Goal: Task Accomplishment & Management: Complete application form

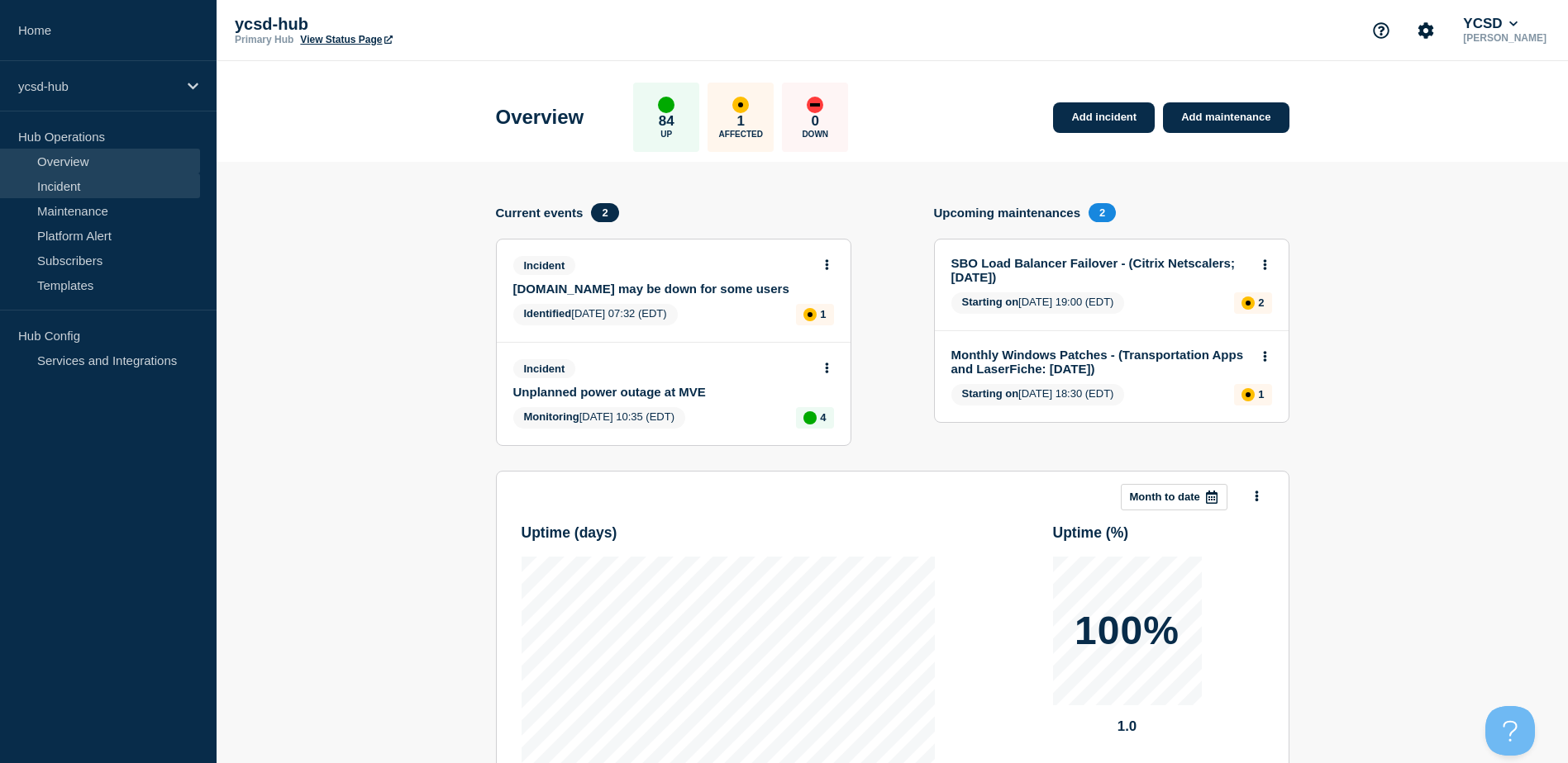
click at [70, 178] on link "Incident" at bounding box center [100, 185] width 200 height 25
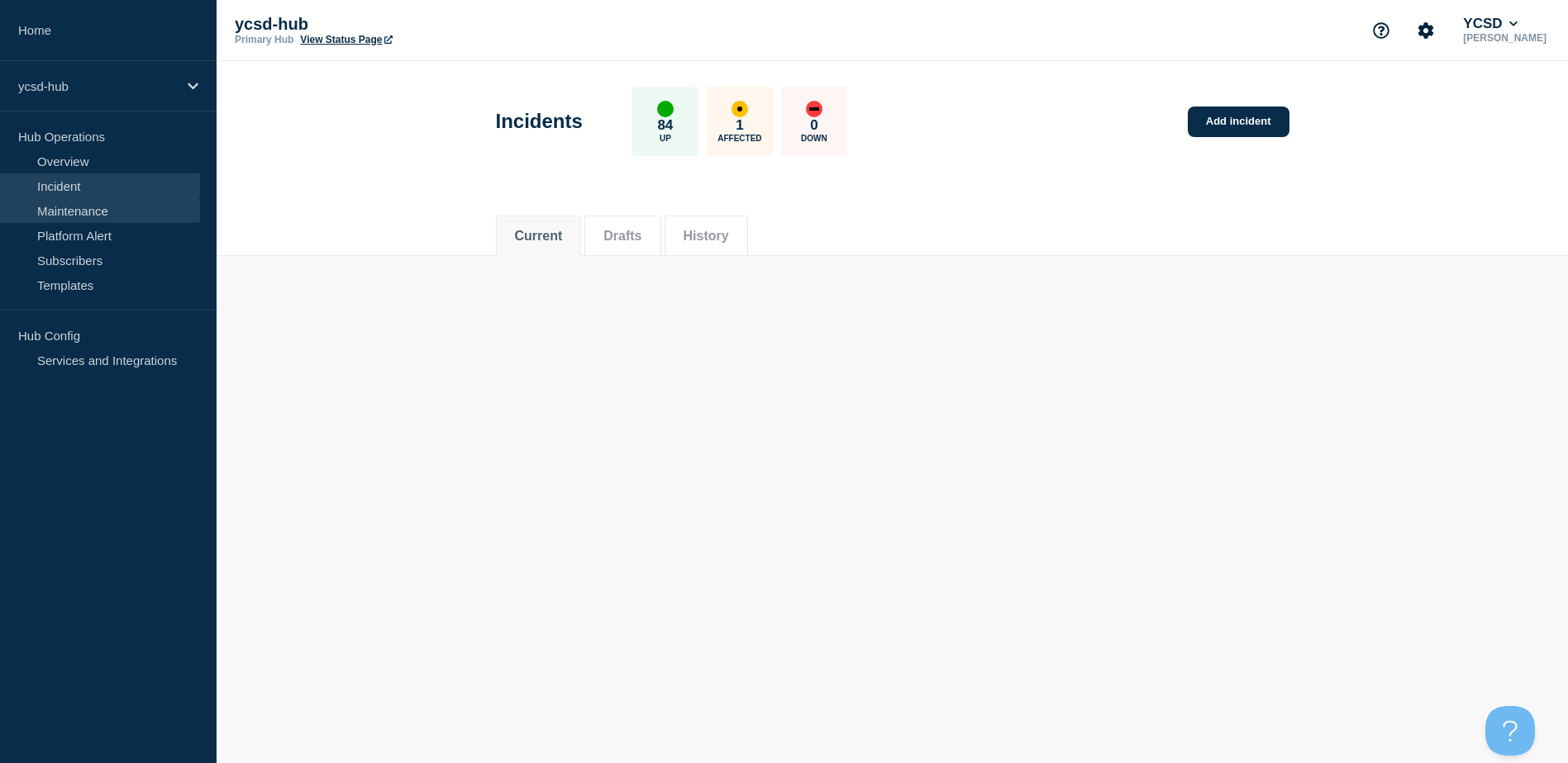
click at [102, 213] on link "Maintenance" at bounding box center [100, 210] width 200 height 25
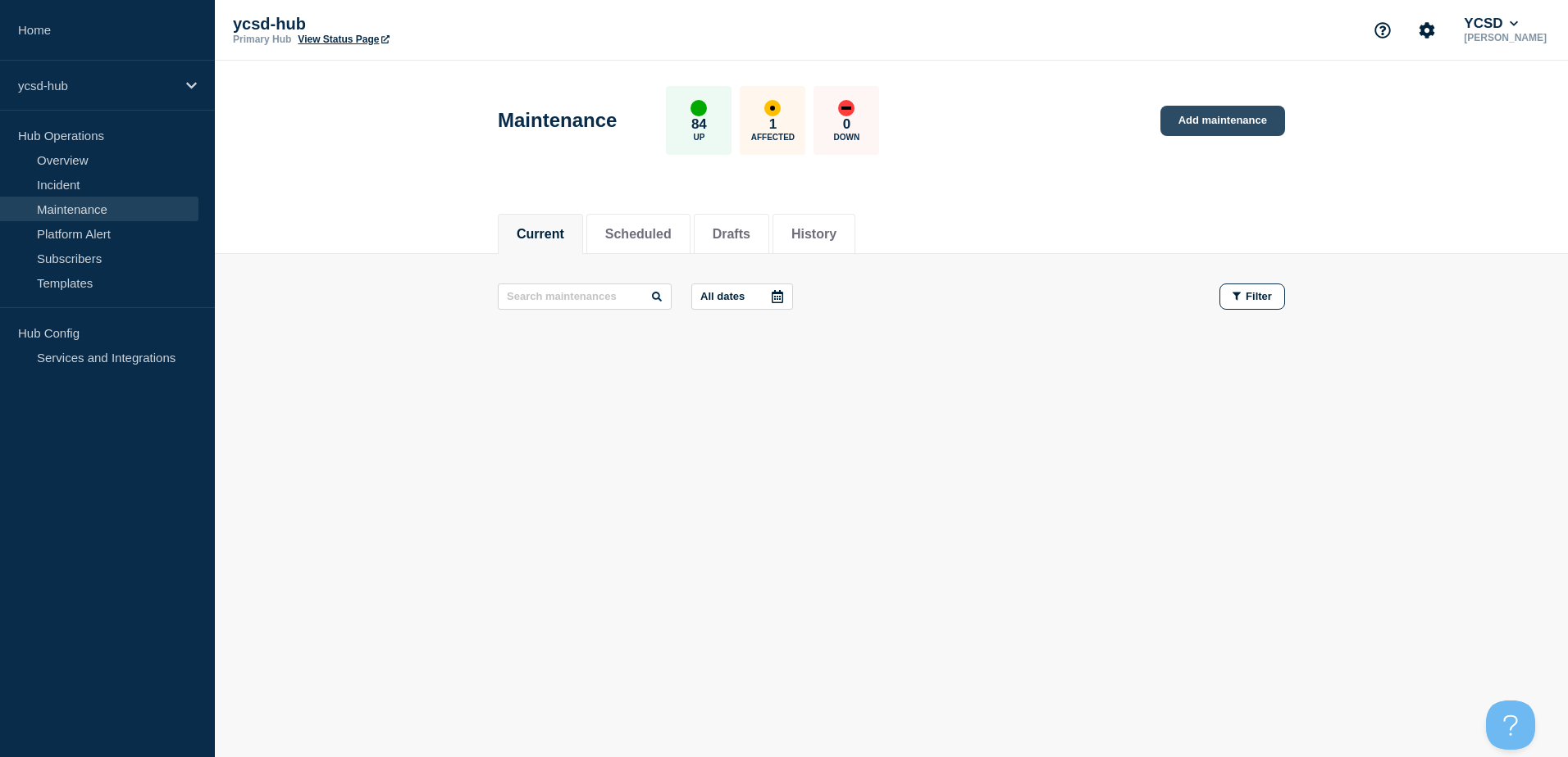
click at [1227, 129] on link "Add maintenance" at bounding box center [1223, 121] width 125 height 30
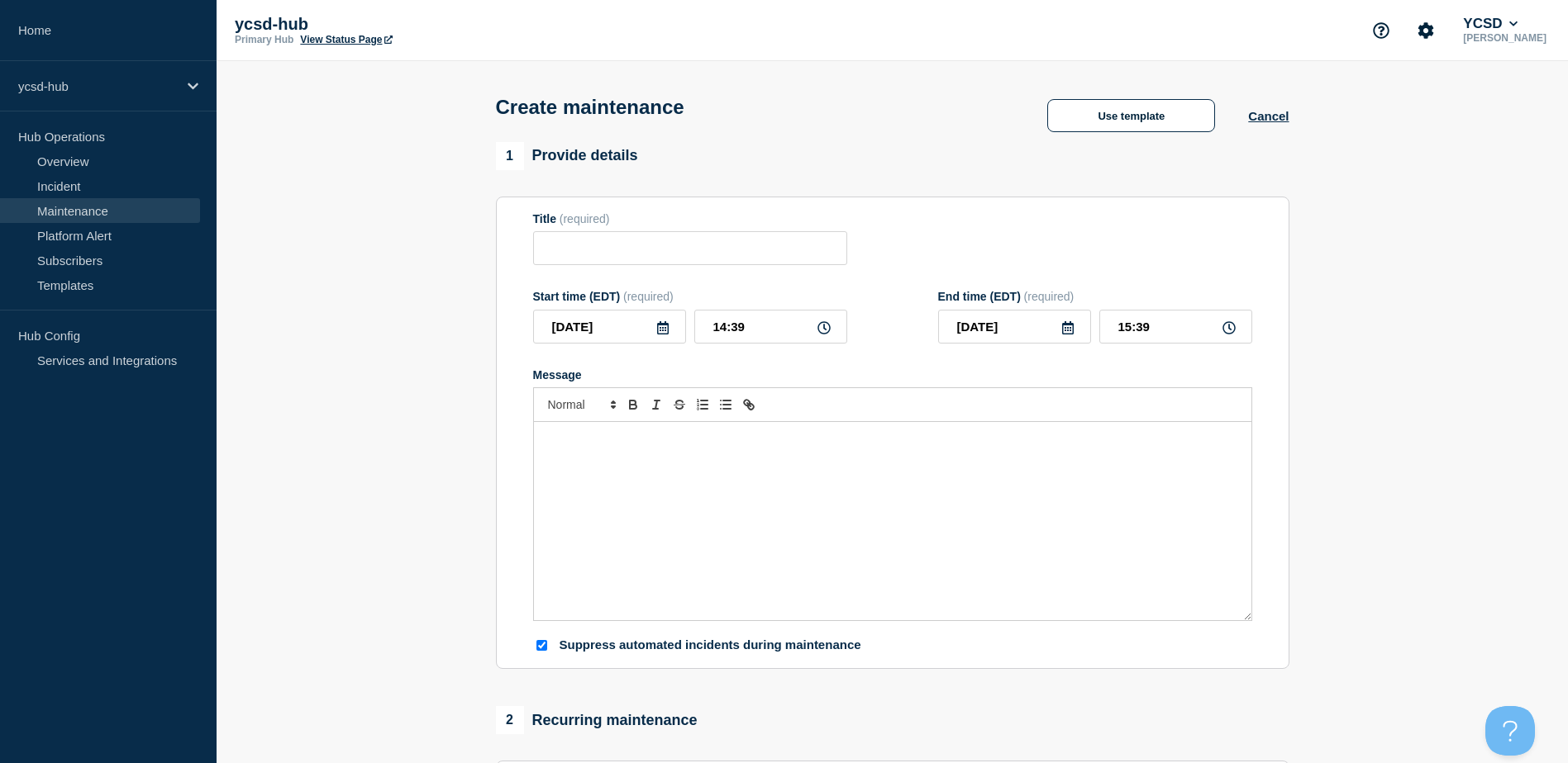
checkbox input "true"
click at [1130, 110] on button "Use template" at bounding box center [1131, 115] width 168 height 33
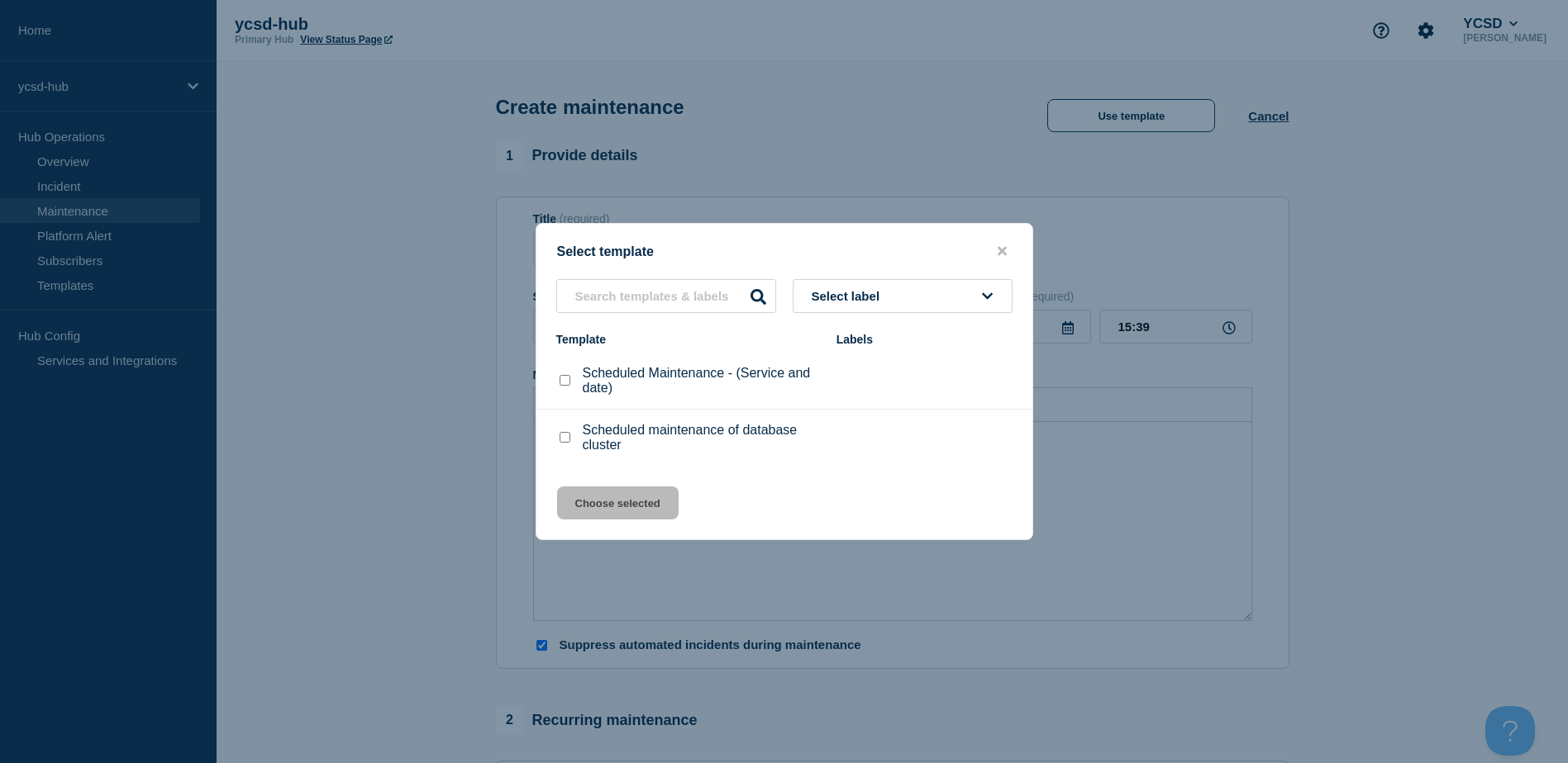
click at [560, 376] on div at bounding box center [565, 381] width 17 height 17
click at [567, 384] on input "Scheduled Maintenance - (Service and date) checkbox" at bounding box center [565, 381] width 11 height 11
checkbox input "true"
click at [607, 507] on button "Choose selected" at bounding box center [618, 503] width 122 height 33
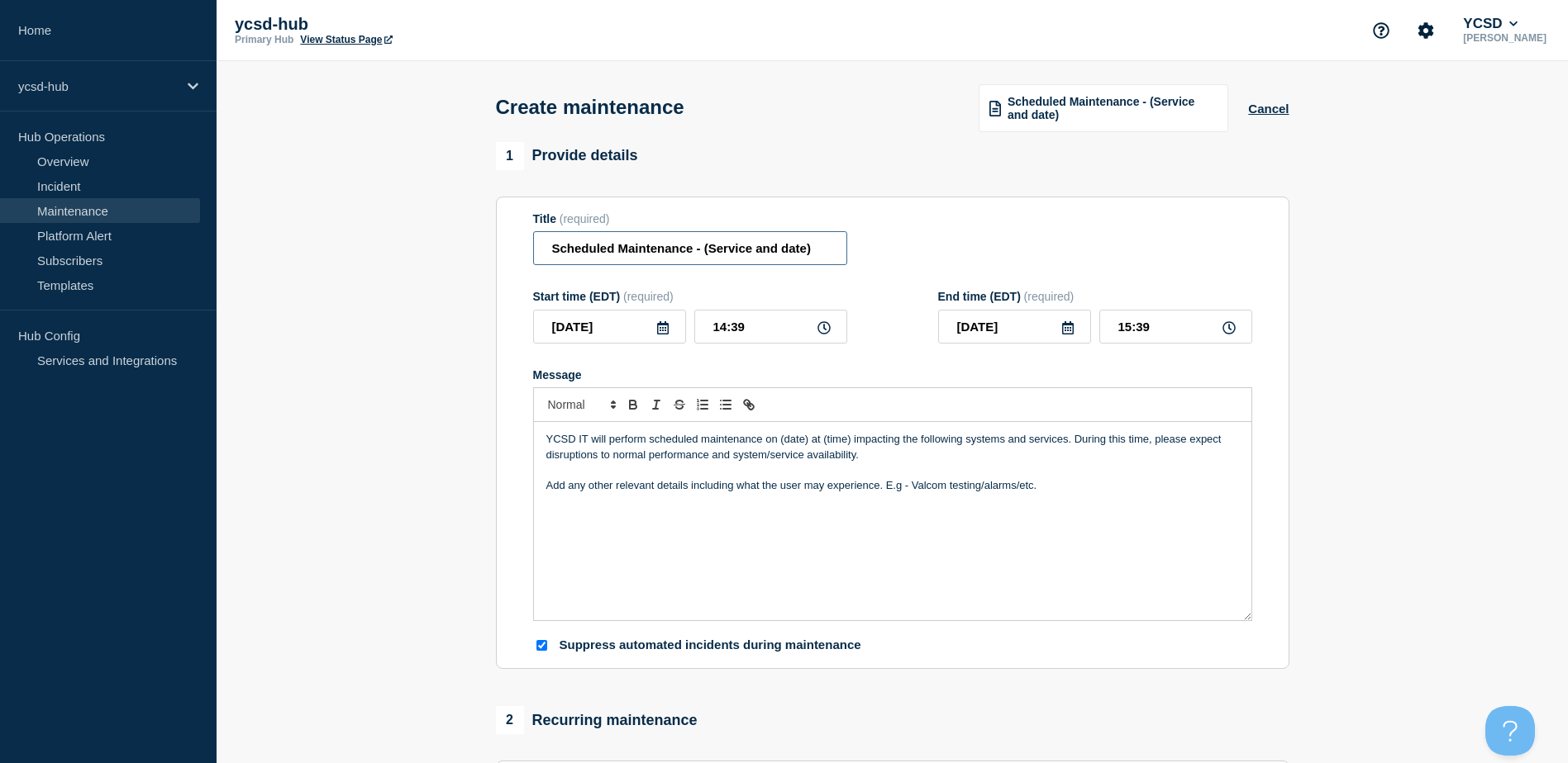
drag, startPoint x: 553, startPoint y: 250, endPoint x: 695, endPoint y: 265, distance: 142.8
click at [695, 265] on input "Scheduled Maintenance - (Service and date)" at bounding box center [690, 248] width 314 height 34
paste input "Monthly Windows Patches"
click at [731, 250] on input "Monthly Windows Patches - (Service and date)" at bounding box center [690, 248] width 314 height 34
drag, startPoint x: 721, startPoint y: 251, endPoint x: 762, endPoint y: 259, distance: 41.8
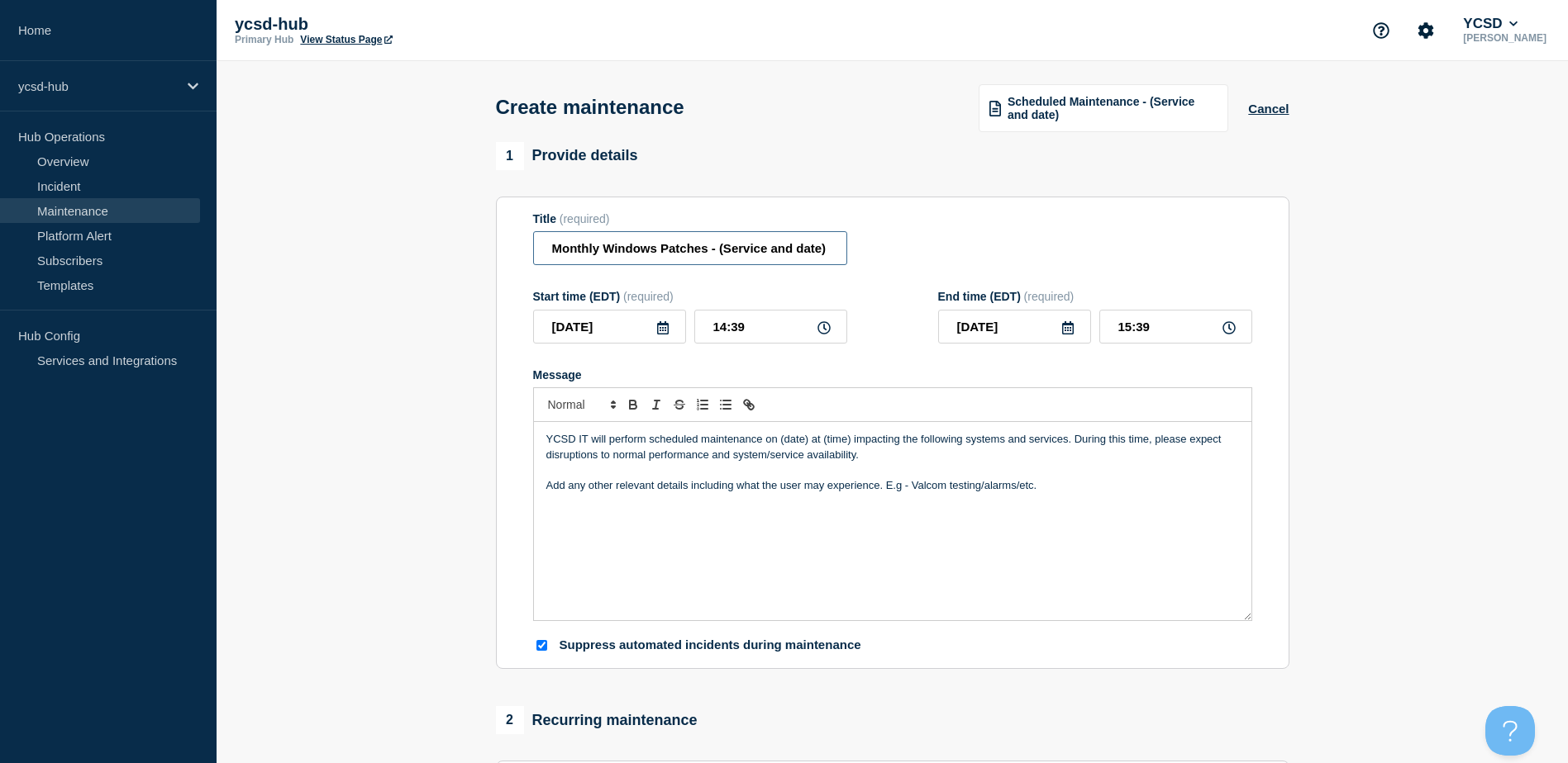
click at [762, 259] on input "Monthly Windows Patches - (Service and date)" at bounding box center [690, 248] width 314 height 34
paste input "Follett DESTINY Library Catalog System"
drag, startPoint x: 644, startPoint y: 252, endPoint x: 687, endPoint y: 254, distance: 43.0
click at [687, 254] on input "Monthly Windows Patches - (Follett DESTINY Library Catalog System and date)" at bounding box center [690, 248] width 314 height 34
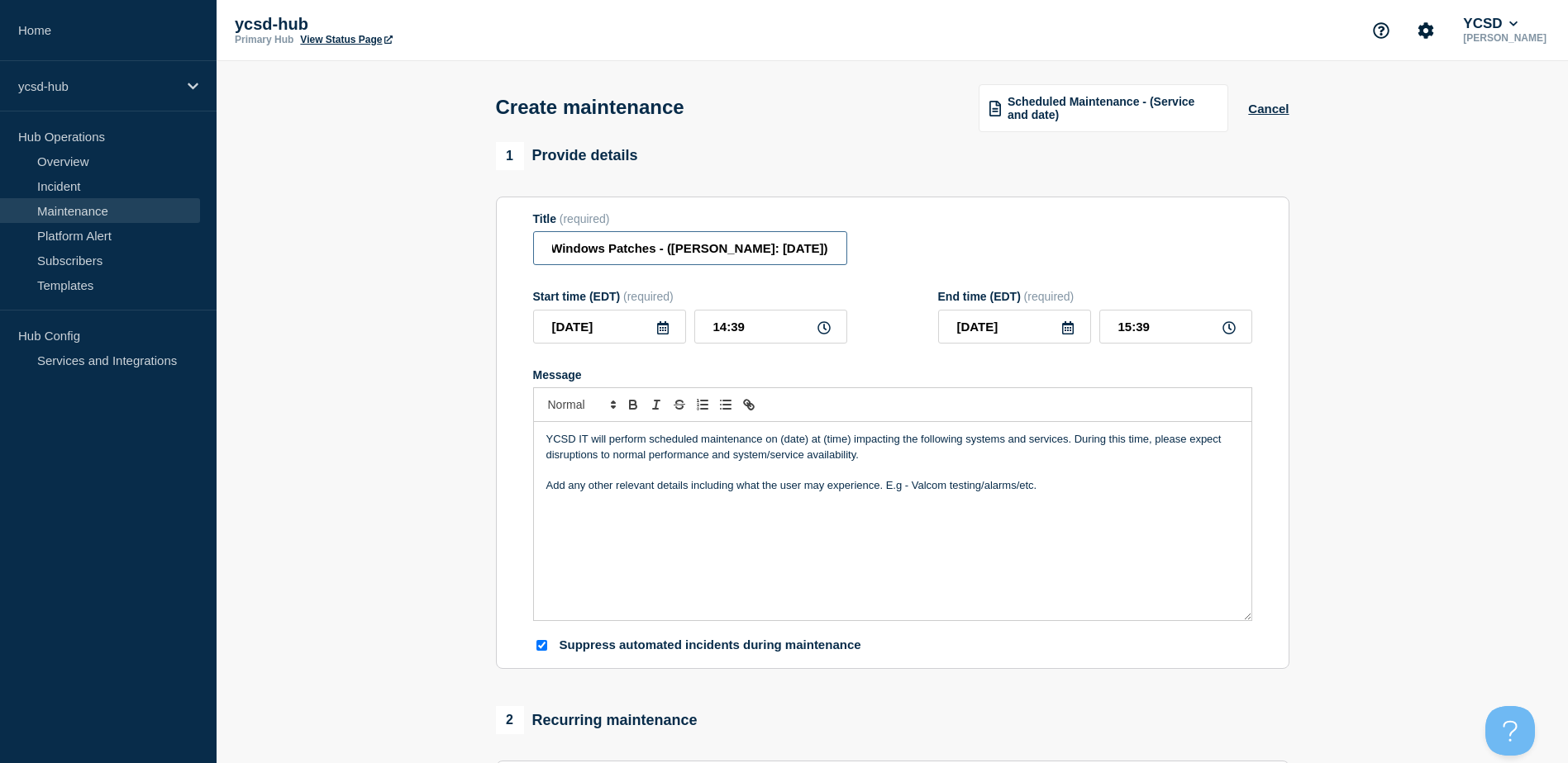
scroll to position [0, 90]
type input "Monthly Windows Patches - ([PERSON_NAME]: [DATE])"
click at [663, 333] on icon at bounding box center [663, 328] width 12 height 13
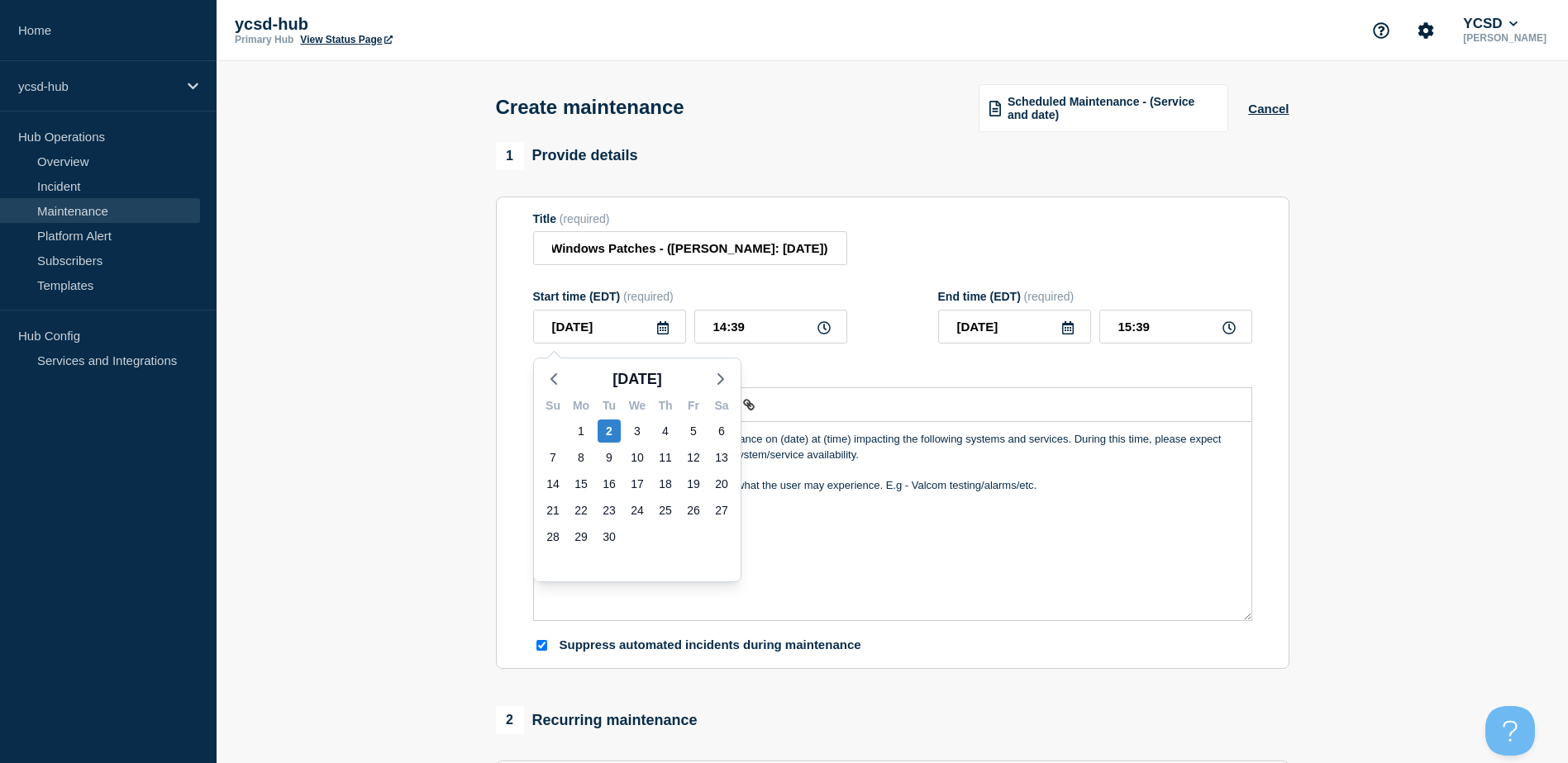
scroll to position [0, 0]
click at [640, 433] on div "3" at bounding box center [637, 431] width 23 height 23
type input "2025-09-03"
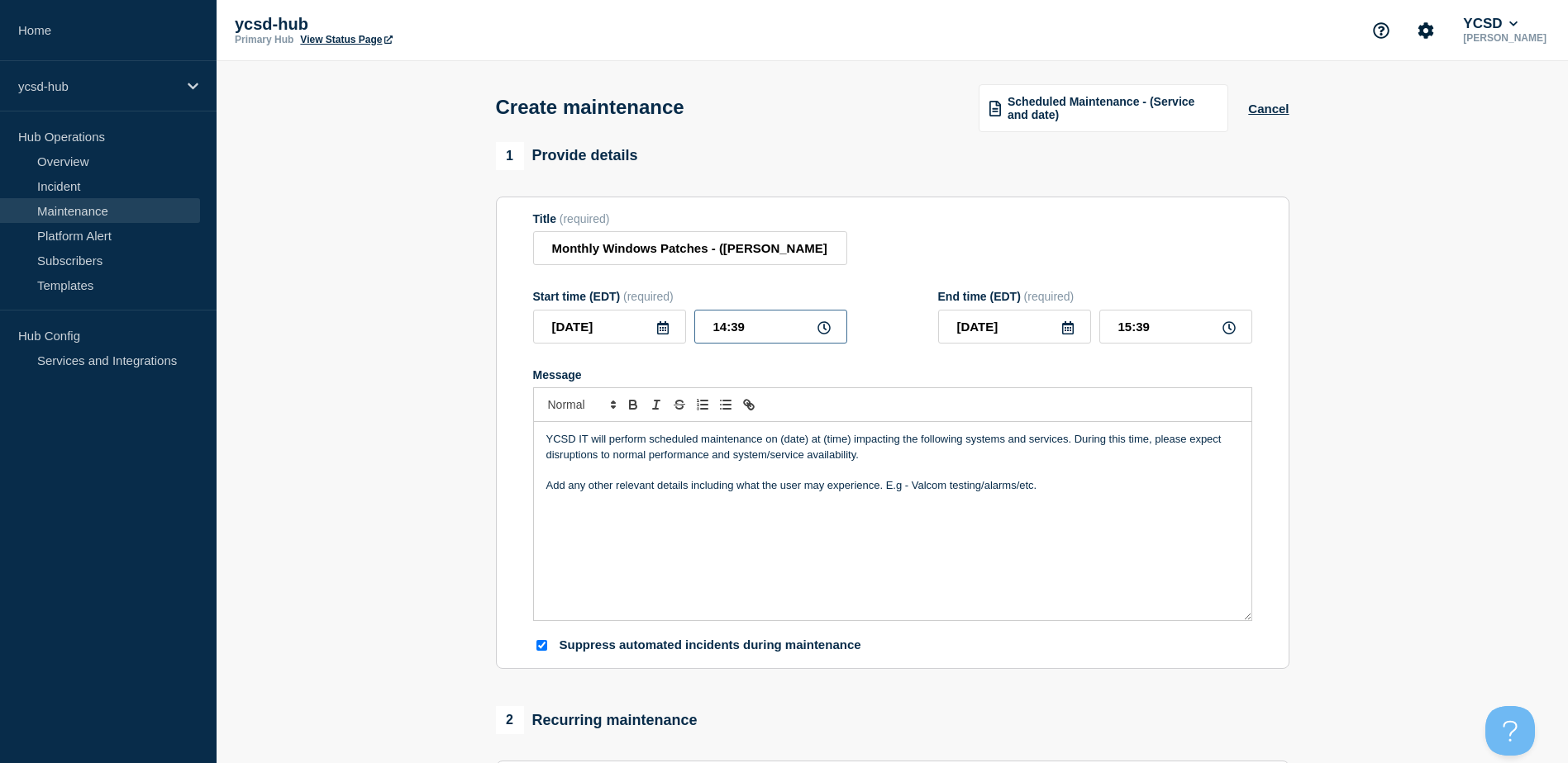
click at [816, 328] on input "14:39" at bounding box center [771, 327] width 153 height 34
click at [826, 328] on icon at bounding box center [824, 328] width 13 height 13
click at [798, 340] on input "14:39" at bounding box center [771, 327] width 153 height 34
drag, startPoint x: 761, startPoint y: 336, endPoint x: 658, endPoint y: 328, distance: 103.3
click at [658, 328] on div "2025-09-03 14:39" at bounding box center [690, 327] width 314 height 34
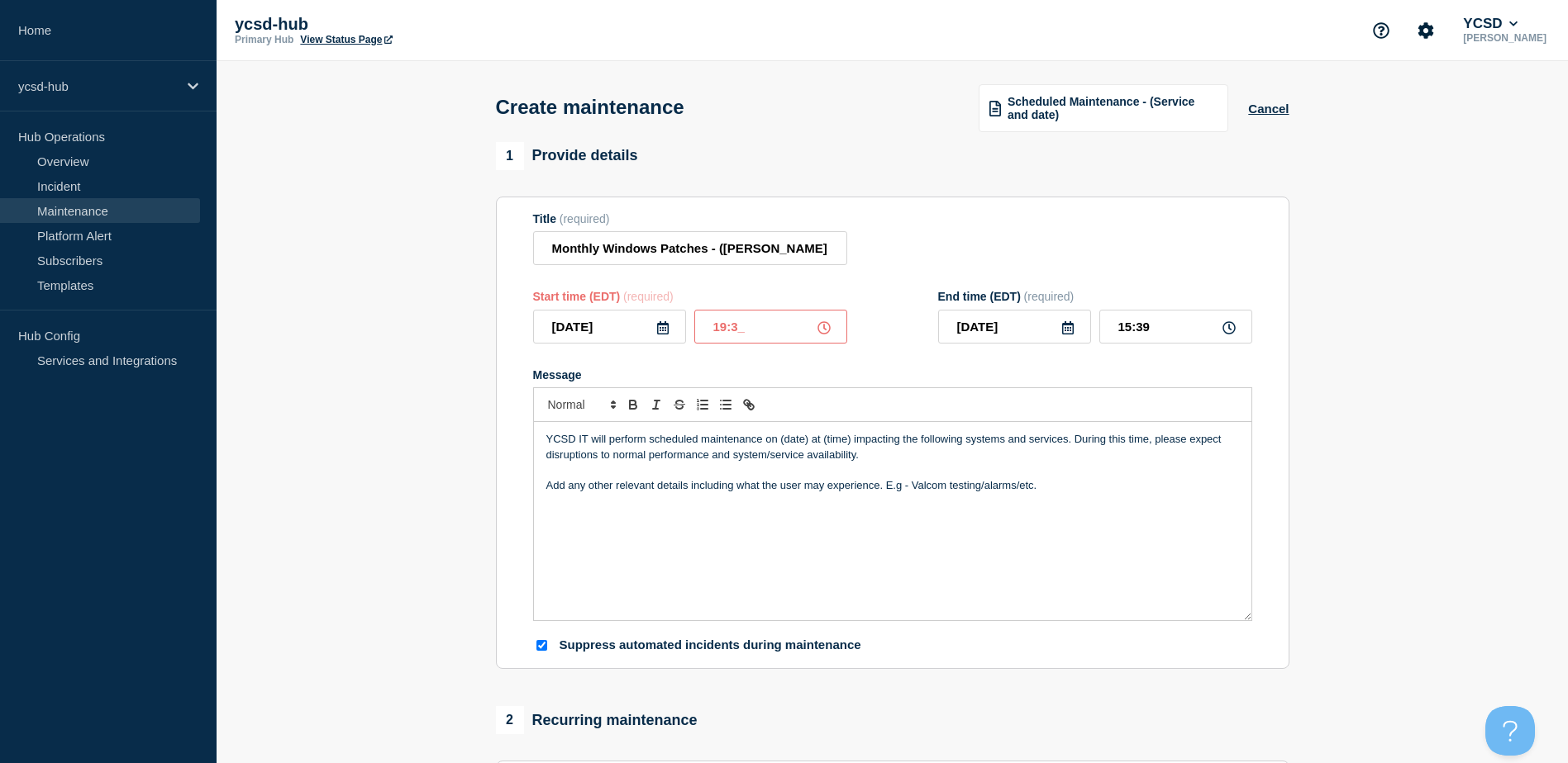
type input "19:30"
type input "20:30"
click at [884, 343] on div "Start time (EDT) (required) 2025-09-03 19:30 End time (EDT) (required) 2025-09-…" at bounding box center [892, 316] width 719 height 54
drag, startPoint x: 778, startPoint y: 445, endPoint x: 849, endPoint y: 447, distance: 71.0
click at [849, 447] on p "YCSD IT will perform scheduled maintenance on (date) at (time) impacting the fo…" at bounding box center [892, 447] width 692 height 30
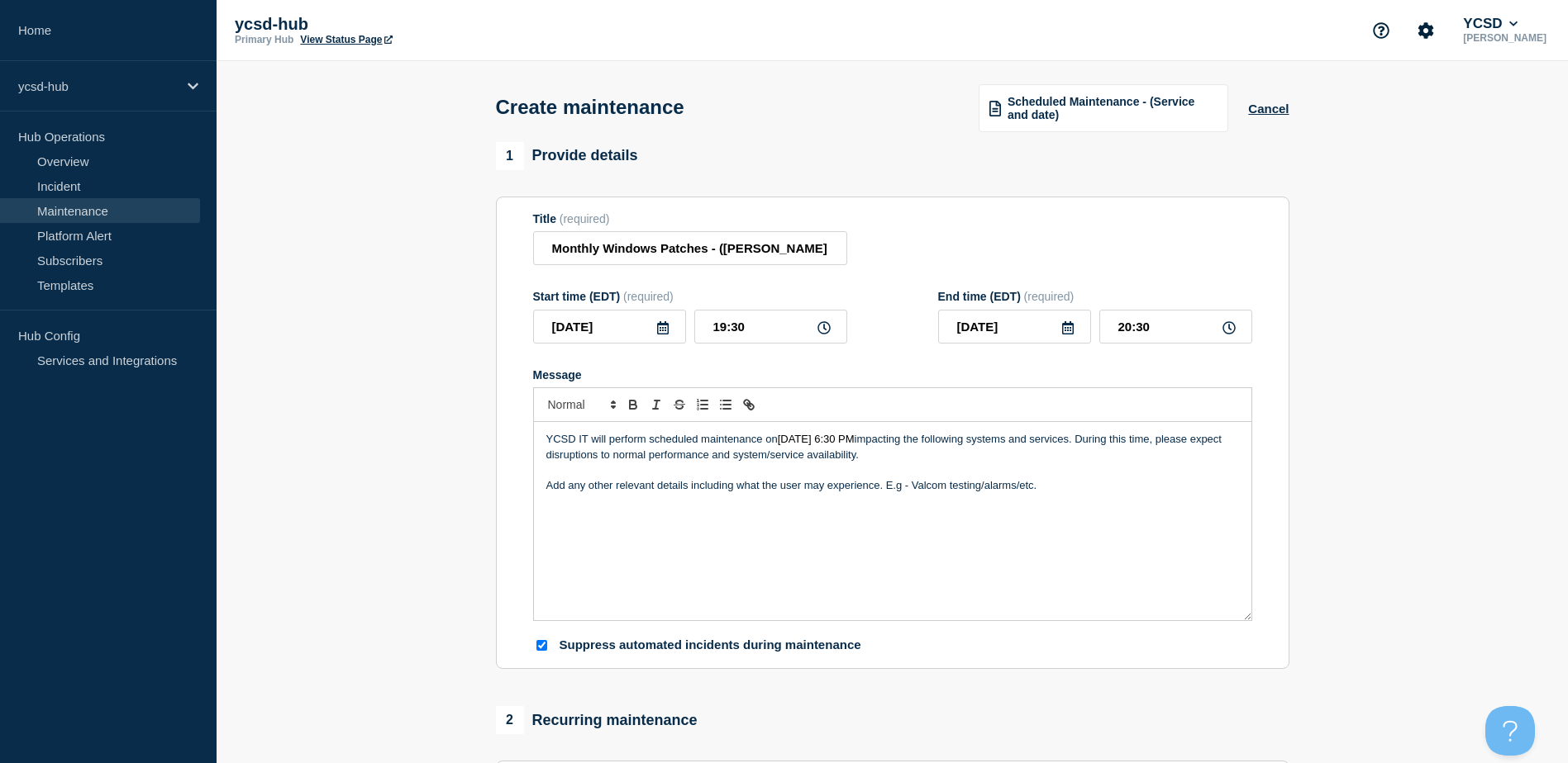
click at [855, 445] on span "September 3rd at 6:30 PM" at bounding box center [816, 438] width 77 height 12
drag, startPoint x: 958, startPoint y: 447, endPoint x: 1125, endPoint y: 451, distance: 167.0
click at [1125, 451] on p "YCSD IT will perform scheduled maintenance on September 3rd at 7:30 PM impactin…" at bounding box center [892, 447] width 692 height 30
click at [960, 446] on p "YCSD IT will perform scheduled maintenance on September 3rd at 7:30 PM impactin…" at bounding box center [892, 447] width 692 height 30
click at [792, 518] on div "YCSD IT will perform scheduled maintenance on September 3rd at 7:30 PM impactin…" at bounding box center [892, 521] width 717 height 198
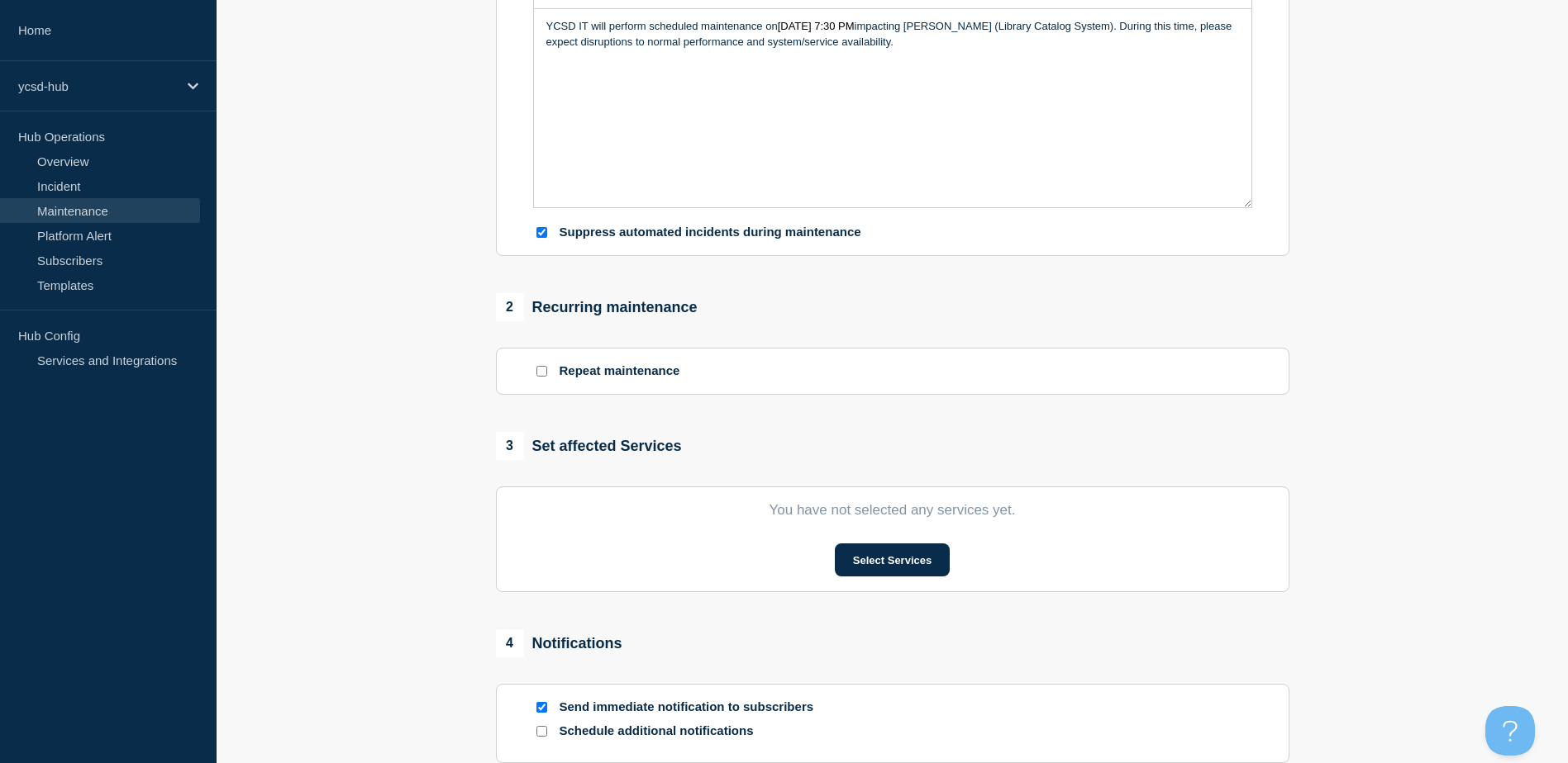
scroll to position [495, 0]
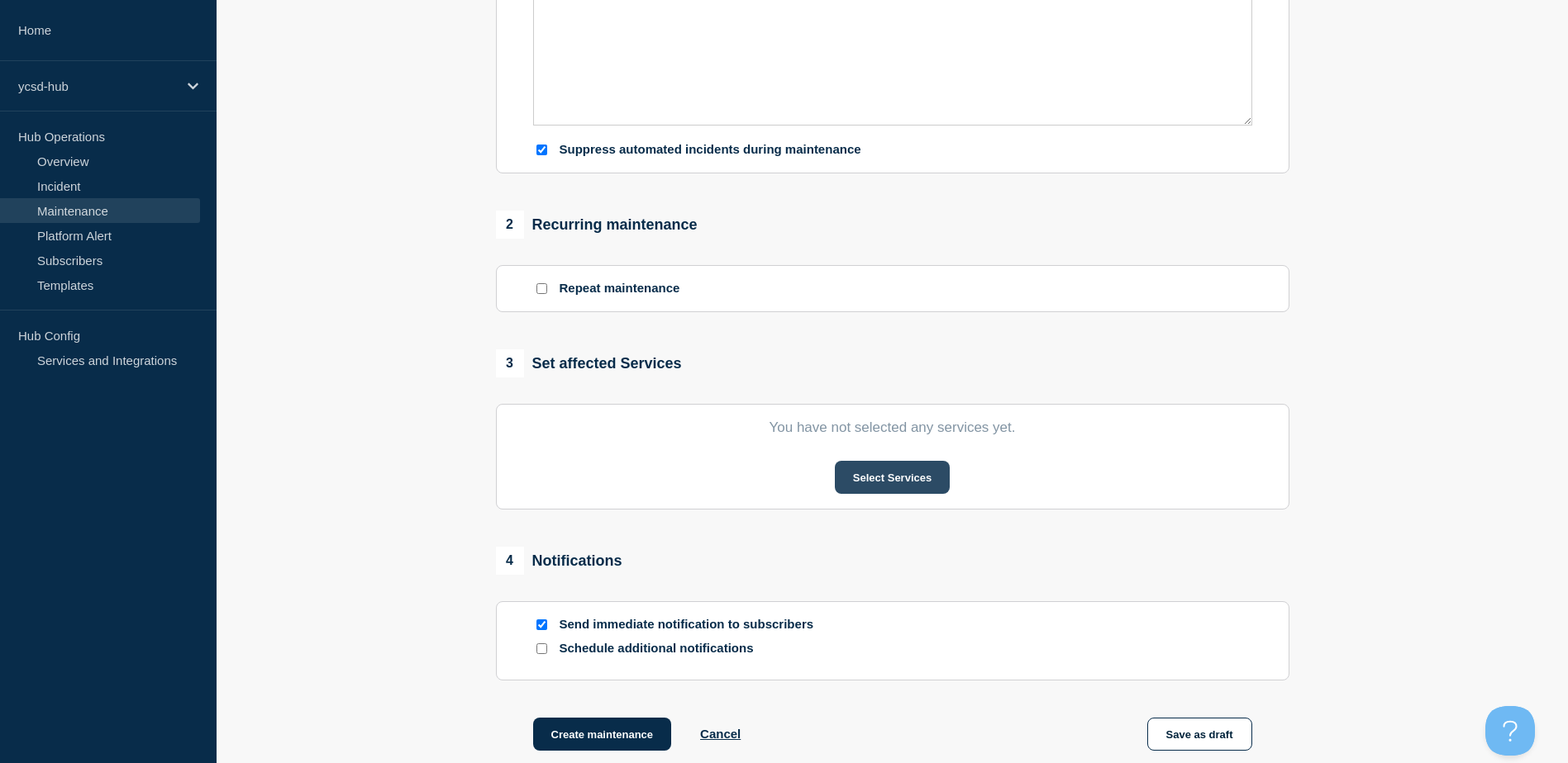
click at [889, 488] on button "Select Services" at bounding box center [892, 478] width 114 height 33
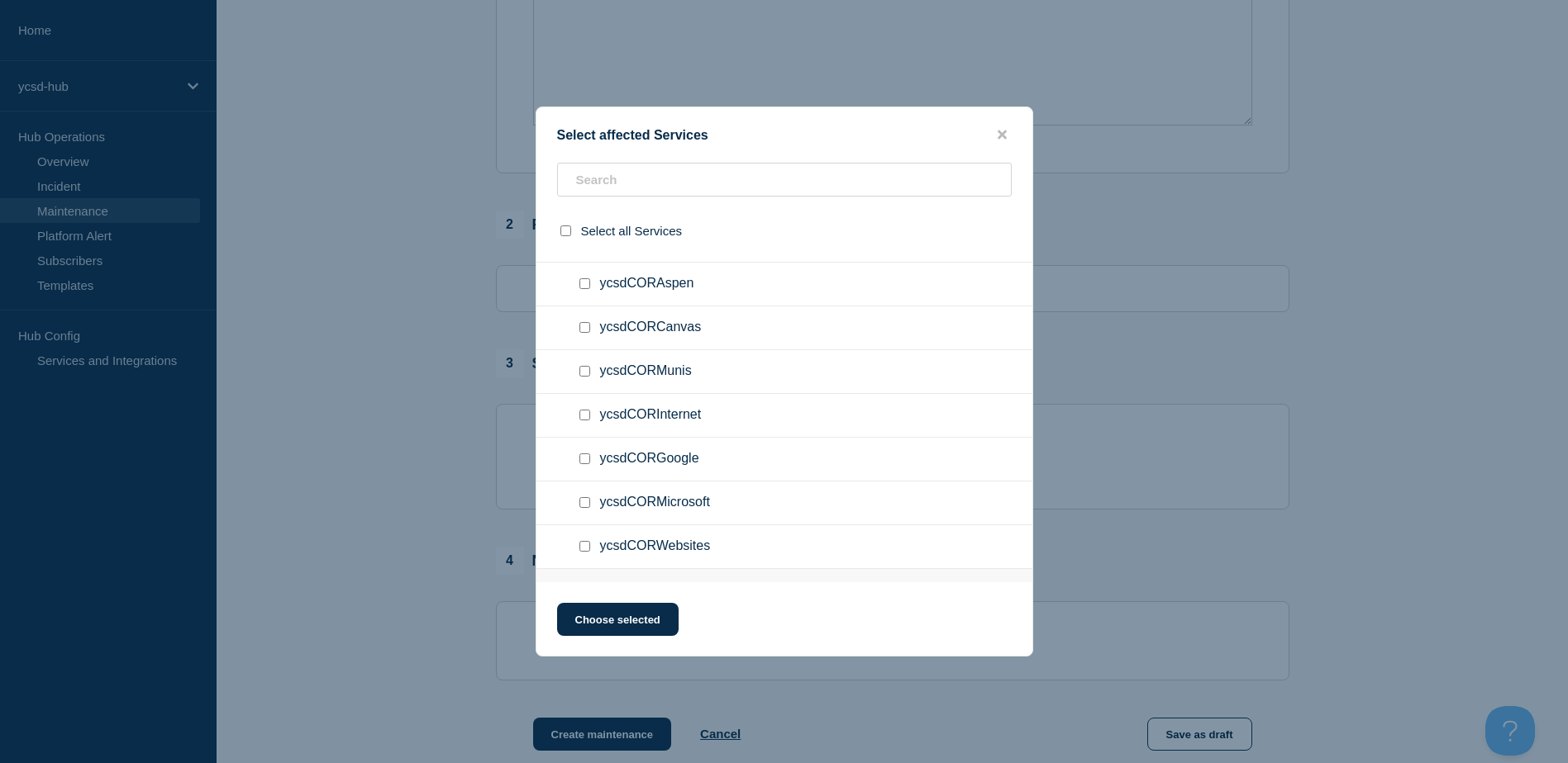
scroll to position [248, 0]
click at [585, 465] on input "ycsdCORWebsites checkbox" at bounding box center [585, 464] width 11 height 11
checkbox input "true"
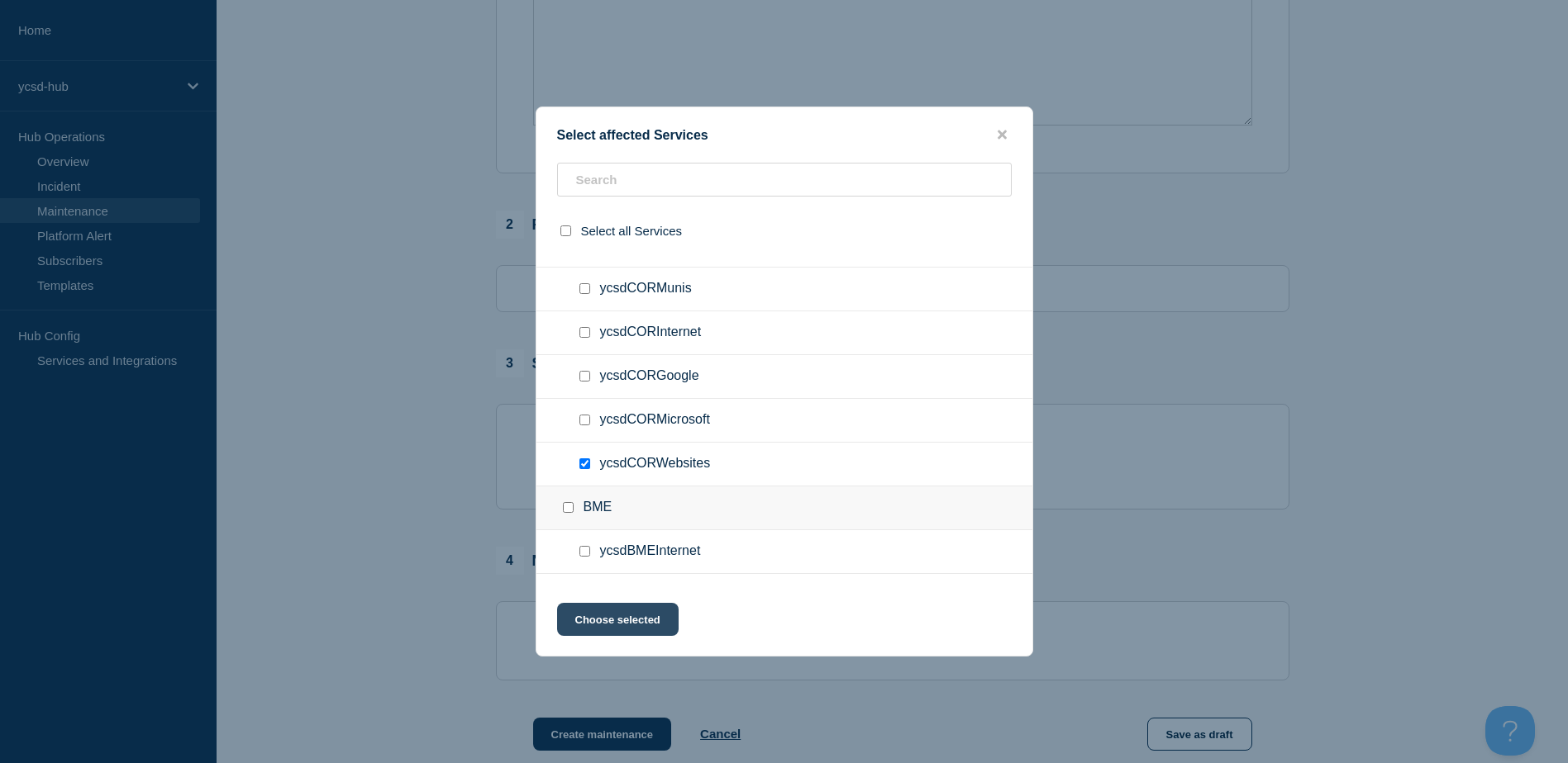
click at [620, 627] on button "Choose selected" at bounding box center [618, 620] width 122 height 33
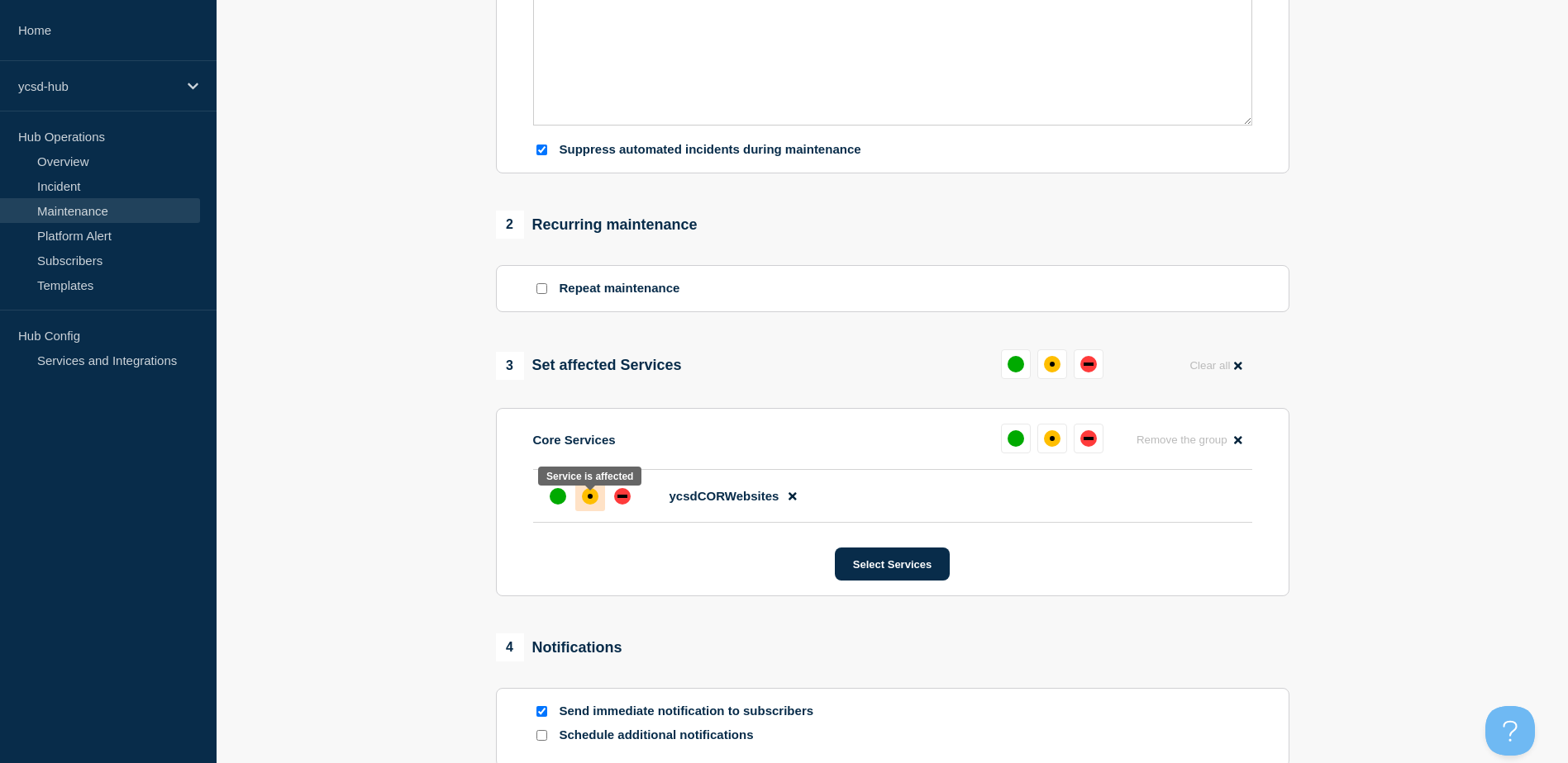
click at [586, 498] on div "affected" at bounding box center [590, 496] width 17 height 17
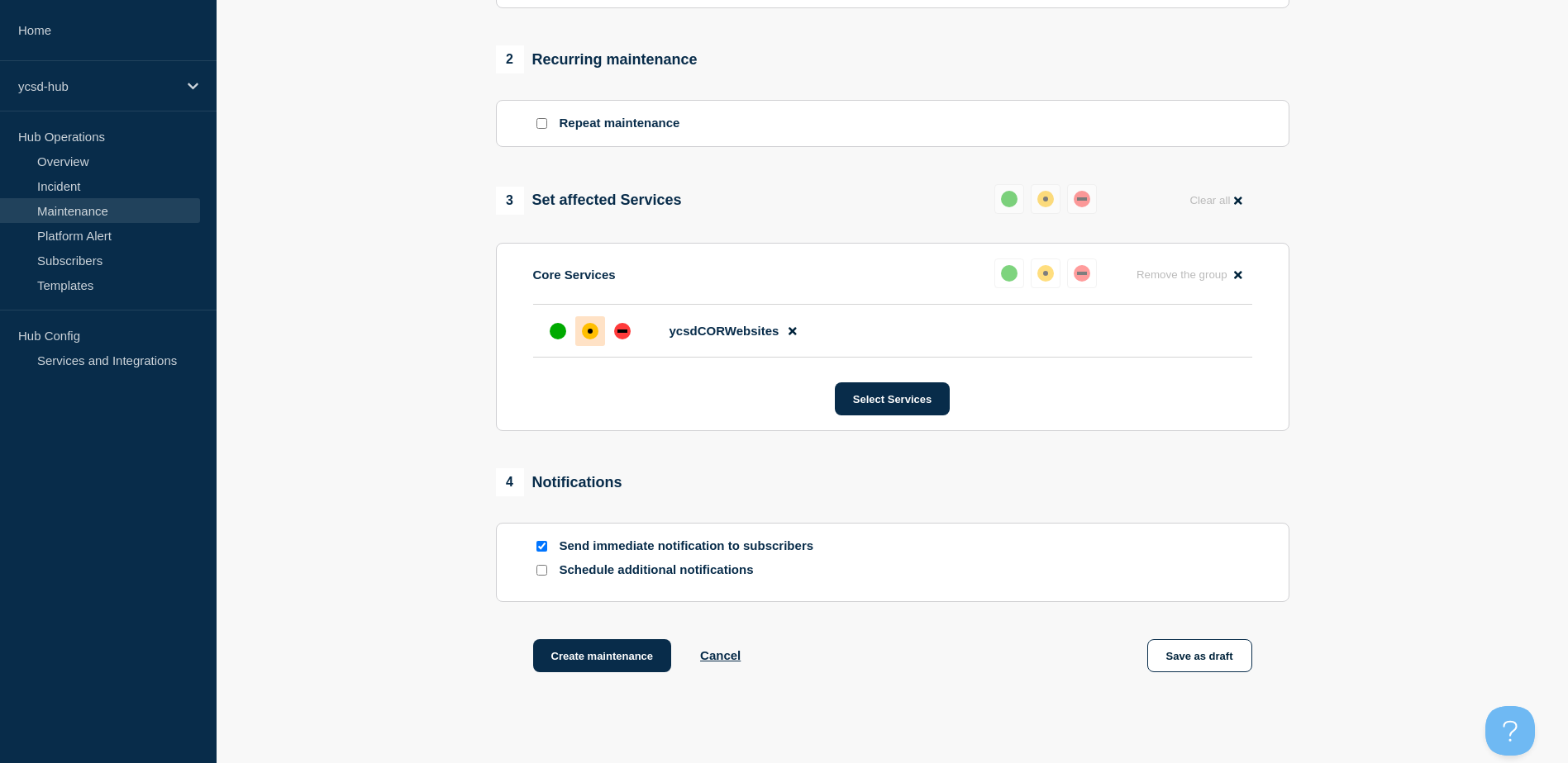
scroll to position [770, 0]
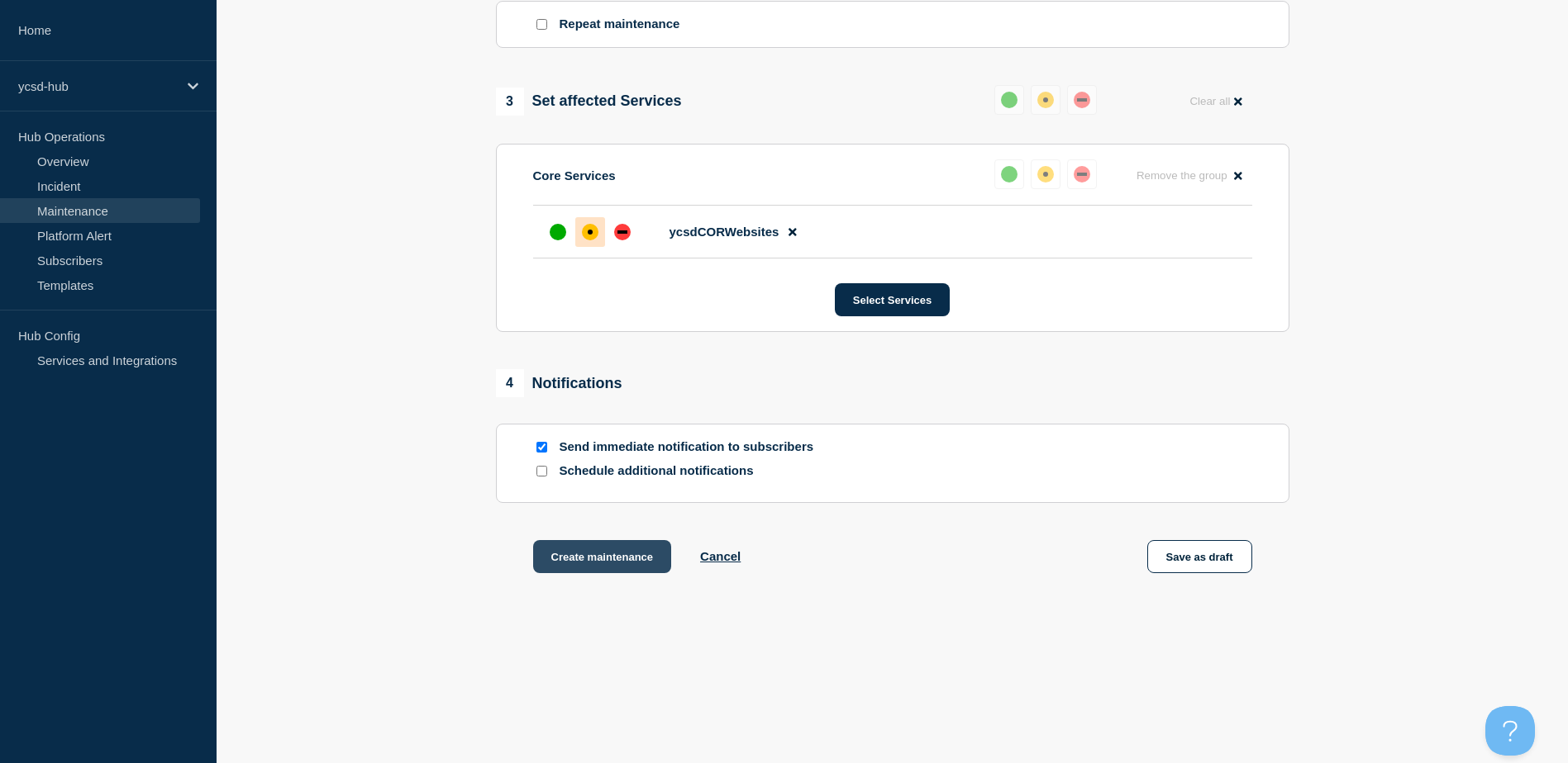
click at [577, 552] on button "Create maintenance" at bounding box center [603, 557] width 138 height 33
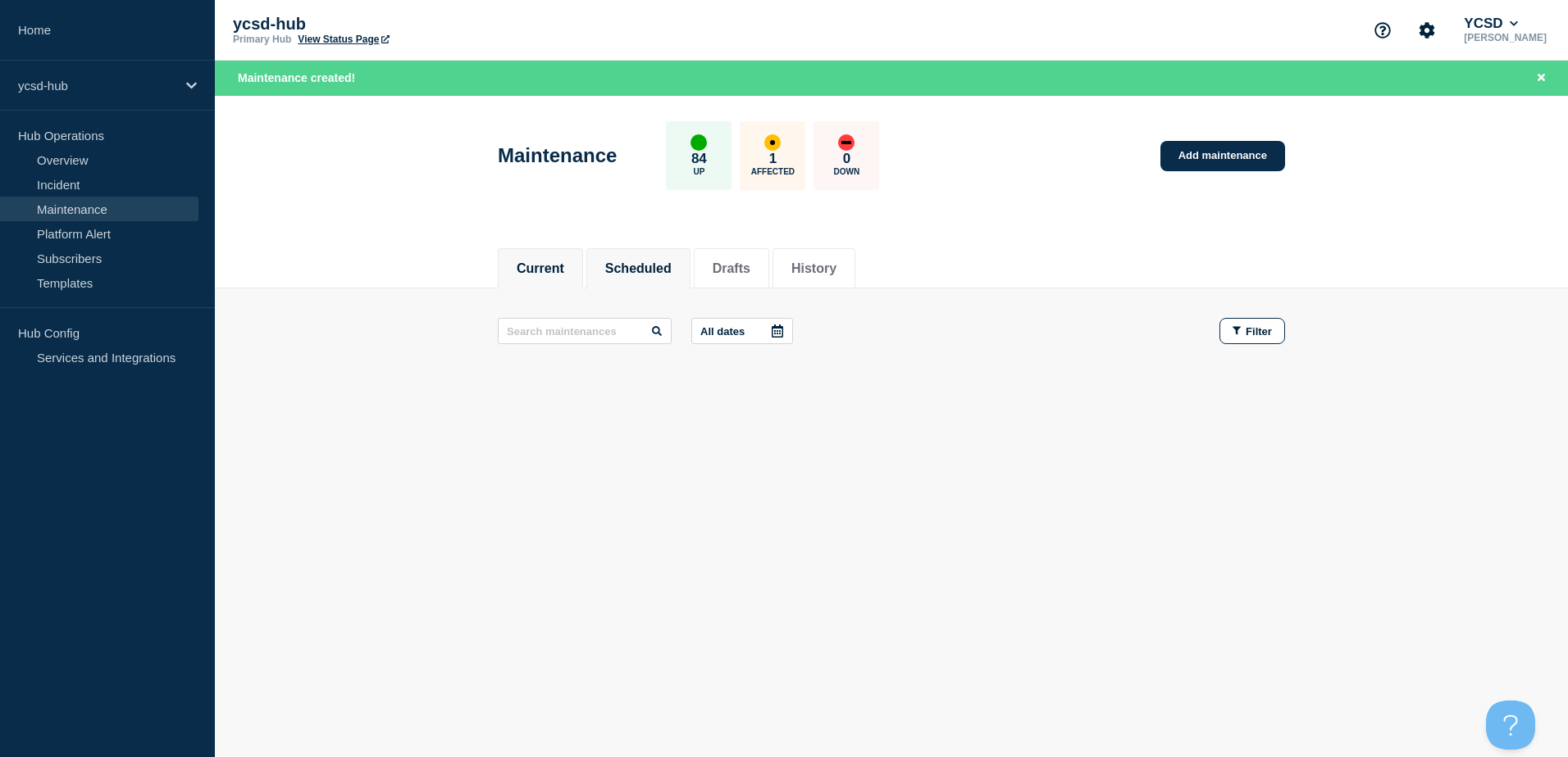
click at [633, 271] on button "Scheduled" at bounding box center [638, 269] width 67 height 15
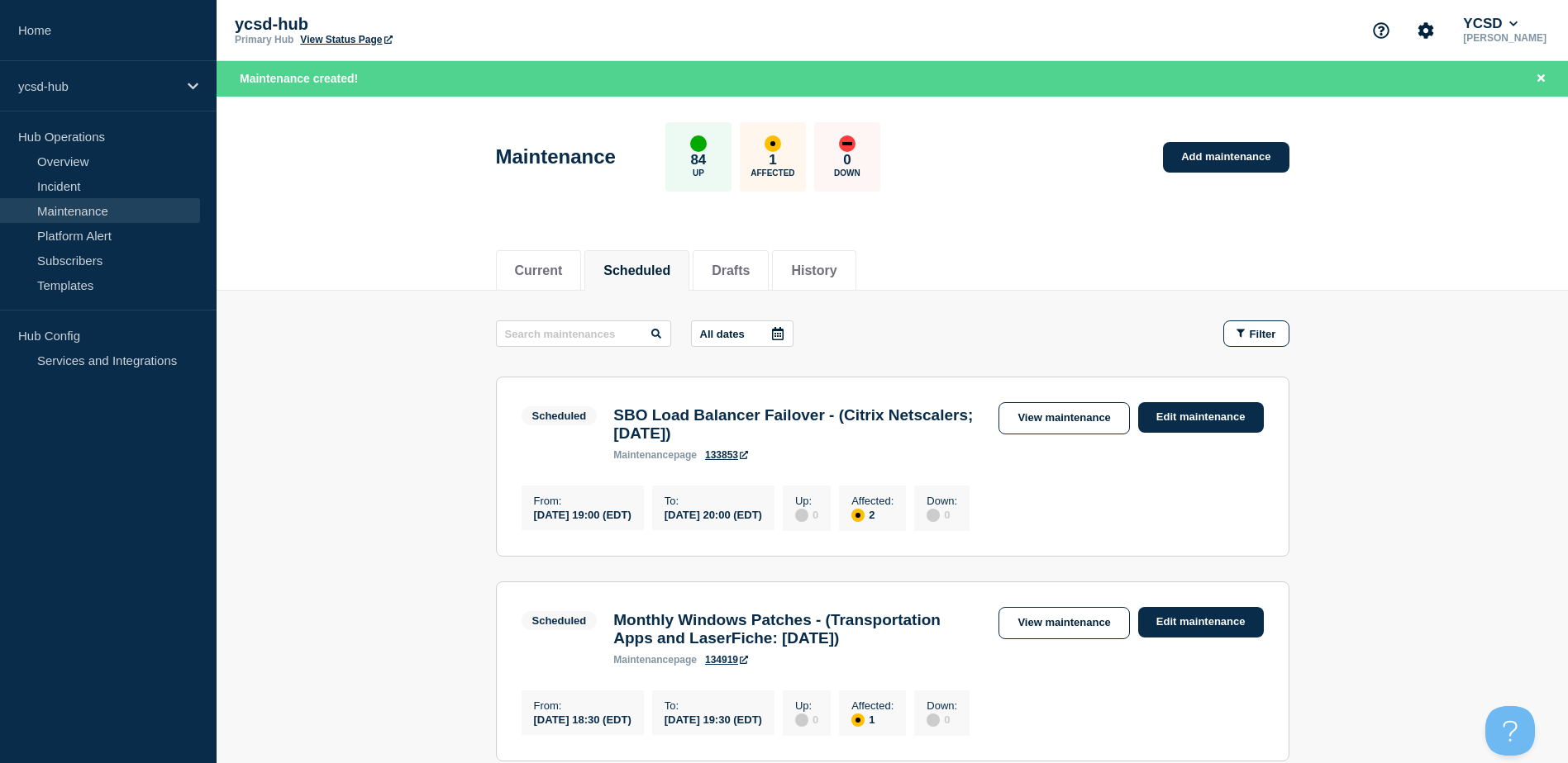
click at [439, 318] on main "All dates Filter Scheduled 2 Affected SBO Load Balancer Failover - (Citrix Nets…" at bounding box center [892, 640] width 1351 height 700
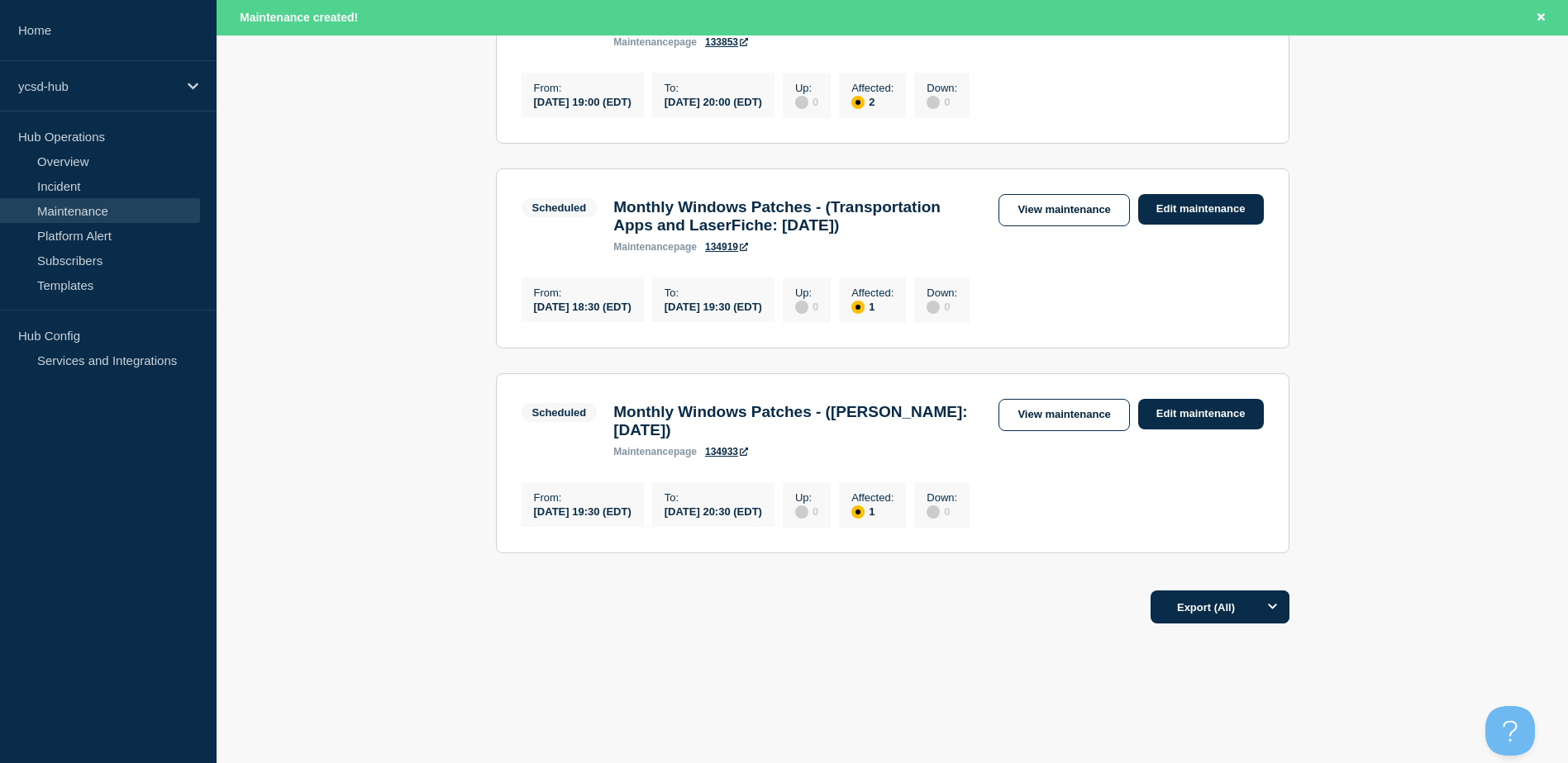
scroll to position [481, 0]
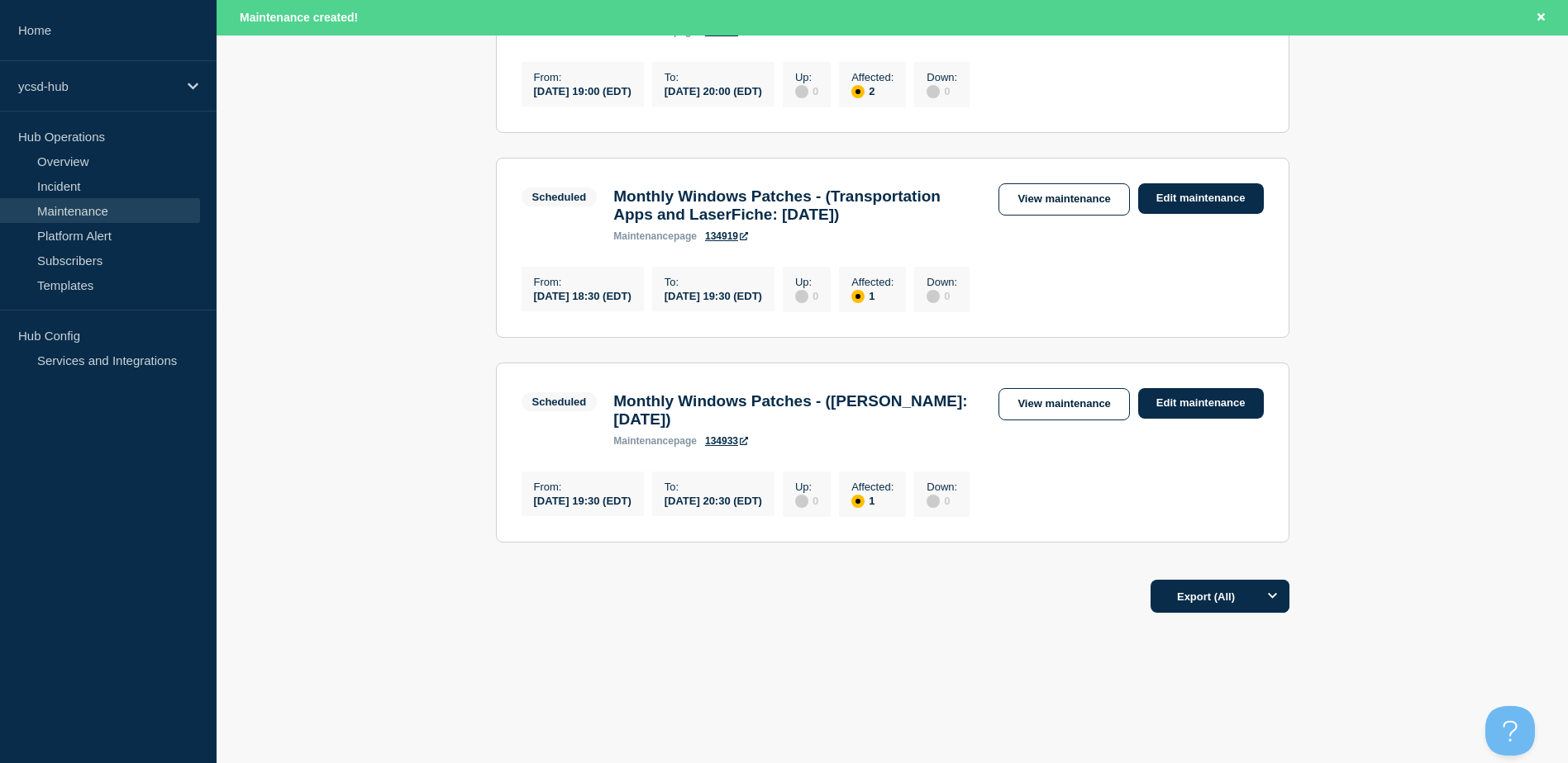
click at [1474, 130] on main "All dates Filter Scheduled 2 Affected SBO Load Balancer Failover - (Citrix Nets…" at bounding box center [892, 217] width 1351 height 700
click at [1426, 357] on main "All dates Filter Scheduled 2 Affected SBO Load Balancer Failover - (Citrix Nets…" at bounding box center [892, 217] width 1351 height 700
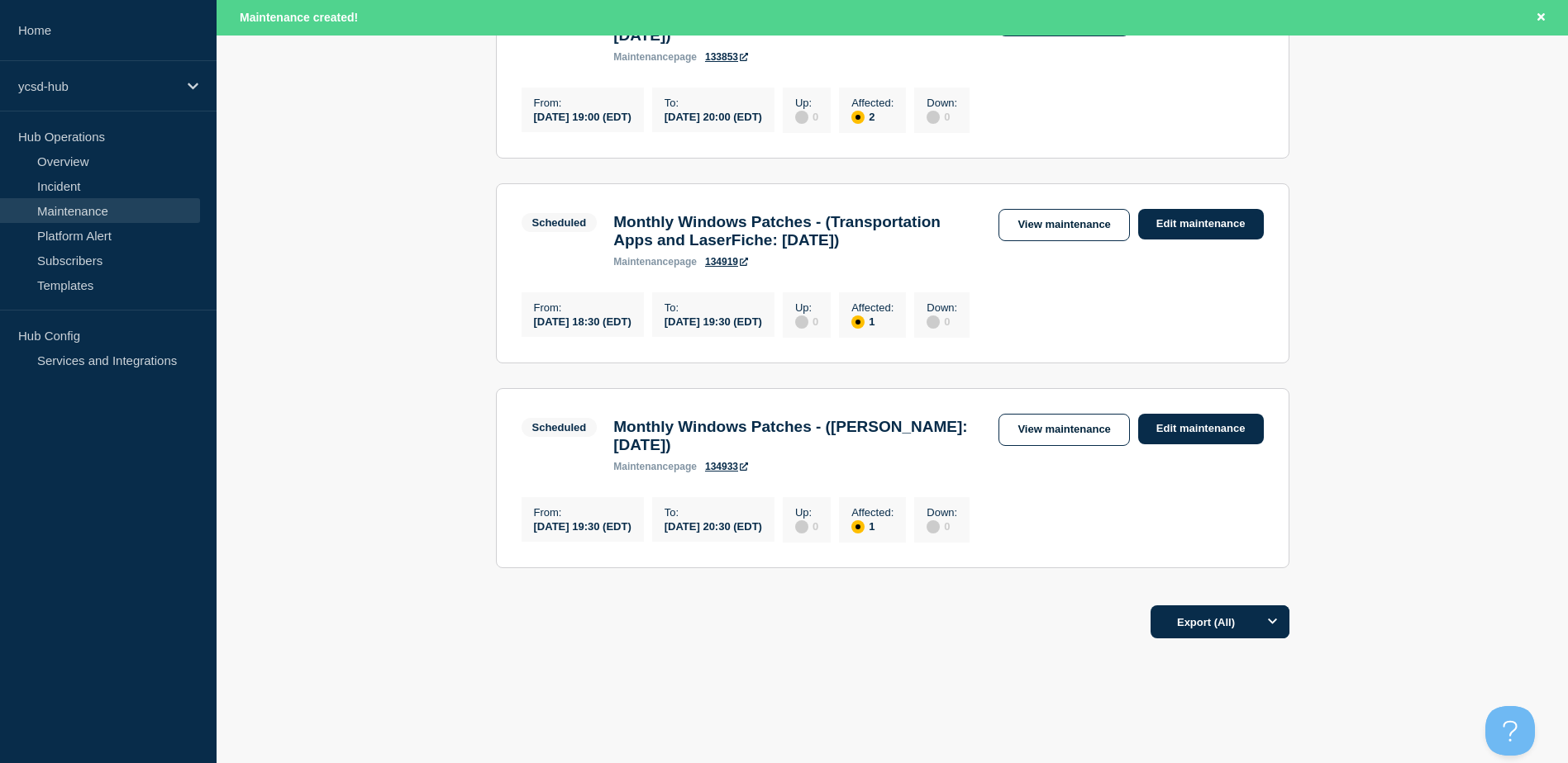
click at [367, 297] on main "All dates Filter Scheduled 2 Affected SBO Load Balancer Failover - (Citrix Nets…" at bounding box center [892, 243] width 1351 height 700
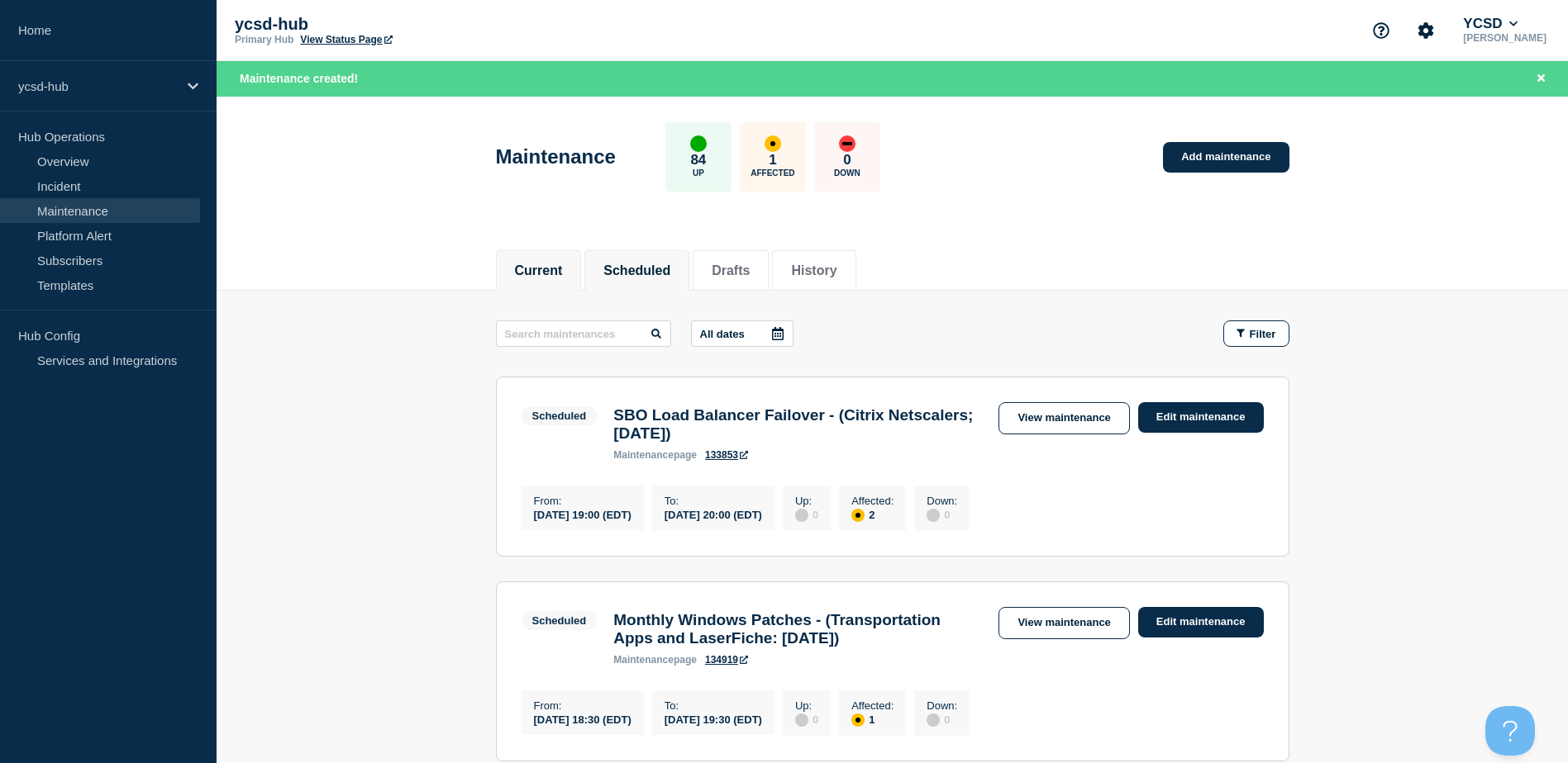
click at [550, 265] on button "Current" at bounding box center [539, 271] width 48 height 15
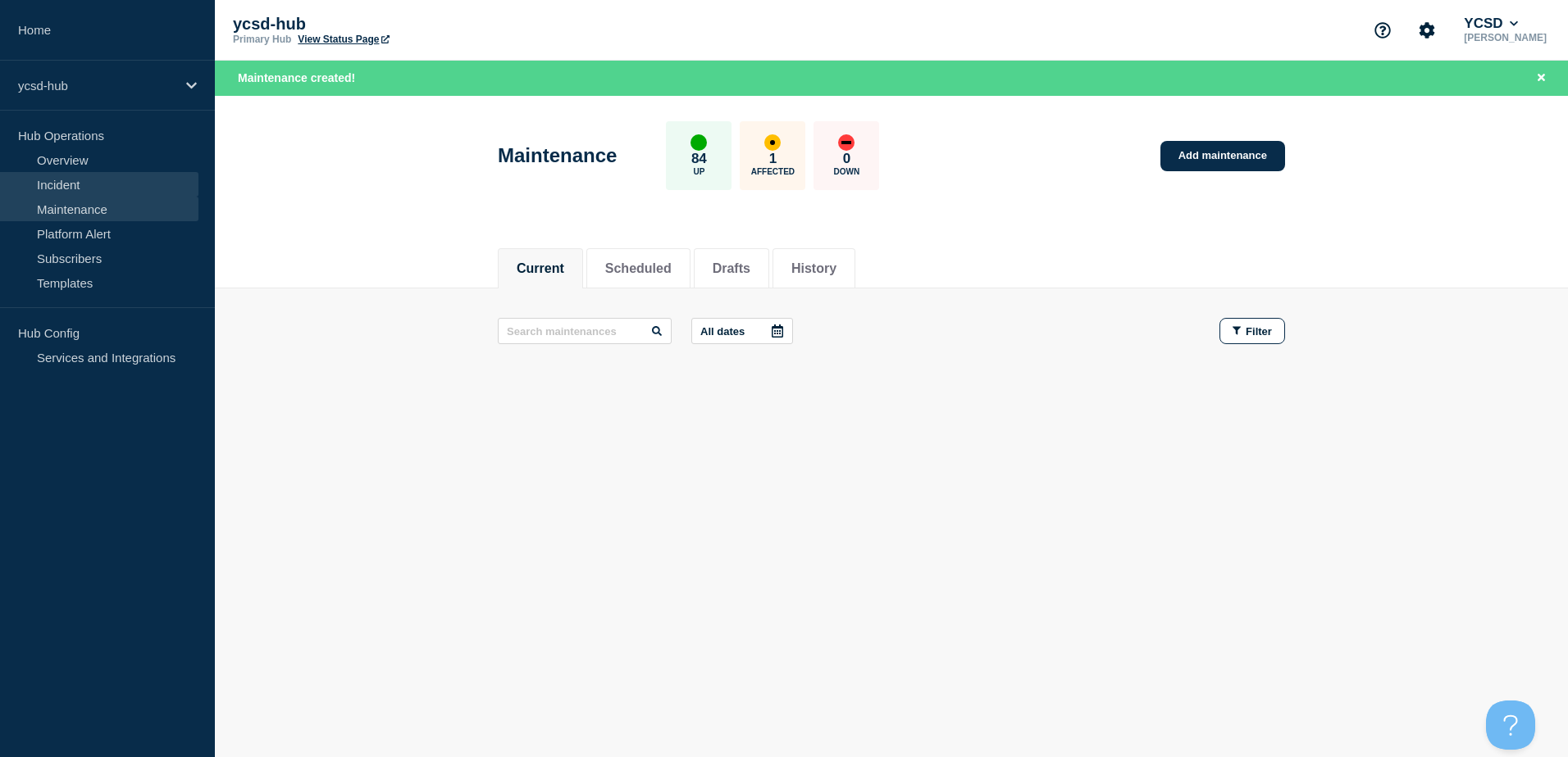
click at [70, 178] on link "Incident" at bounding box center [99, 184] width 199 height 25
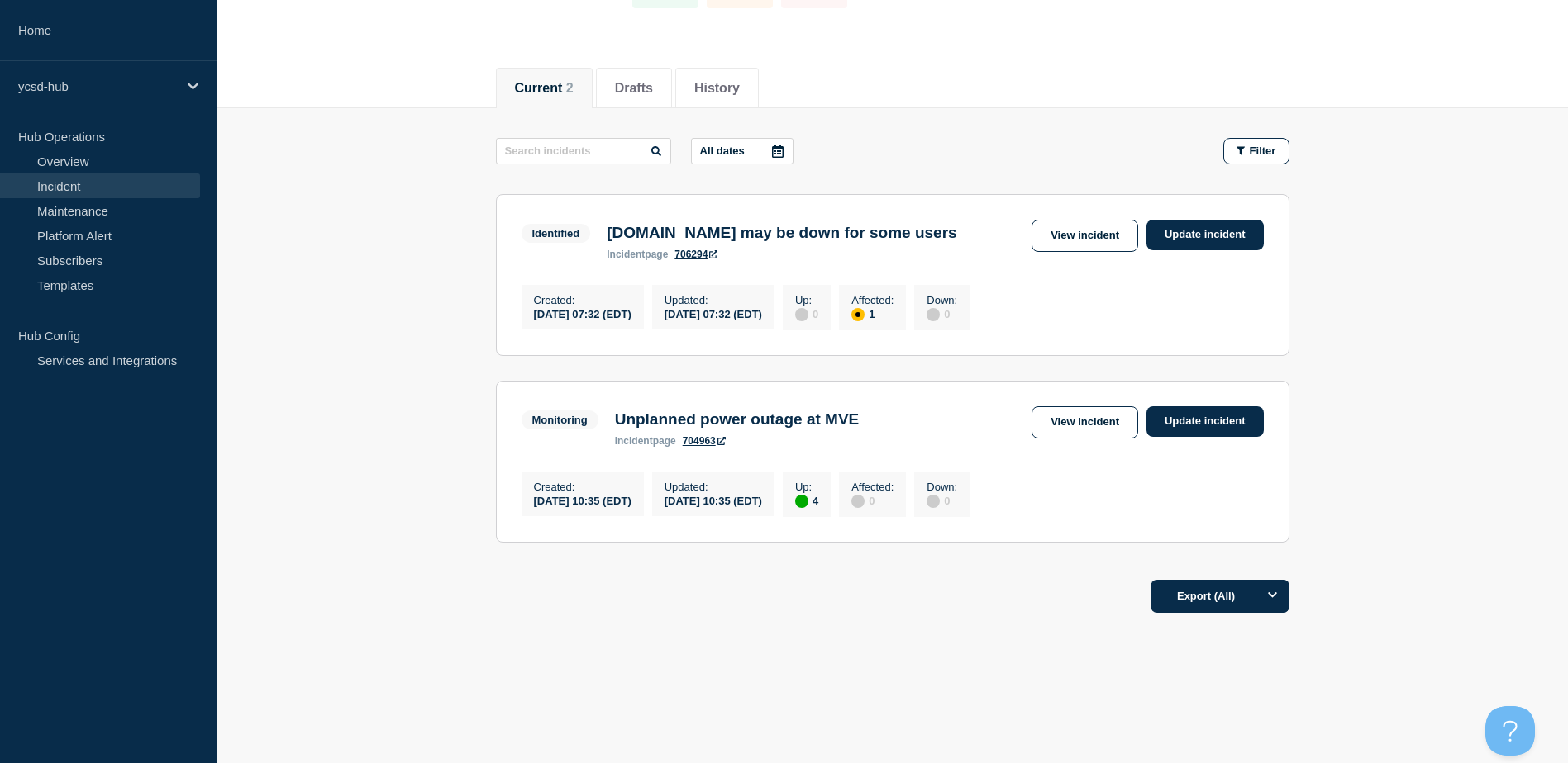
scroll to position [102, 0]
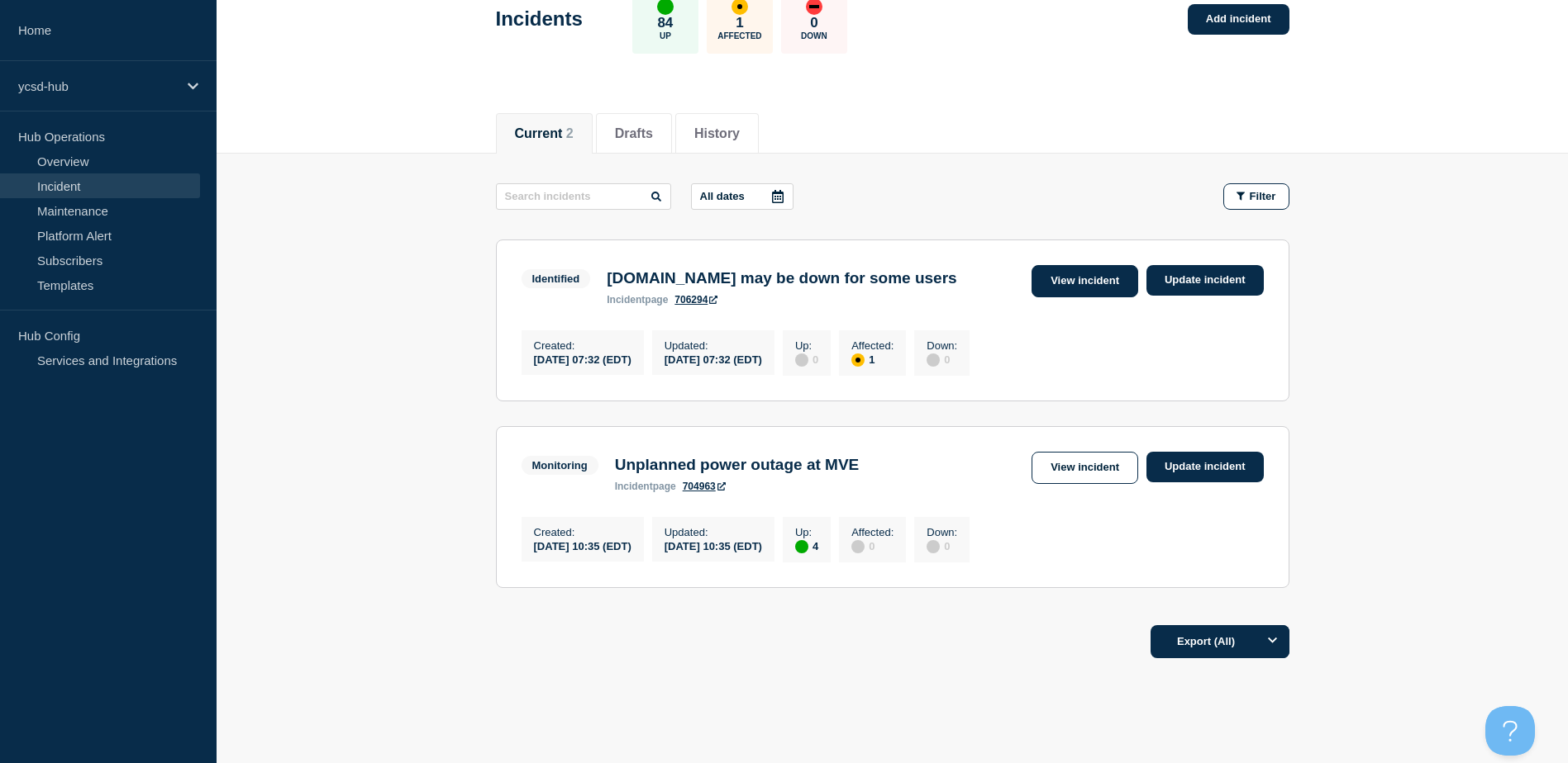
click at [1085, 275] on link "View incident" at bounding box center [1084, 280] width 107 height 32
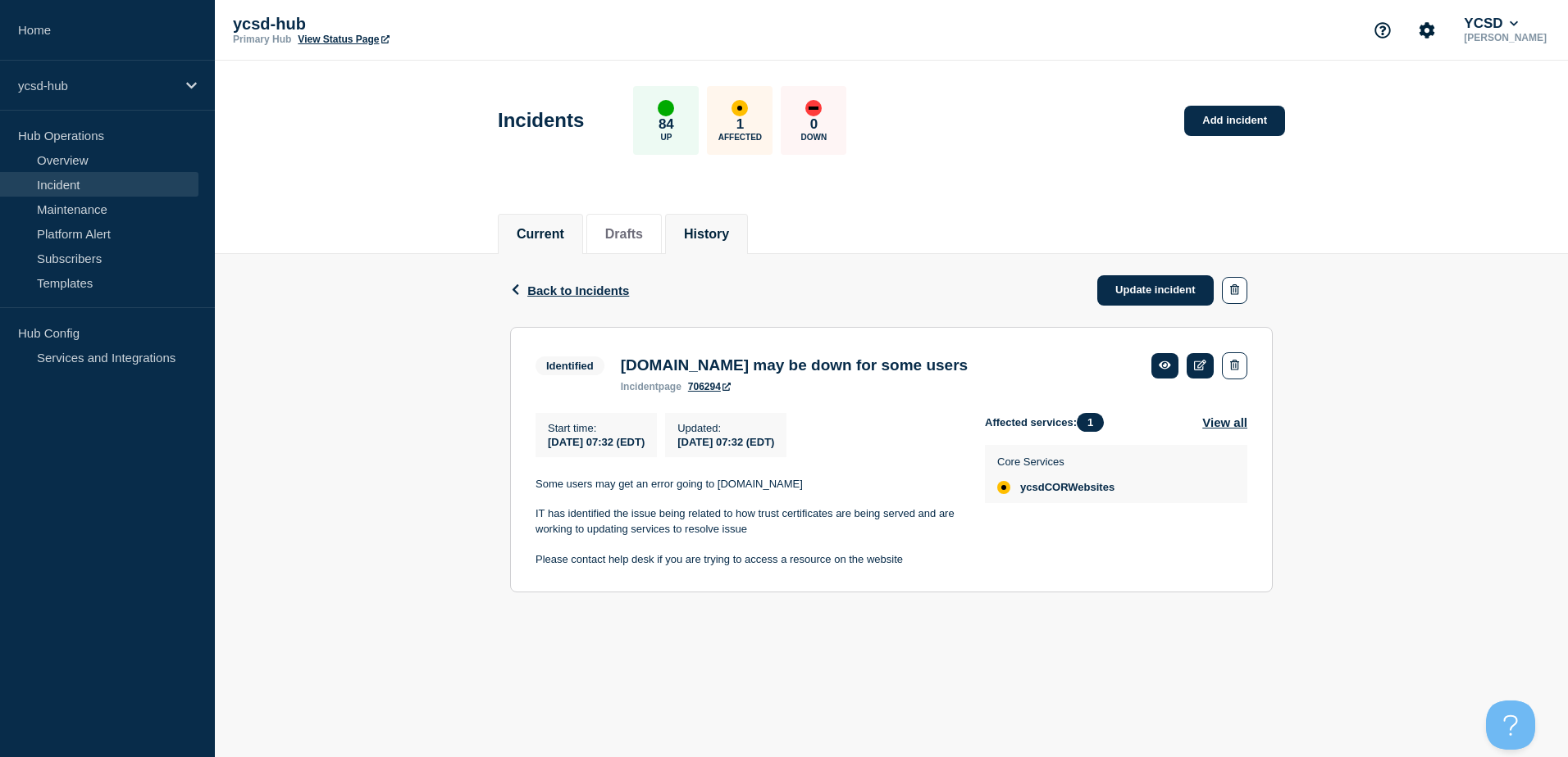
click at [717, 231] on button "History" at bounding box center [706, 234] width 45 height 15
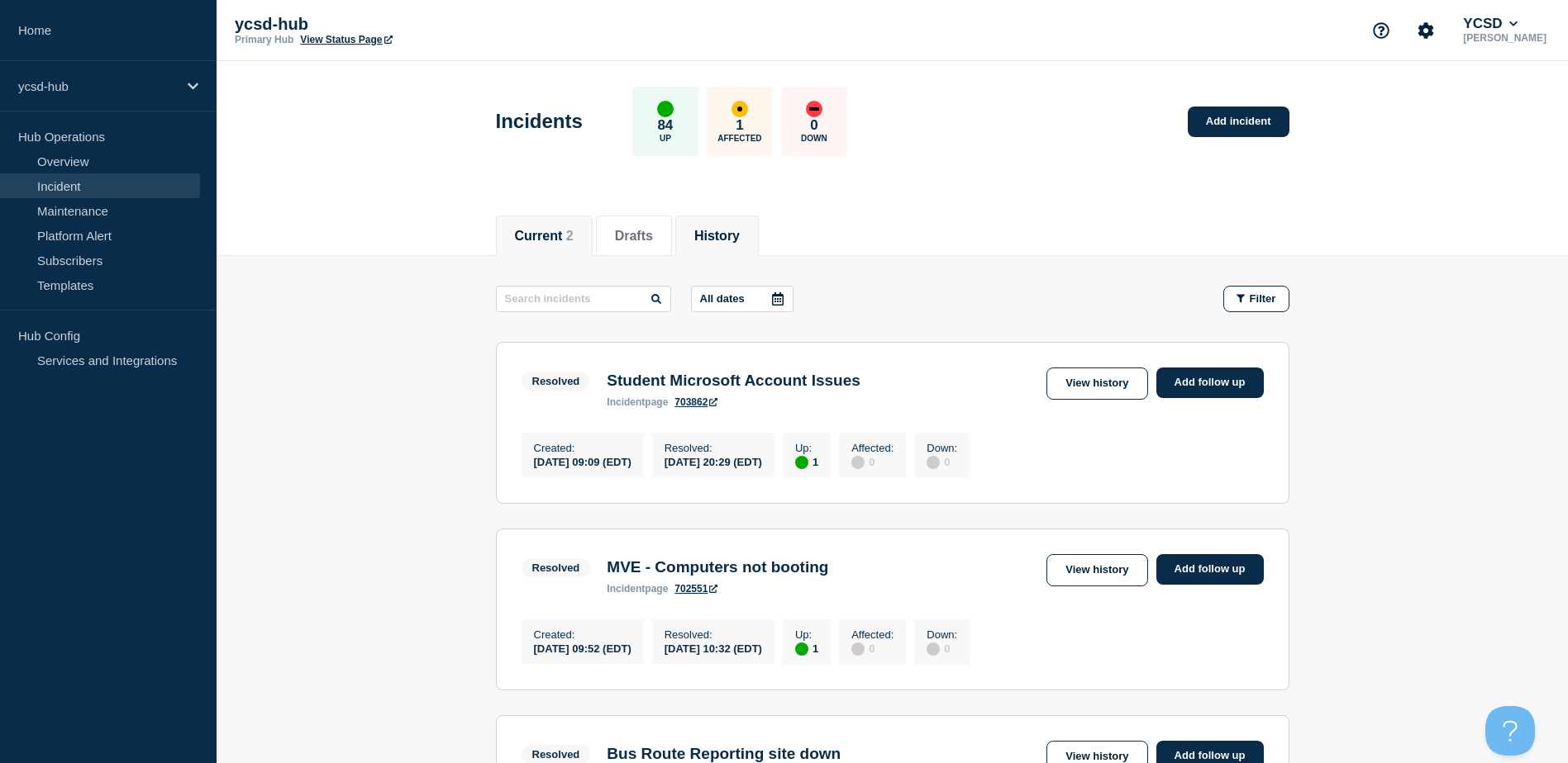
click at [553, 241] on button "Current 2" at bounding box center [545, 236] width 59 height 15
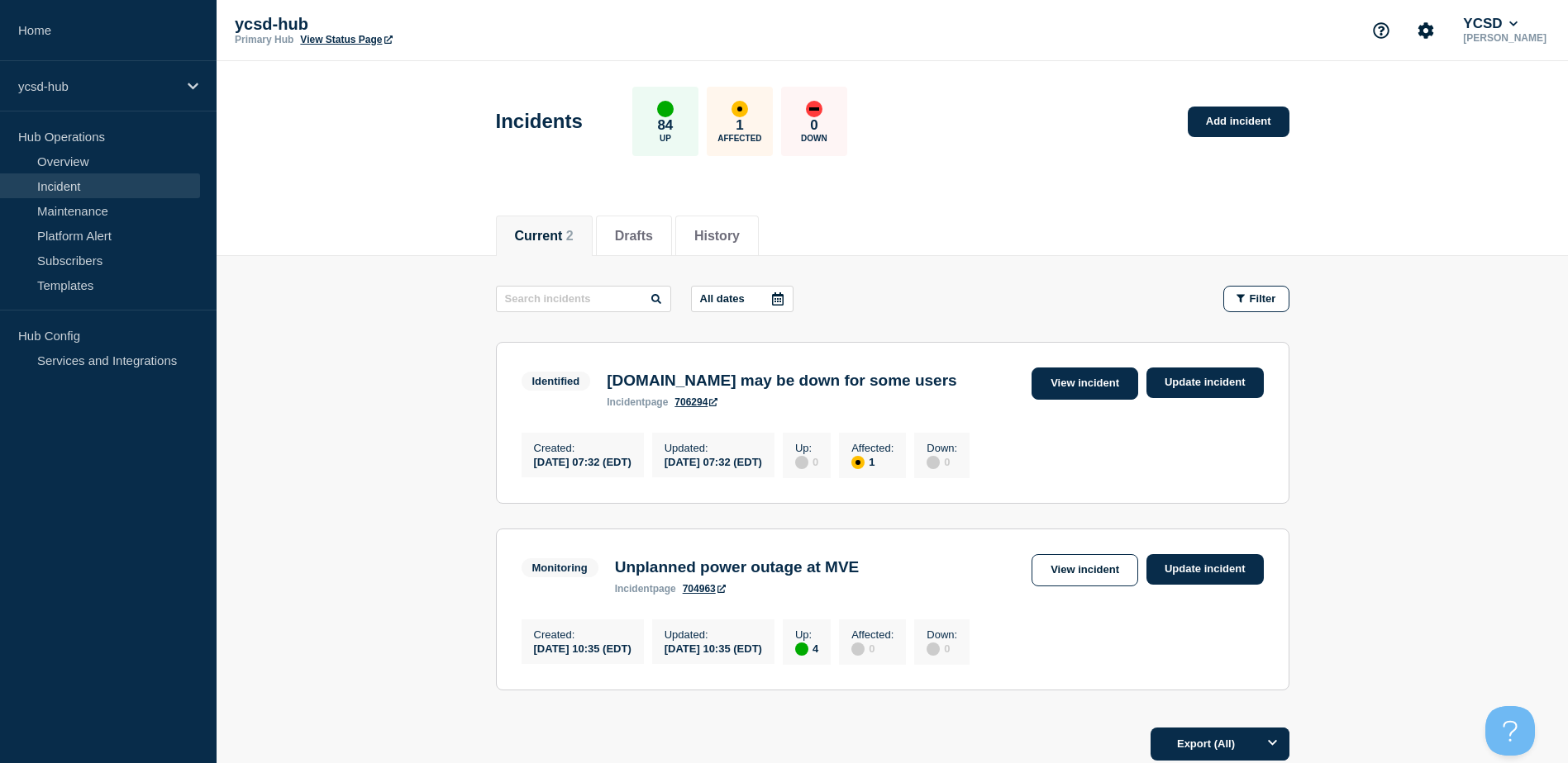
click at [1042, 380] on link "View incident" at bounding box center [1084, 383] width 107 height 32
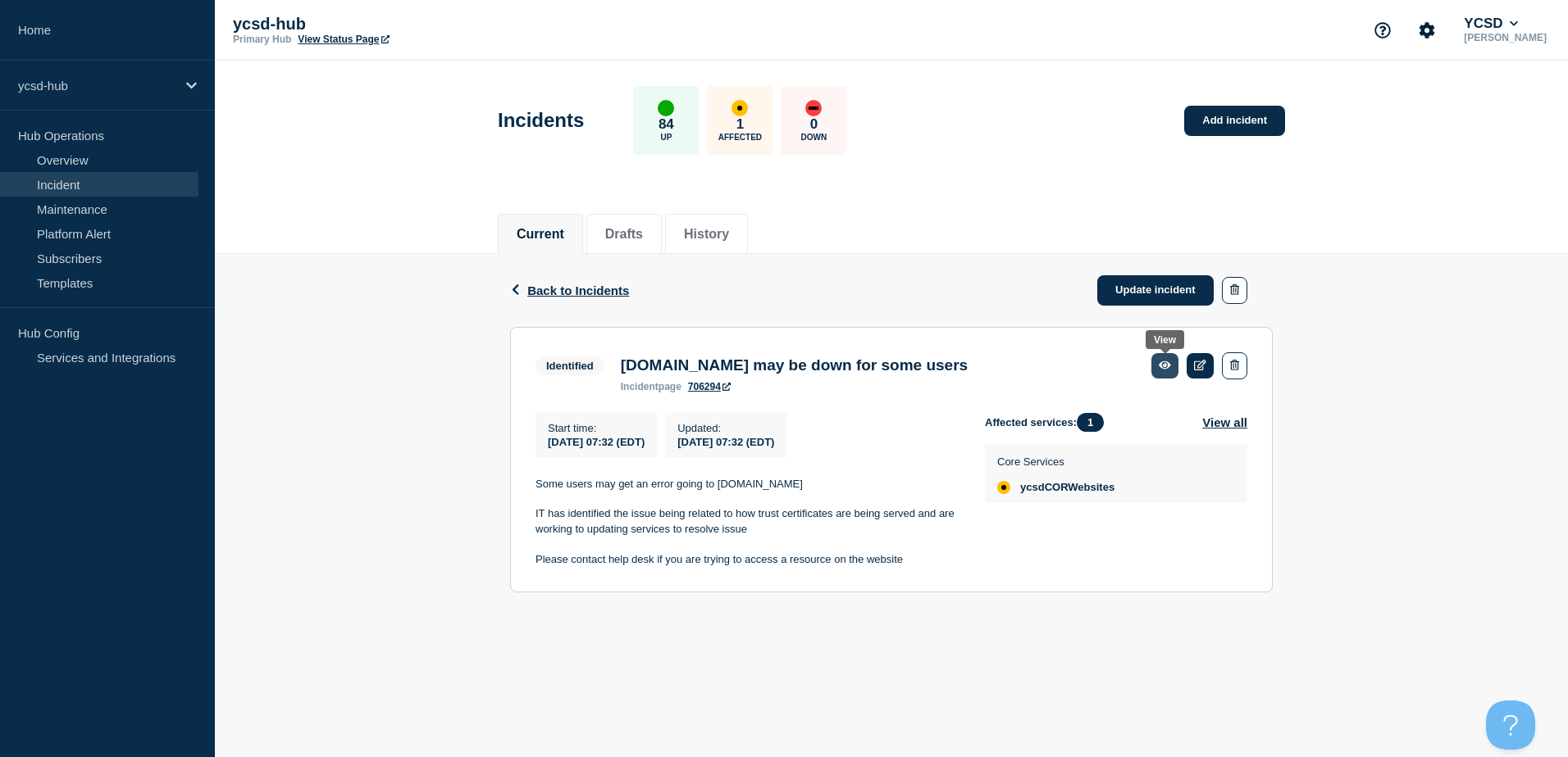
click at [1167, 371] on icon at bounding box center [1164, 365] width 12 height 11
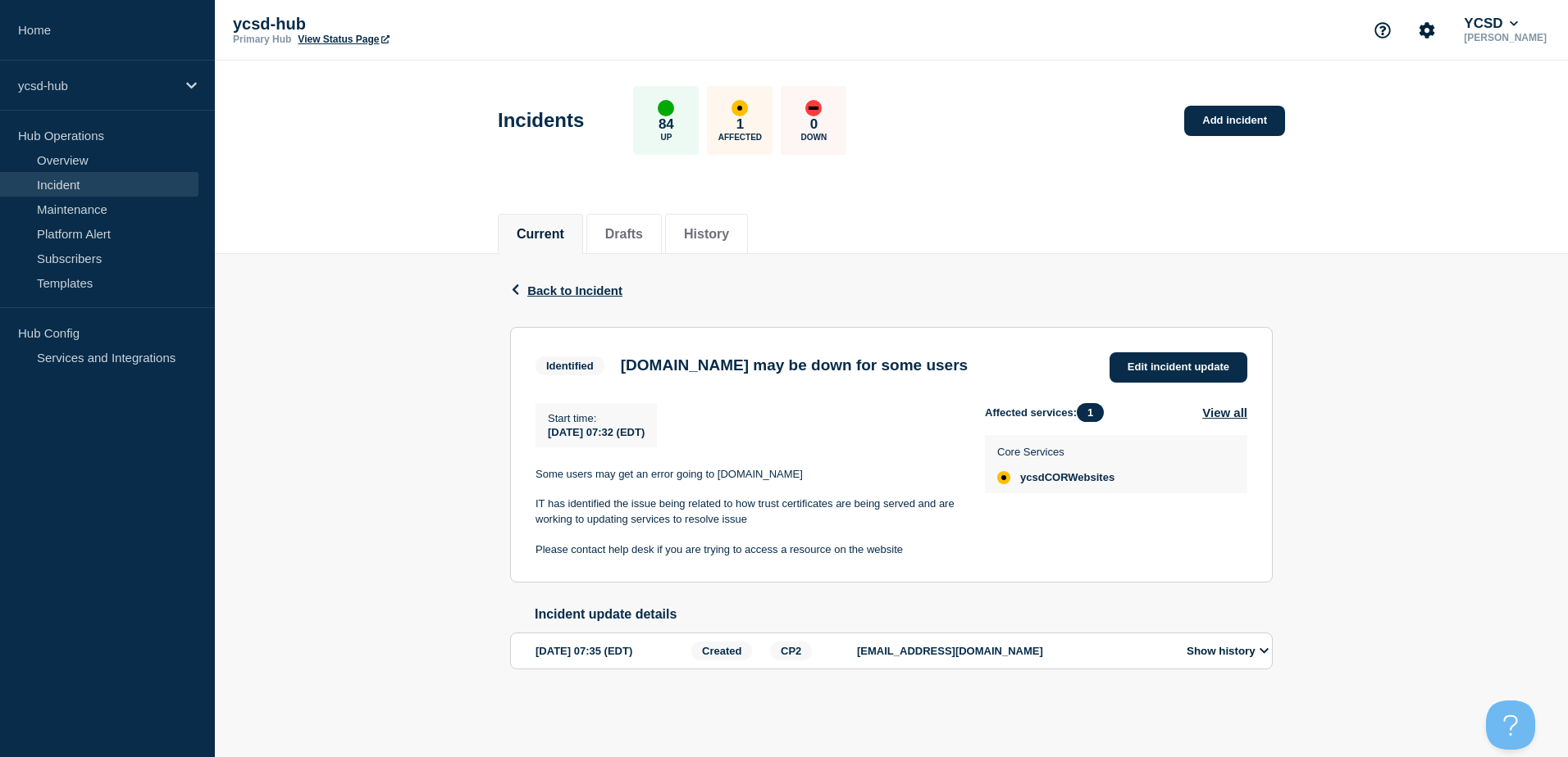
click at [1261, 656] on icon at bounding box center [1264, 652] width 10 height 11
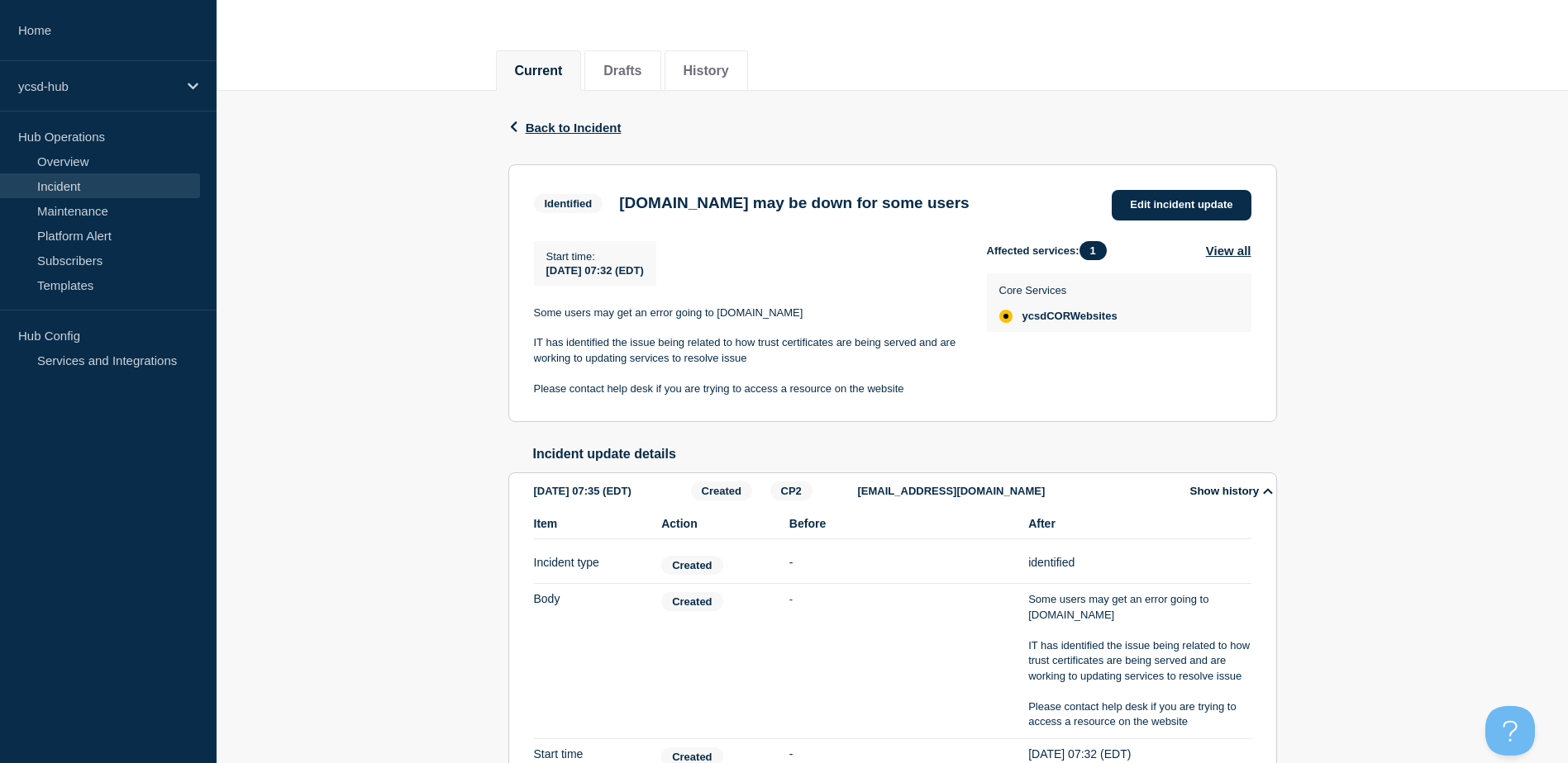
scroll to position [311, 0]
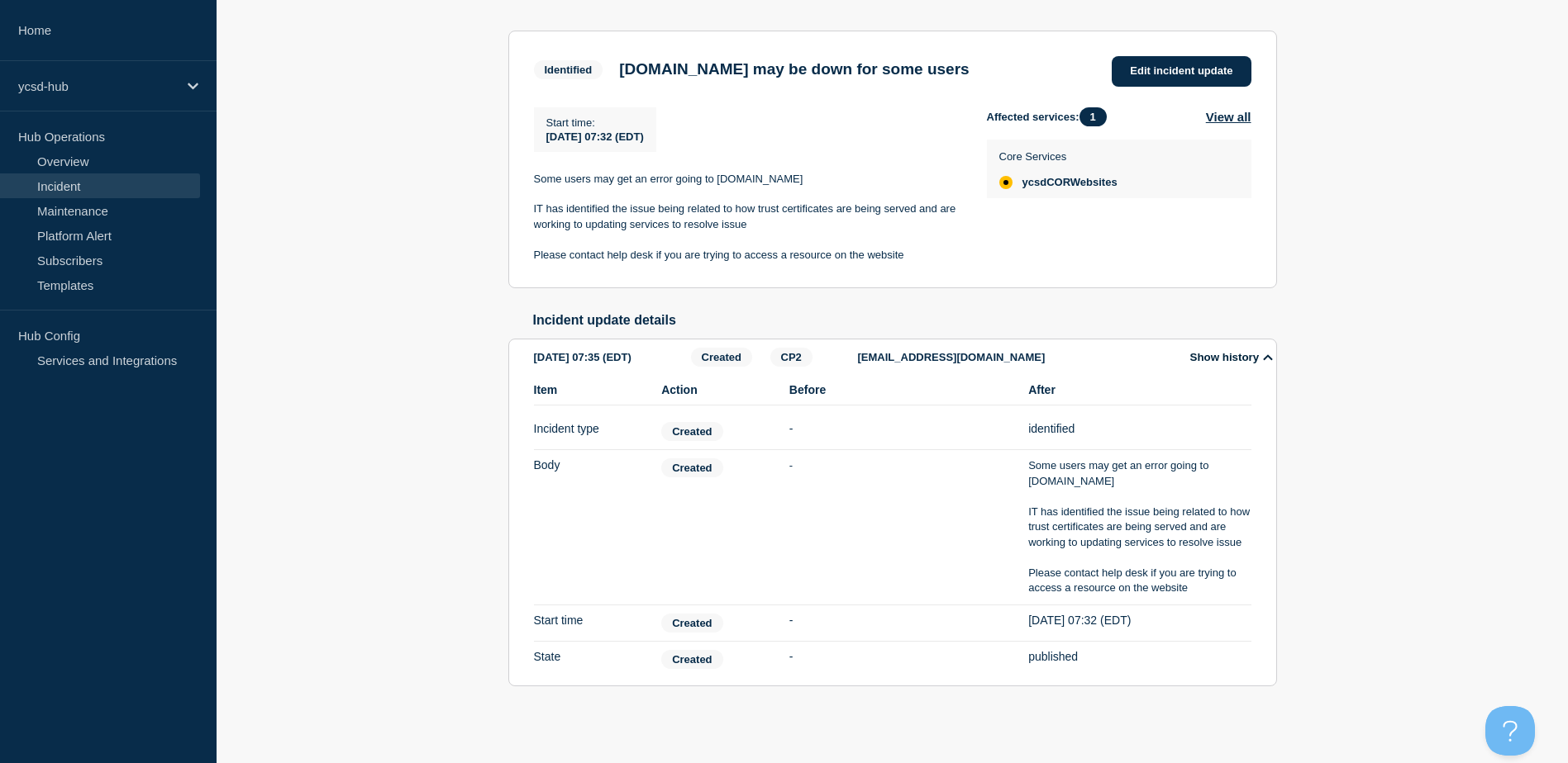
click at [1274, 351] on button "Show history" at bounding box center [1231, 357] width 92 height 14
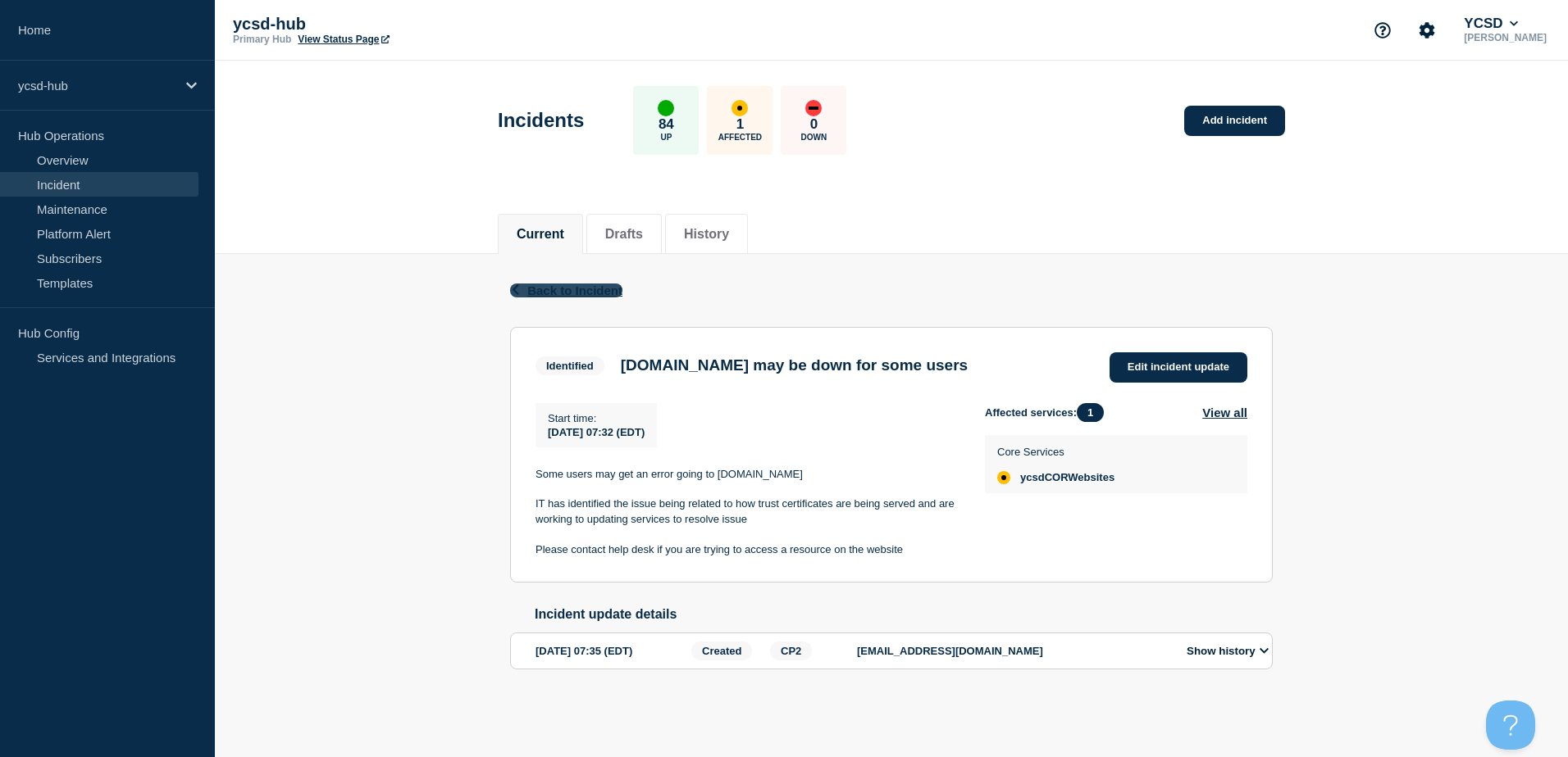
click at [558, 286] on span "Back to Incident" at bounding box center [575, 290] width 95 height 14
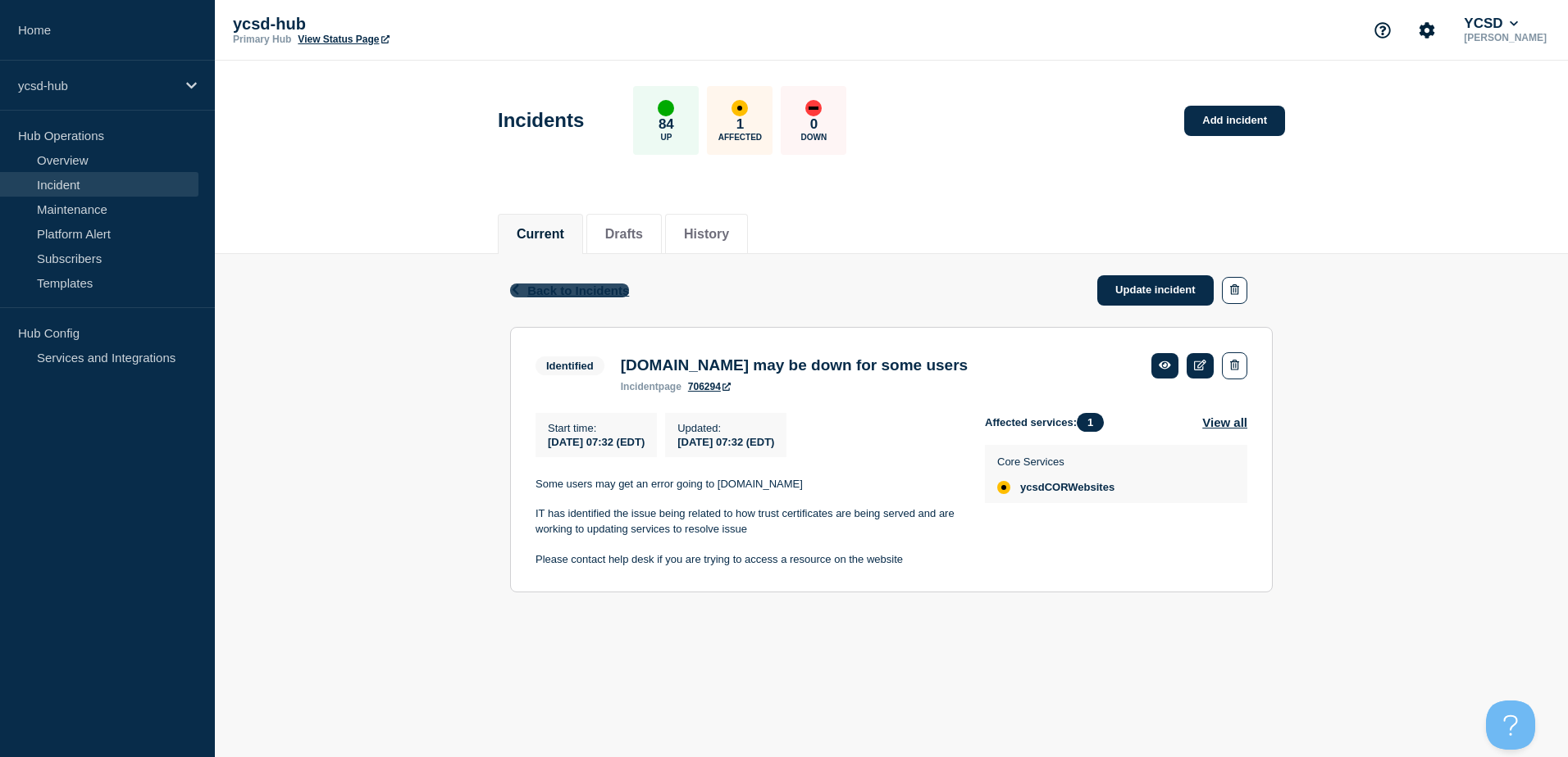
click at [551, 287] on span "Back to Incidents" at bounding box center [578, 290] width 102 height 14
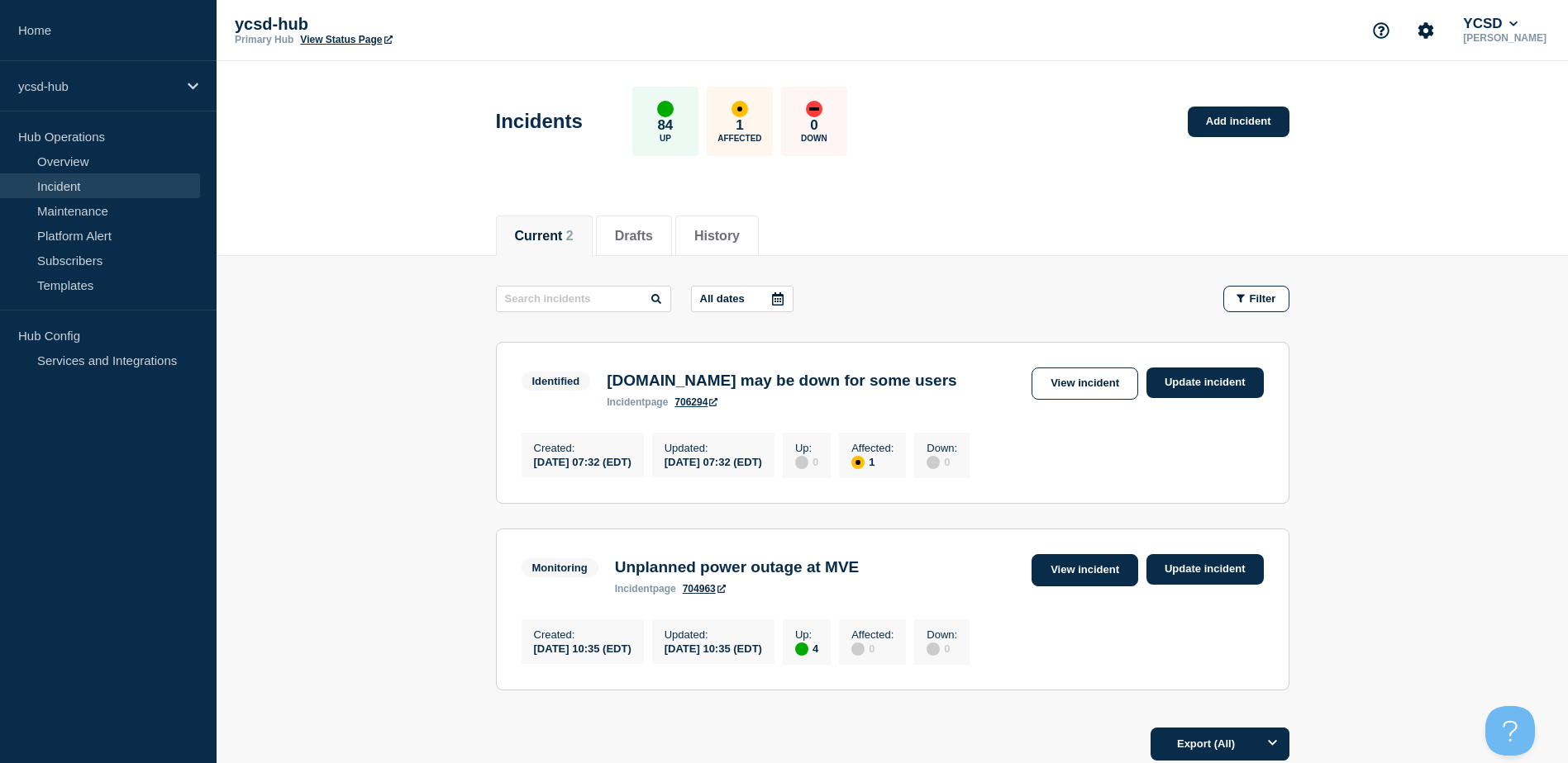
click at [1055, 587] on link "View incident" at bounding box center [1084, 570] width 107 height 32
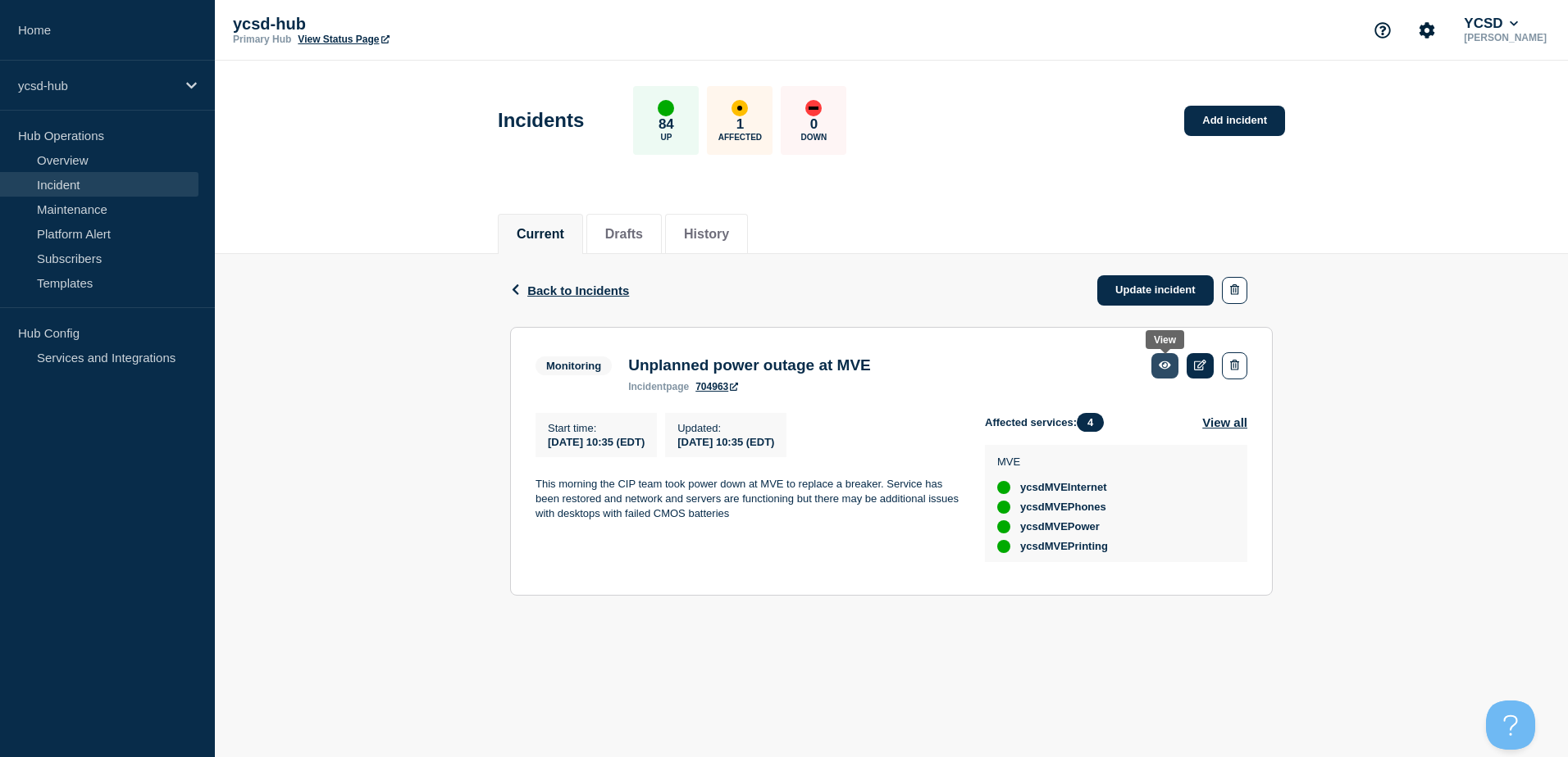
click at [1165, 369] on icon at bounding box center [1164, 365] width 12 height 8
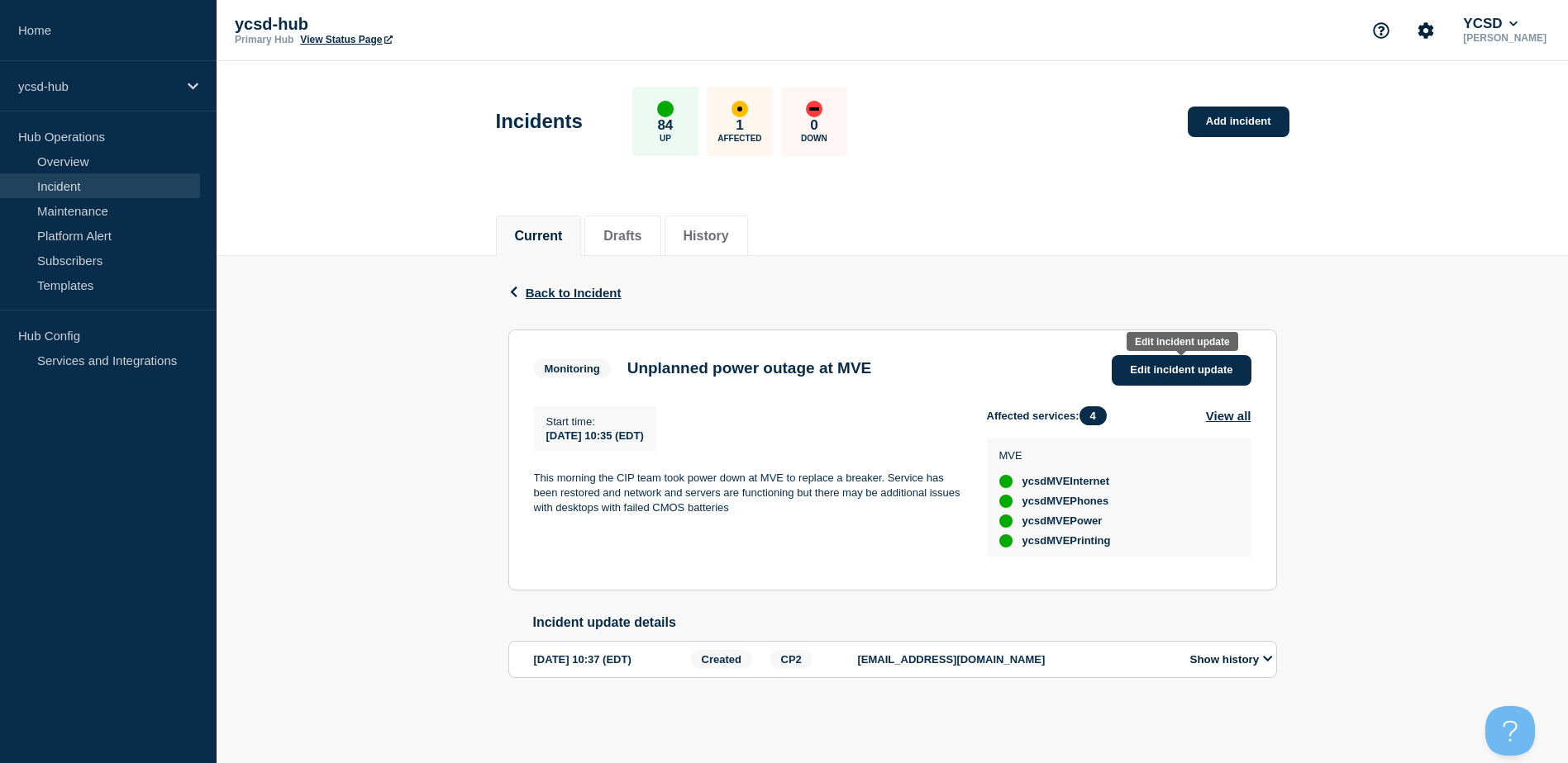
scroll to position [6, 0]
click at [1267, 662] on icon at bounding box center [1267, 659] width 9 height 6
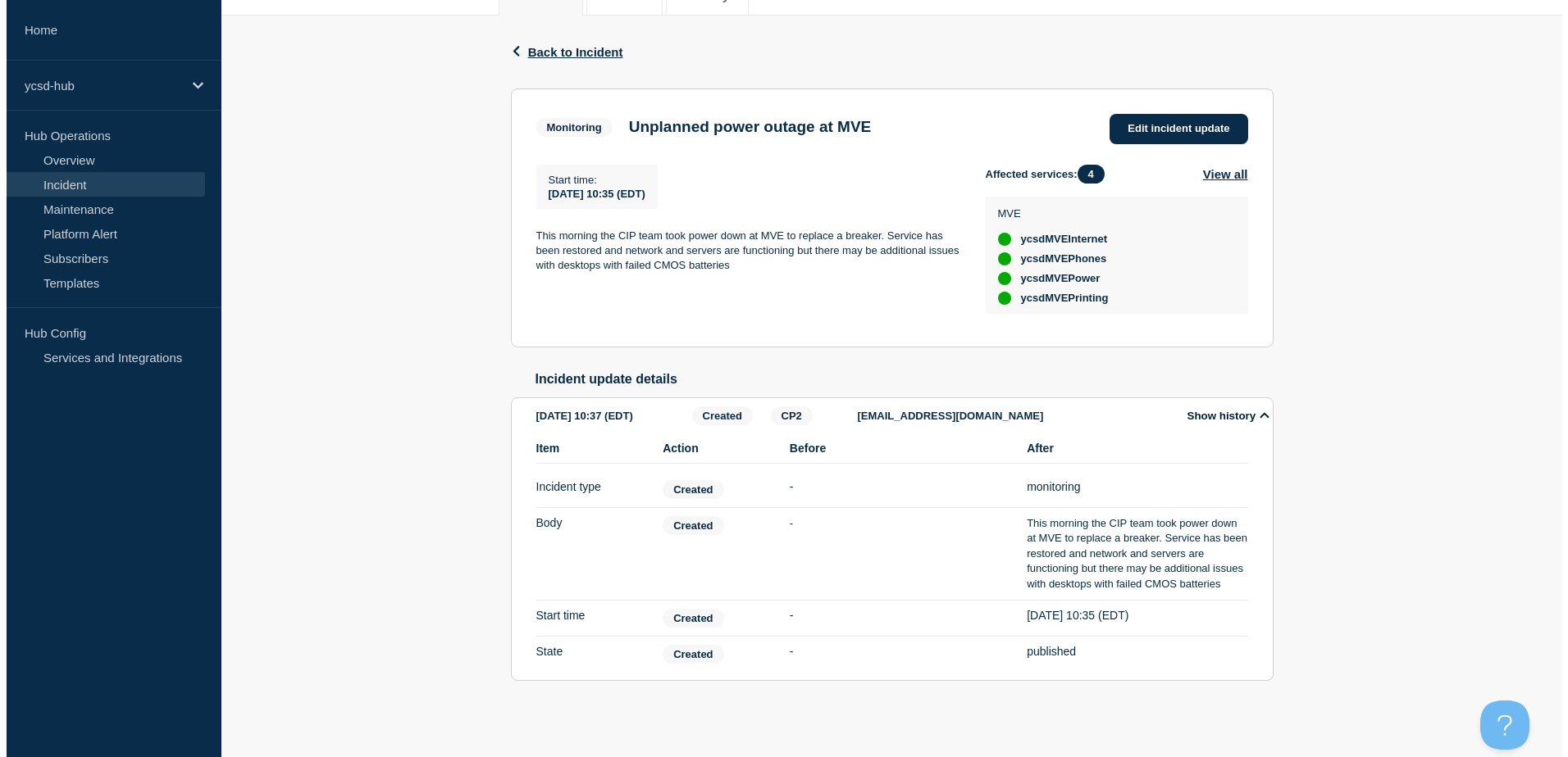
scroll to position [0, 0]
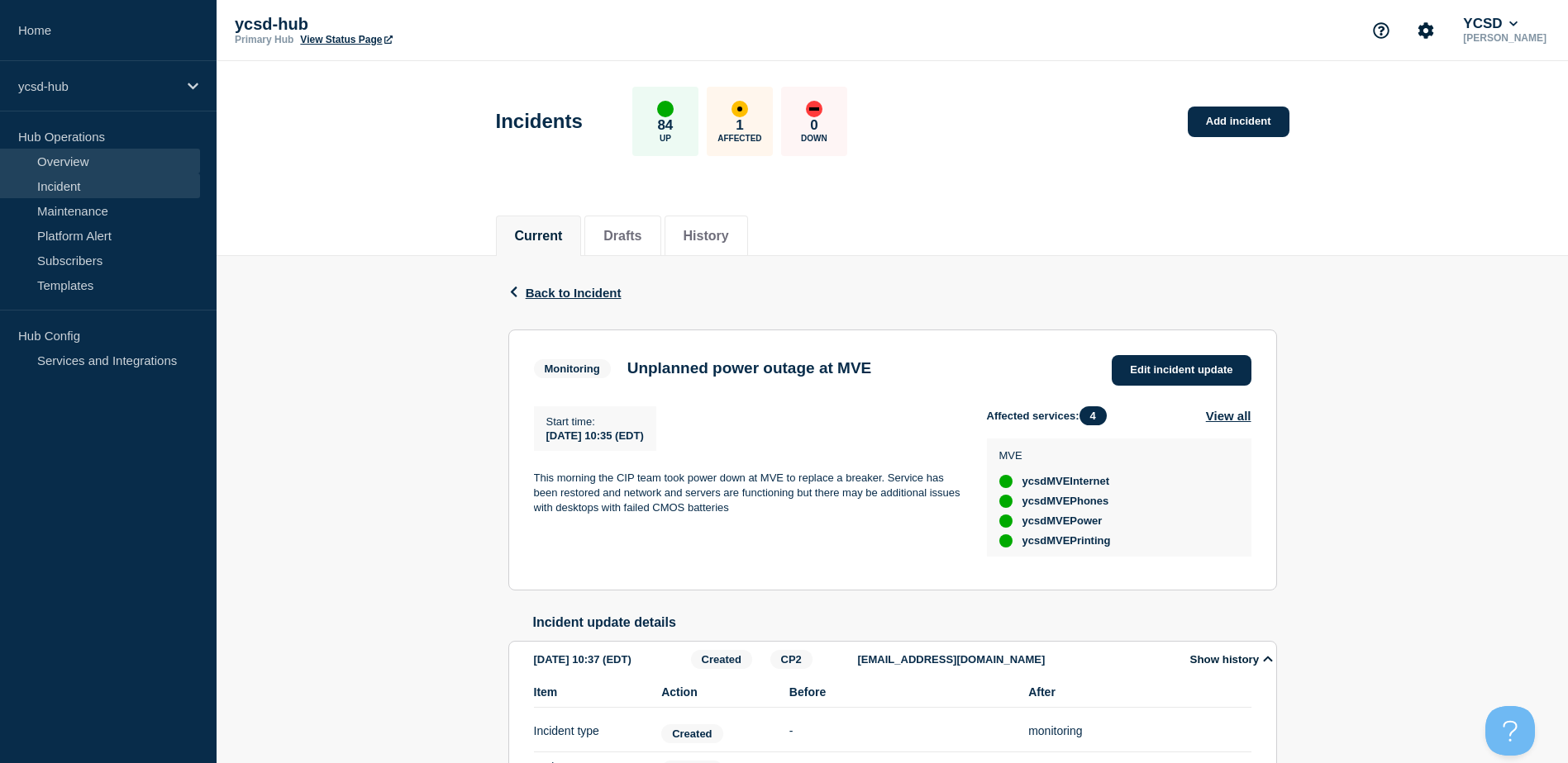
click at [62, 155] on link "Overview" at bounding box center [100, 161] width 200 height 25
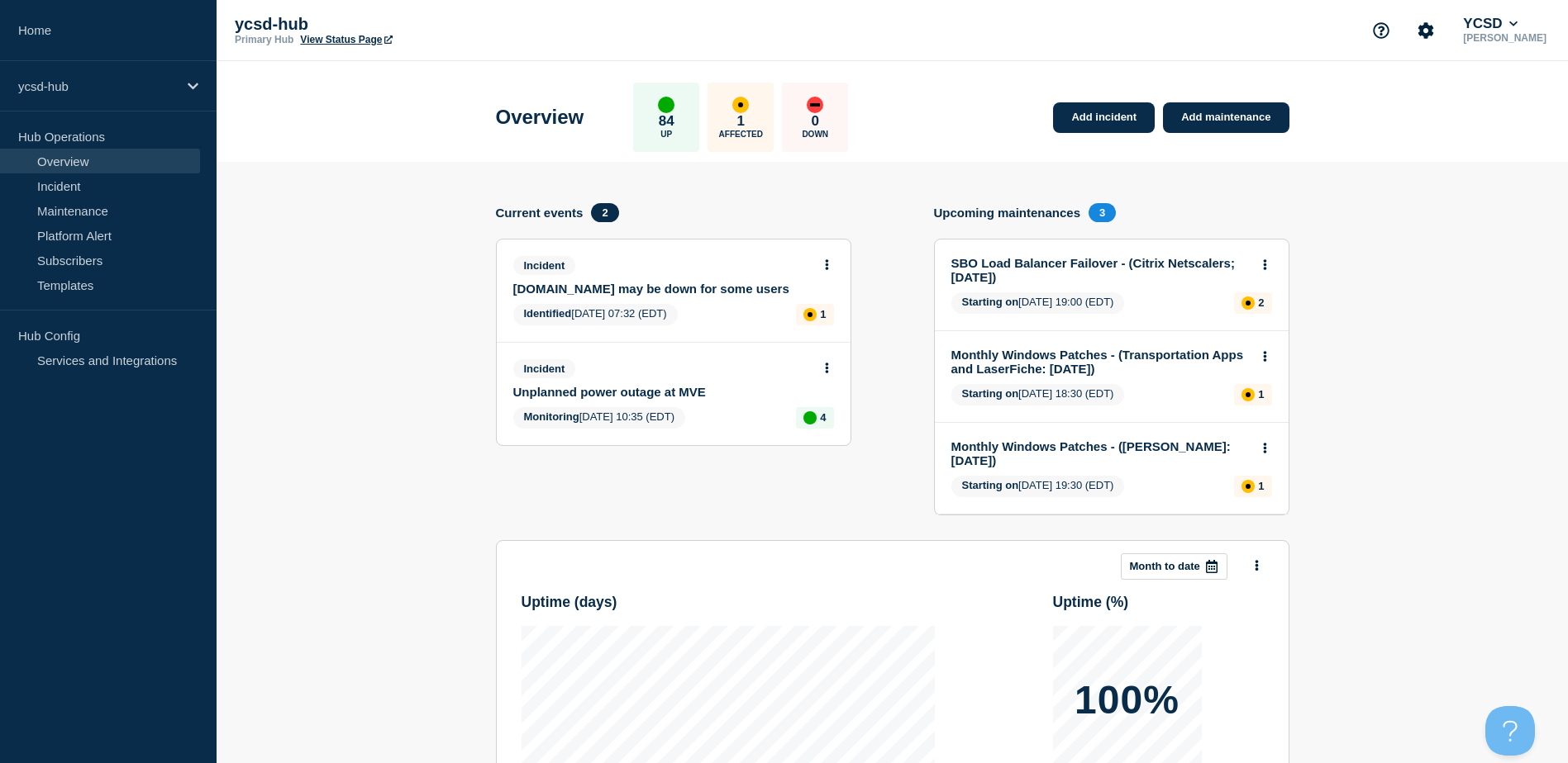
click at [1388, 259] on section "Add incident Add maintenance Current events 2 Incident [DOMAIN_NAME] may be dow…" at bounding box center [892, 613] width 1351 height 901
click at [1407, 280] on section "Add incident Add maintenance Current events 2 Incident [DOMAIN_NAME] may be dow…" at bounding box center [892, 613] width 1351 height 901
click at [393, 604] on section "Add incident Add maintenance Current events 2 Incident [DOMAIN_NAME] may be dow…" at bounding box center [892, 613] width 1351 height 901
click at [99, 35] on link "Home" at bounding box center [108, 30] width 217 height 61
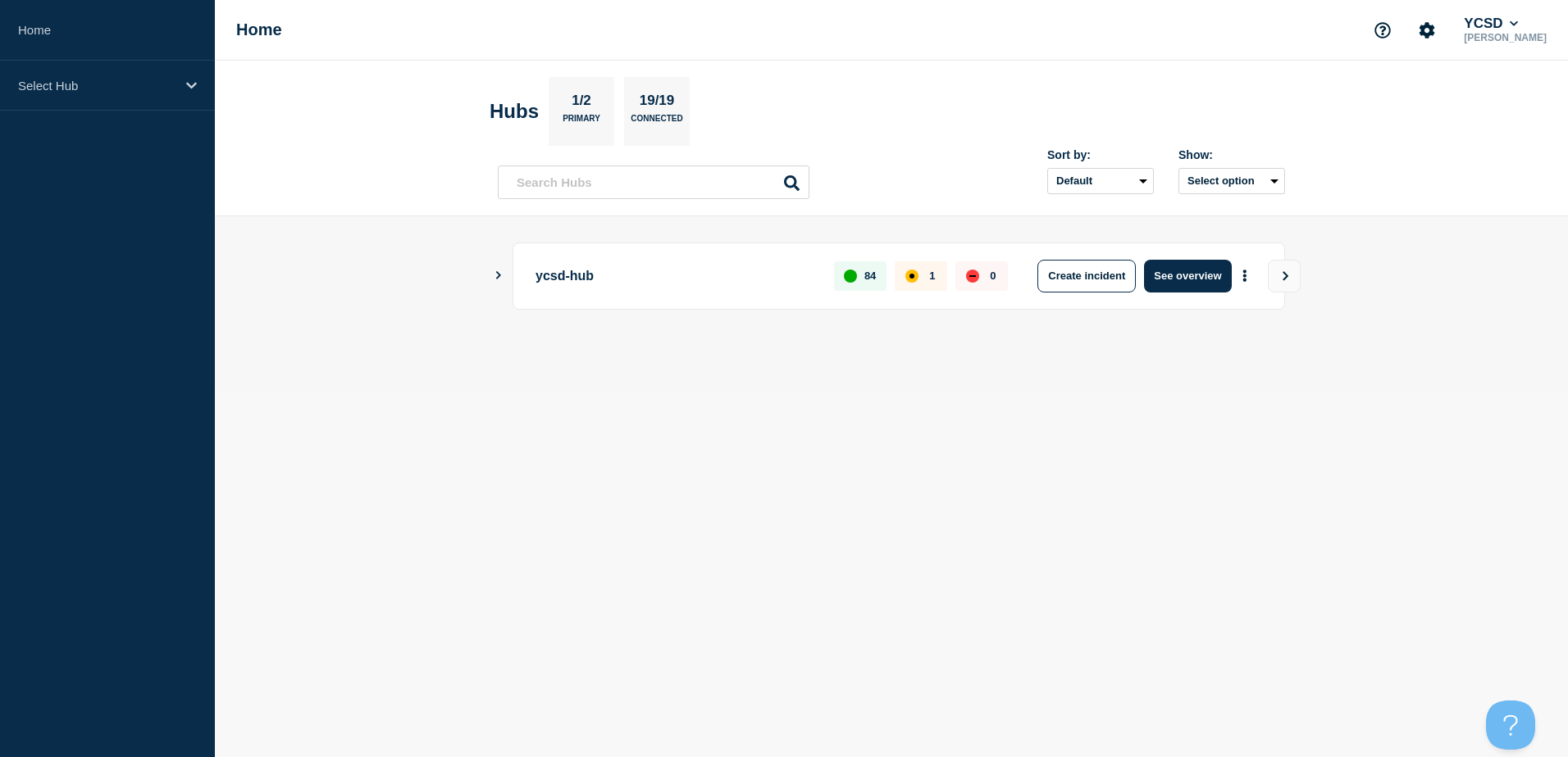
click at [496, 277] on icon "Show Connected Hubs" at bounding box center [498, 275] width 11 height 8
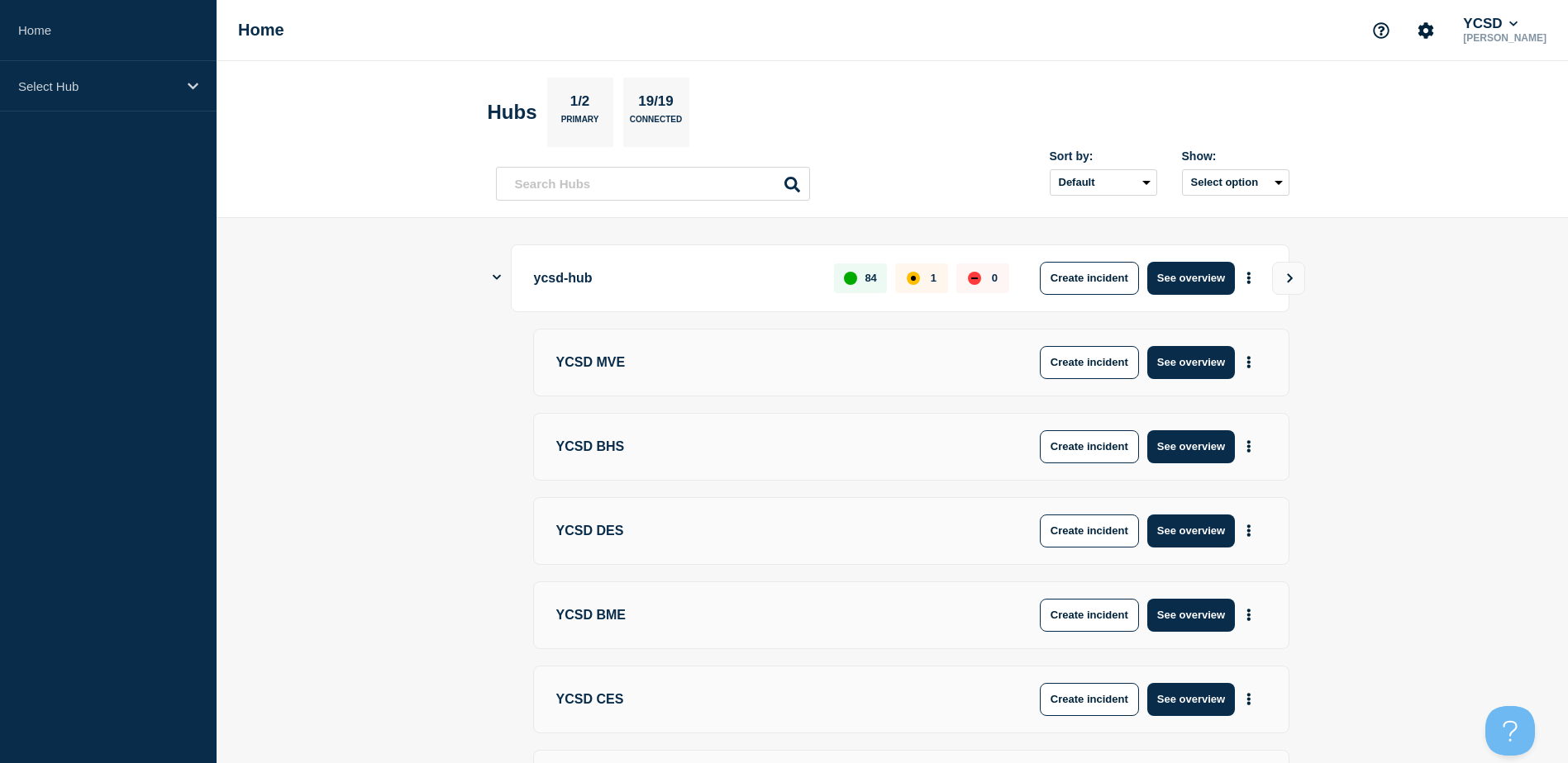
click at [500, 280] on icon "Show Connected Hubs" at bounding box center [497, 278] width 8 height 11
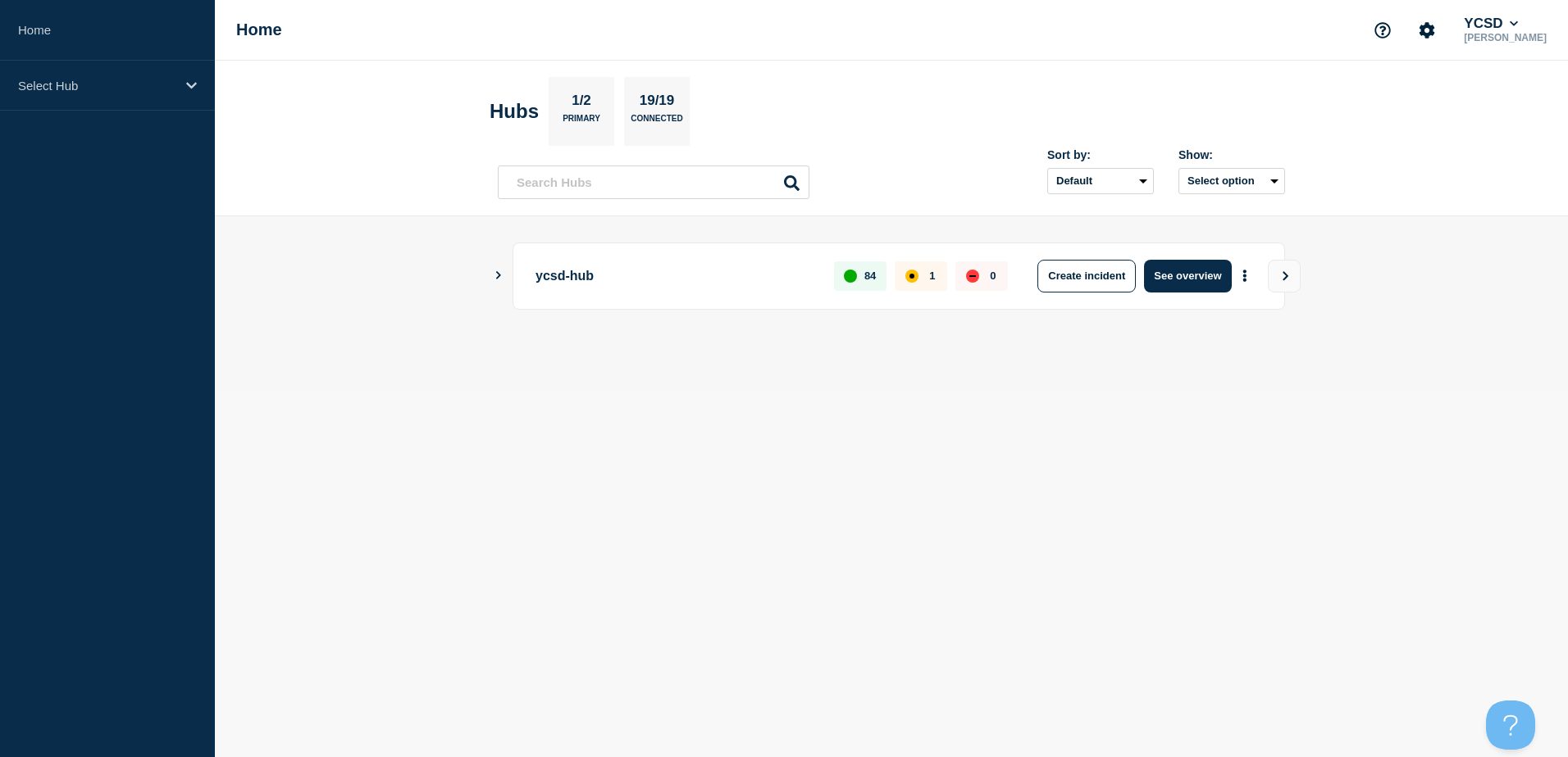
click at [496, 277] on icon "Show Connected Hubs" at bounding box center [498, 275] width 11 height 8
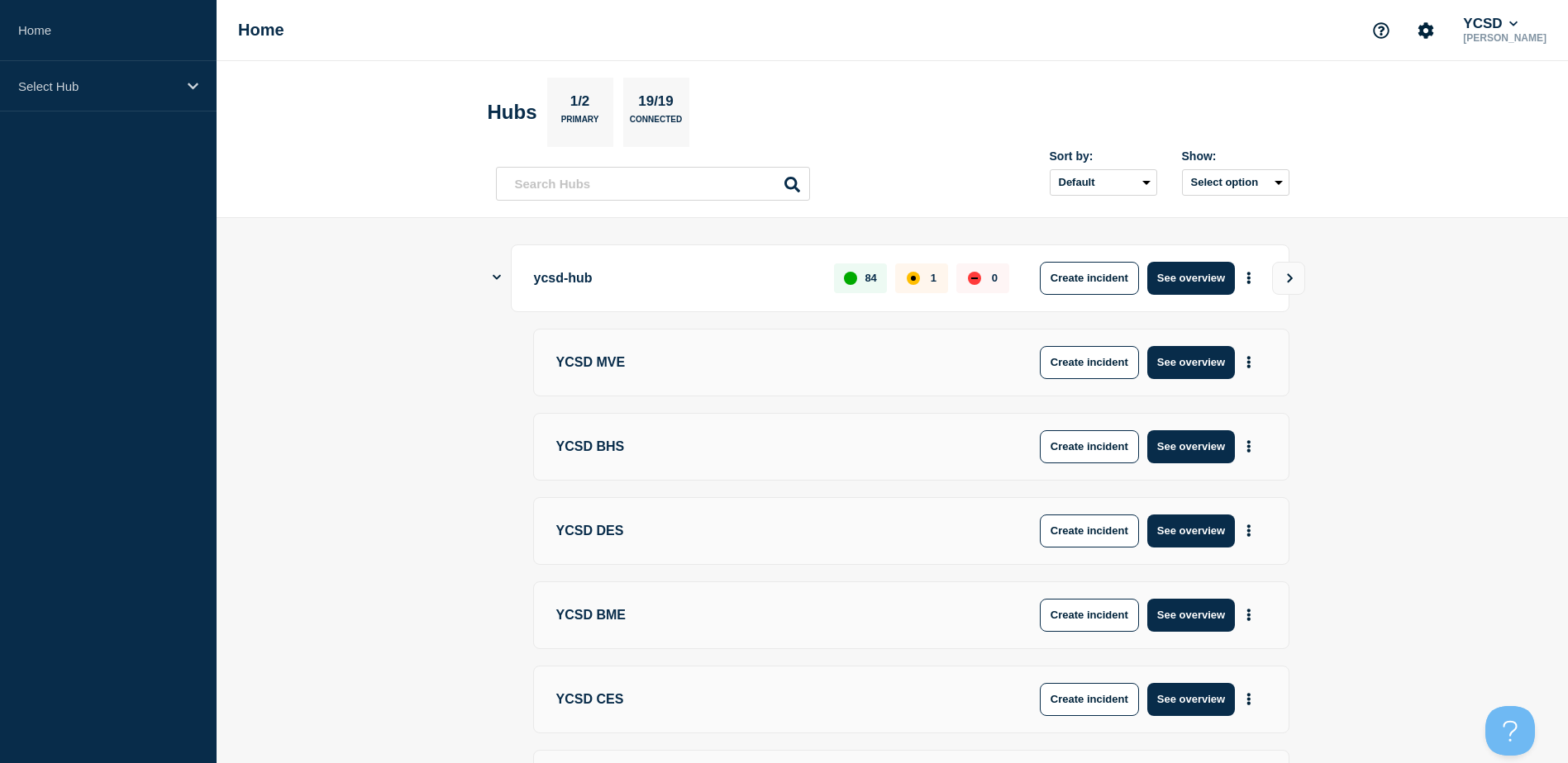
click at [500, 280] on icon "Show Connected Hubs" at bounding box center [497, 278] width 8 height 11
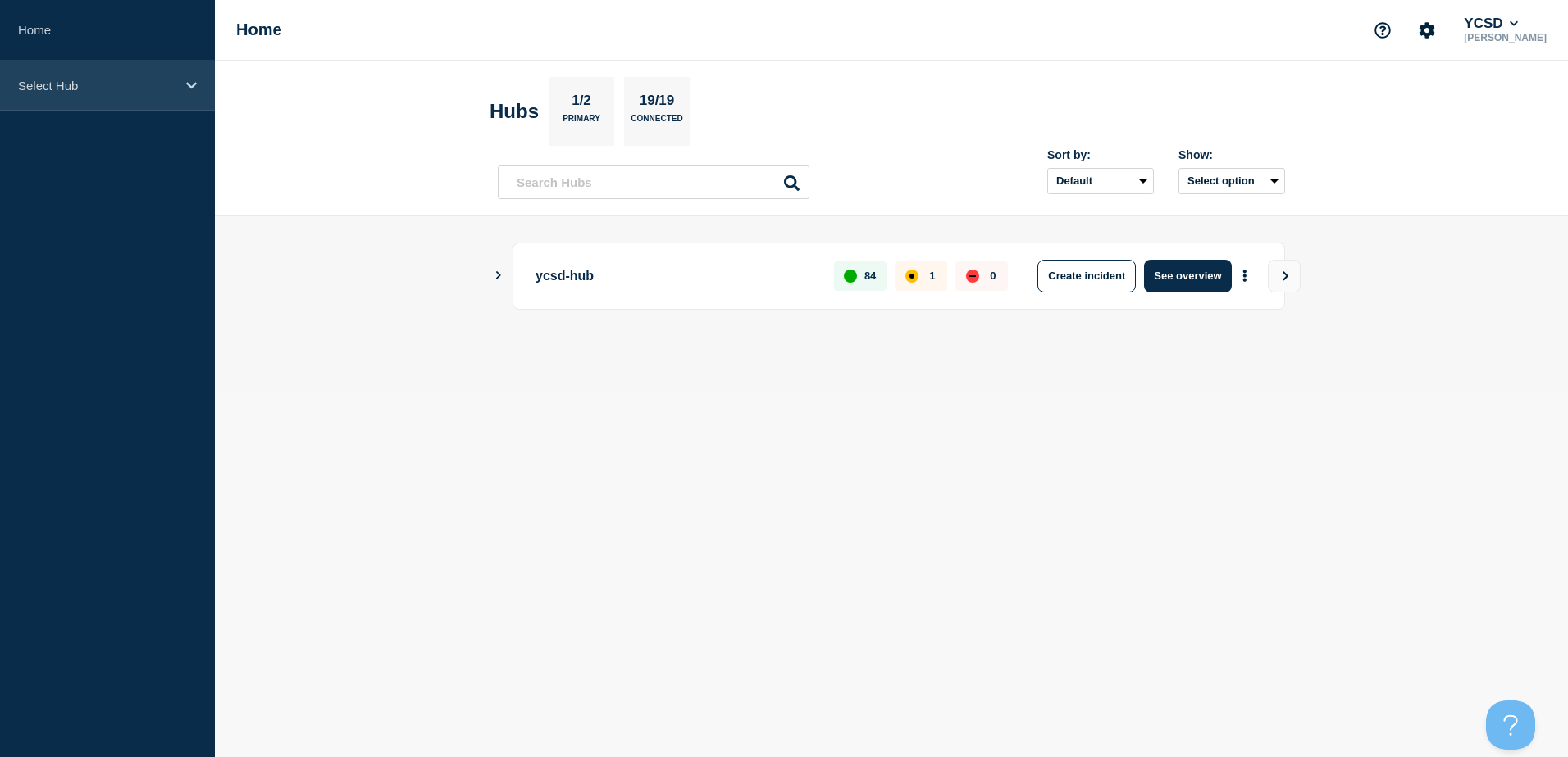
click at [44, 84] on p "Select Hub" at bounding box center [97, 85] width 158 height 14
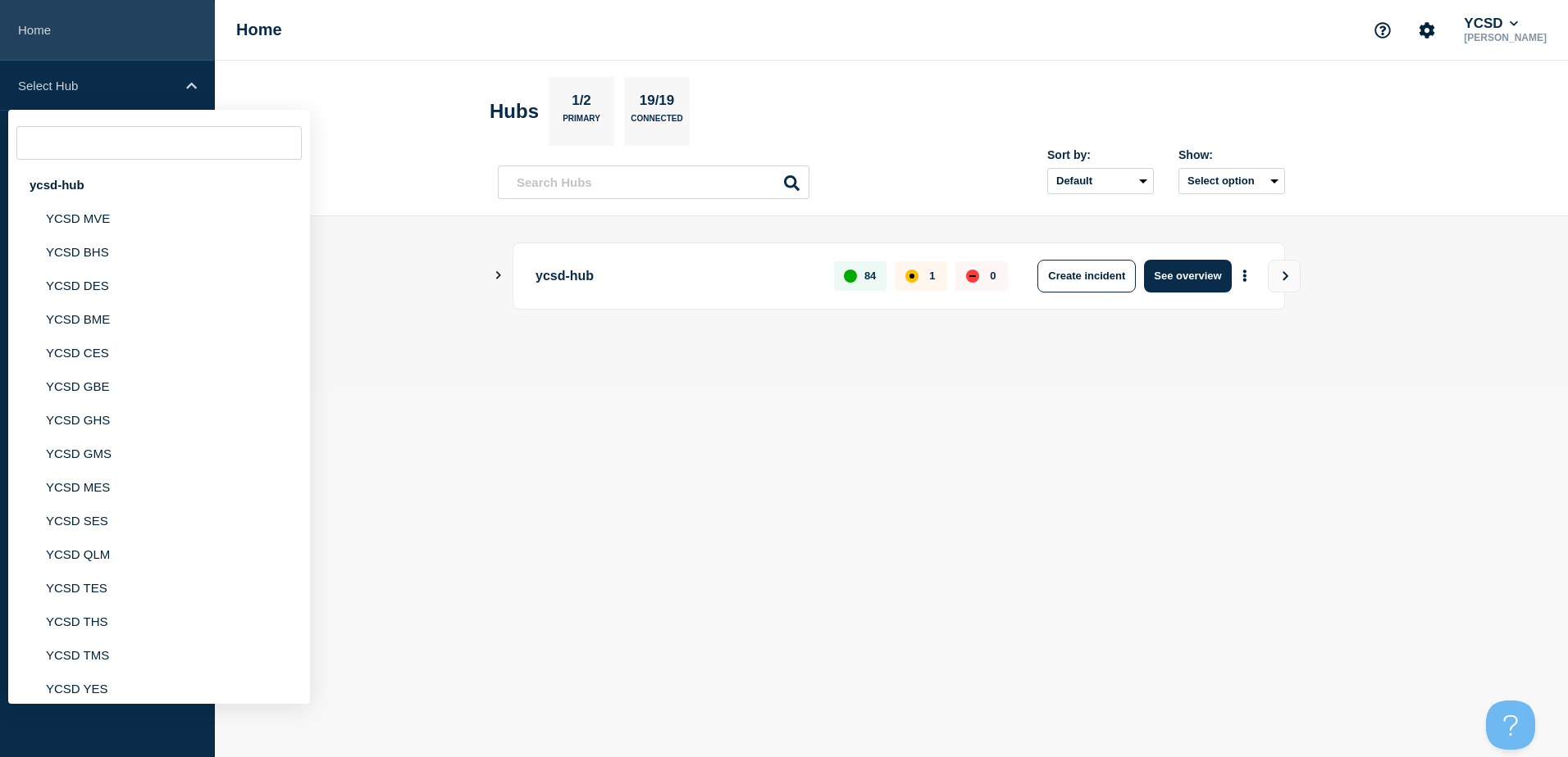
click at [71, 46] on link "Home" at bounding box center [107, 30] width 215 height 60
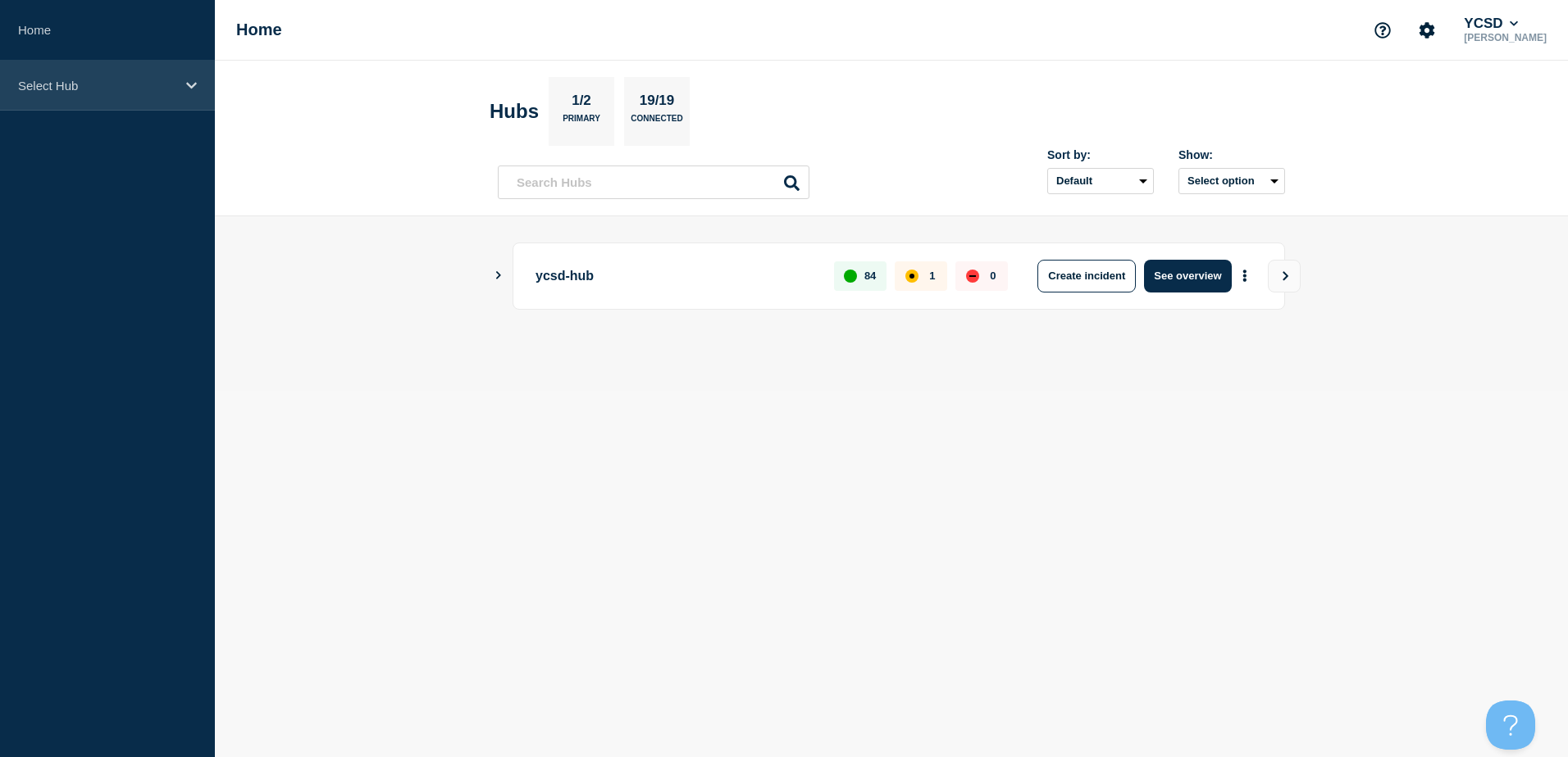
click at [92, 97] on div "Select Hub" at bounding box center [107, 85] width 215 height 50
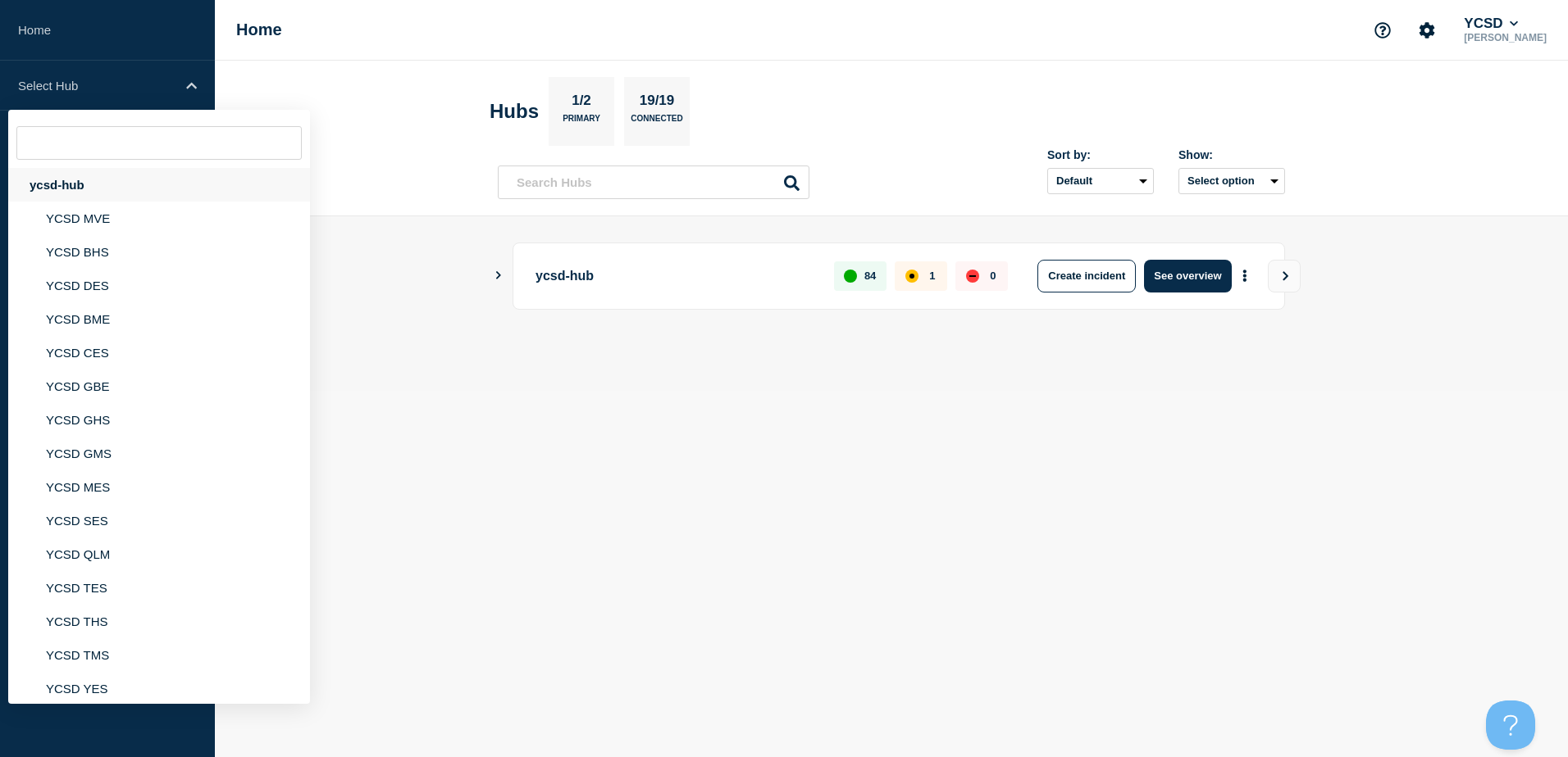
click at [107, 172] on div "ycsd-hub" at bounding box center [159, 185] width 302 height 34
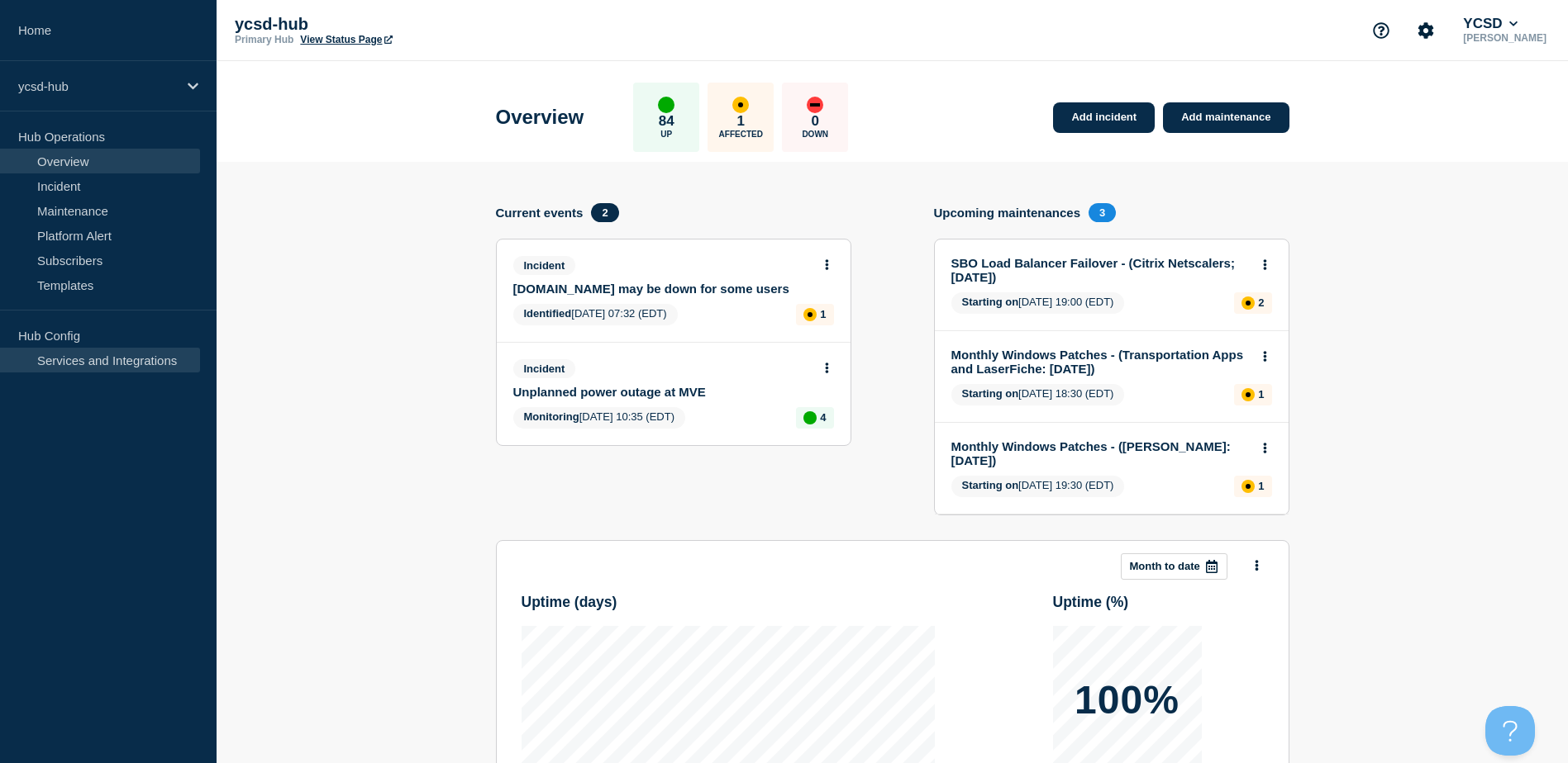
click at [103, 355] on link "Services and Integrations" at bounding box center [100, 360] width 200 height 25
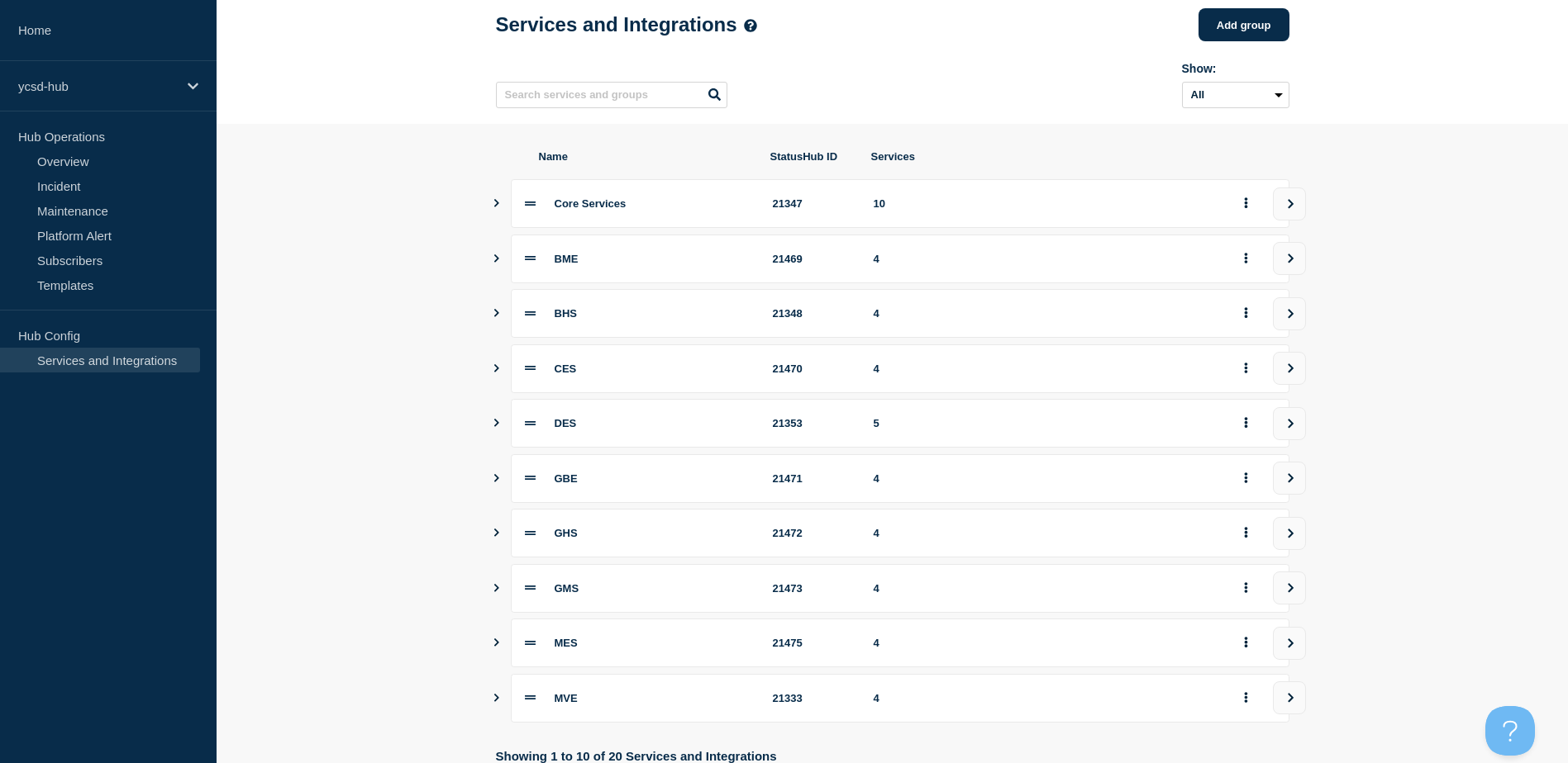
scroll to position [165, 0]
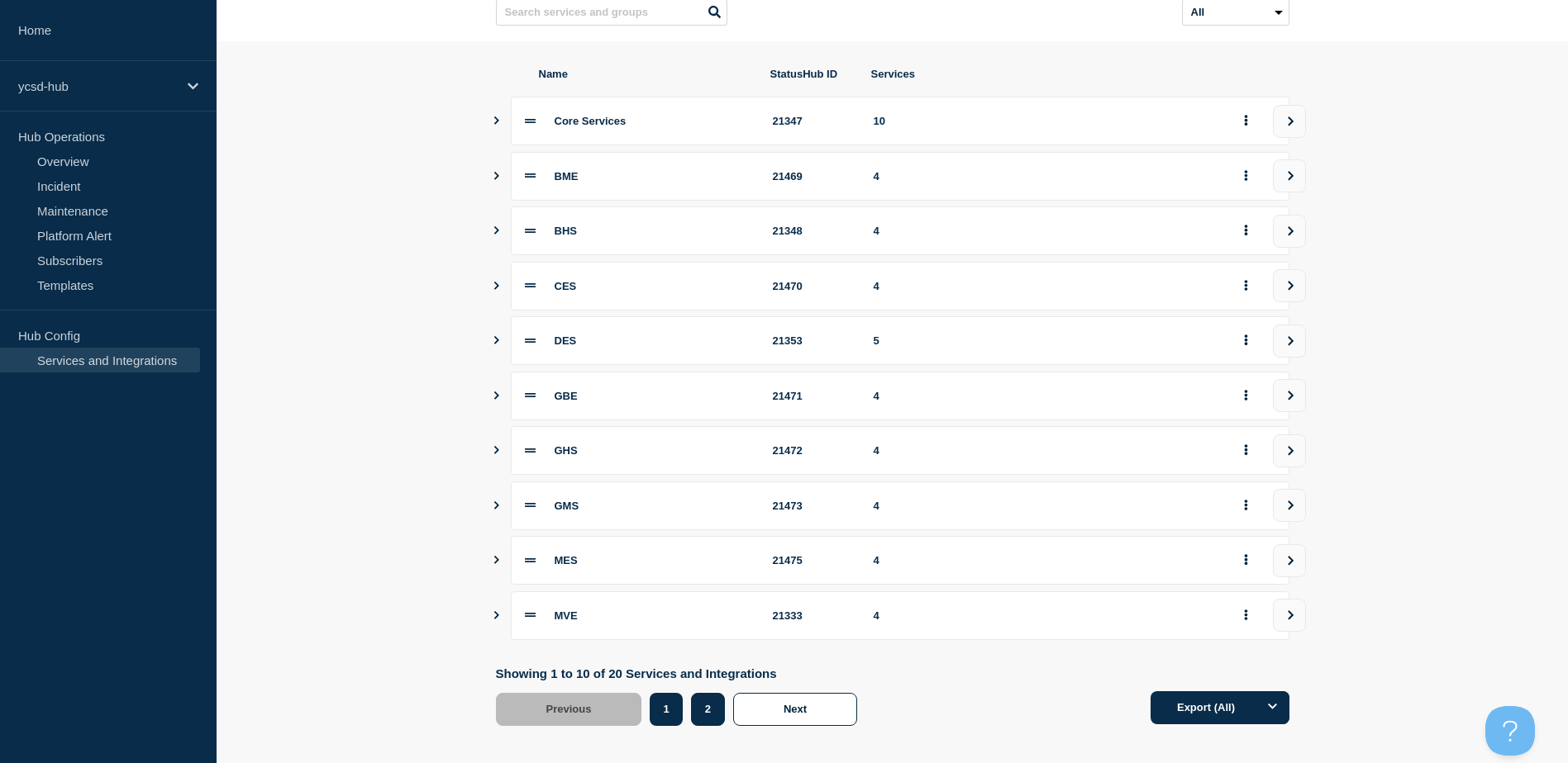
click at [700, 721] on button "2" at bounding box center [708, 709] width 34 height 33
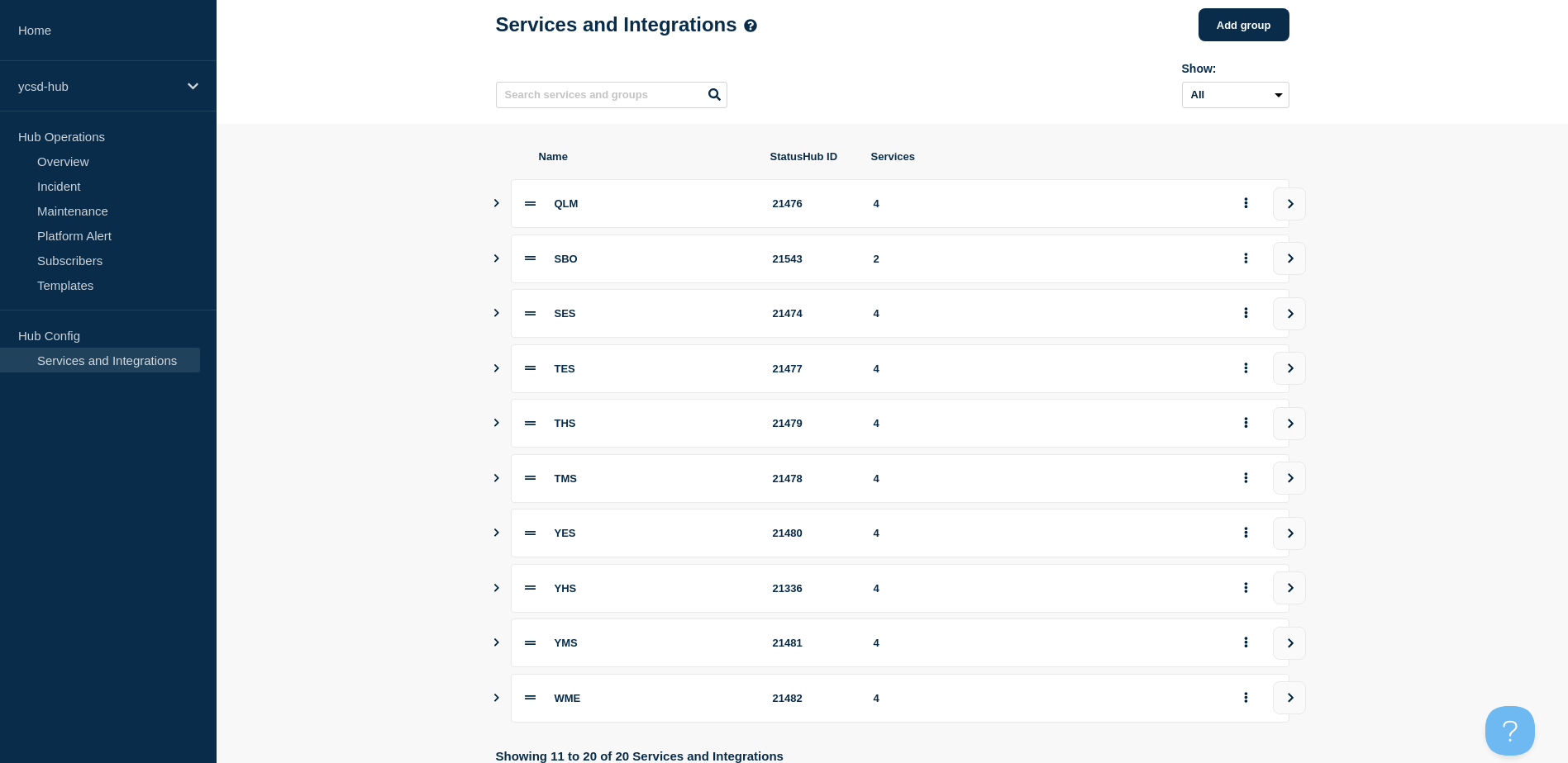
scroll to position [165, 0]
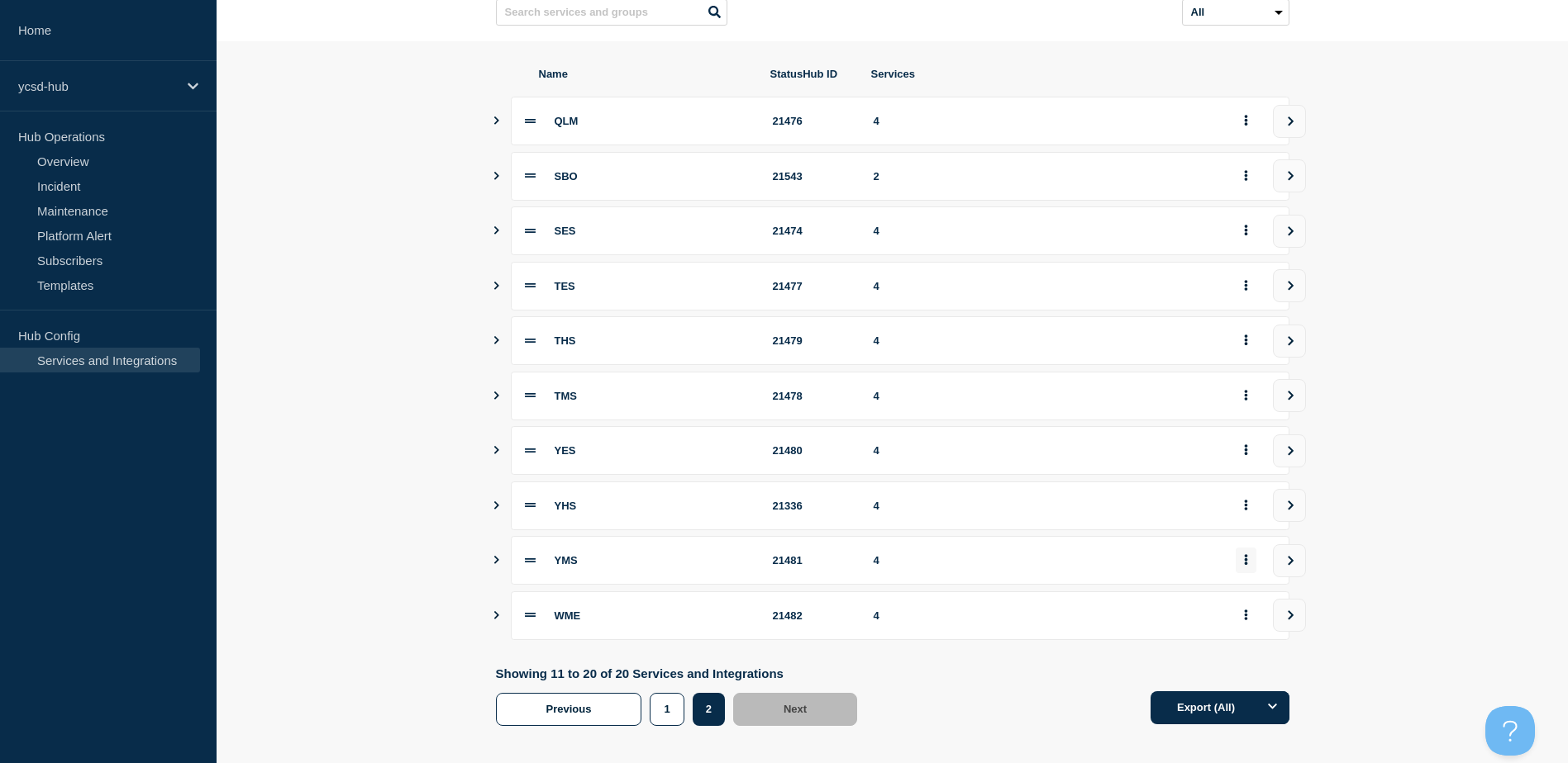
click at [1250, 572] on button "group actions" at bounding box center [1246, 561] width 20 height 26
click at [1262, 466] on button "Bottom" at bounding box center [1255, 455] width 83 height 26
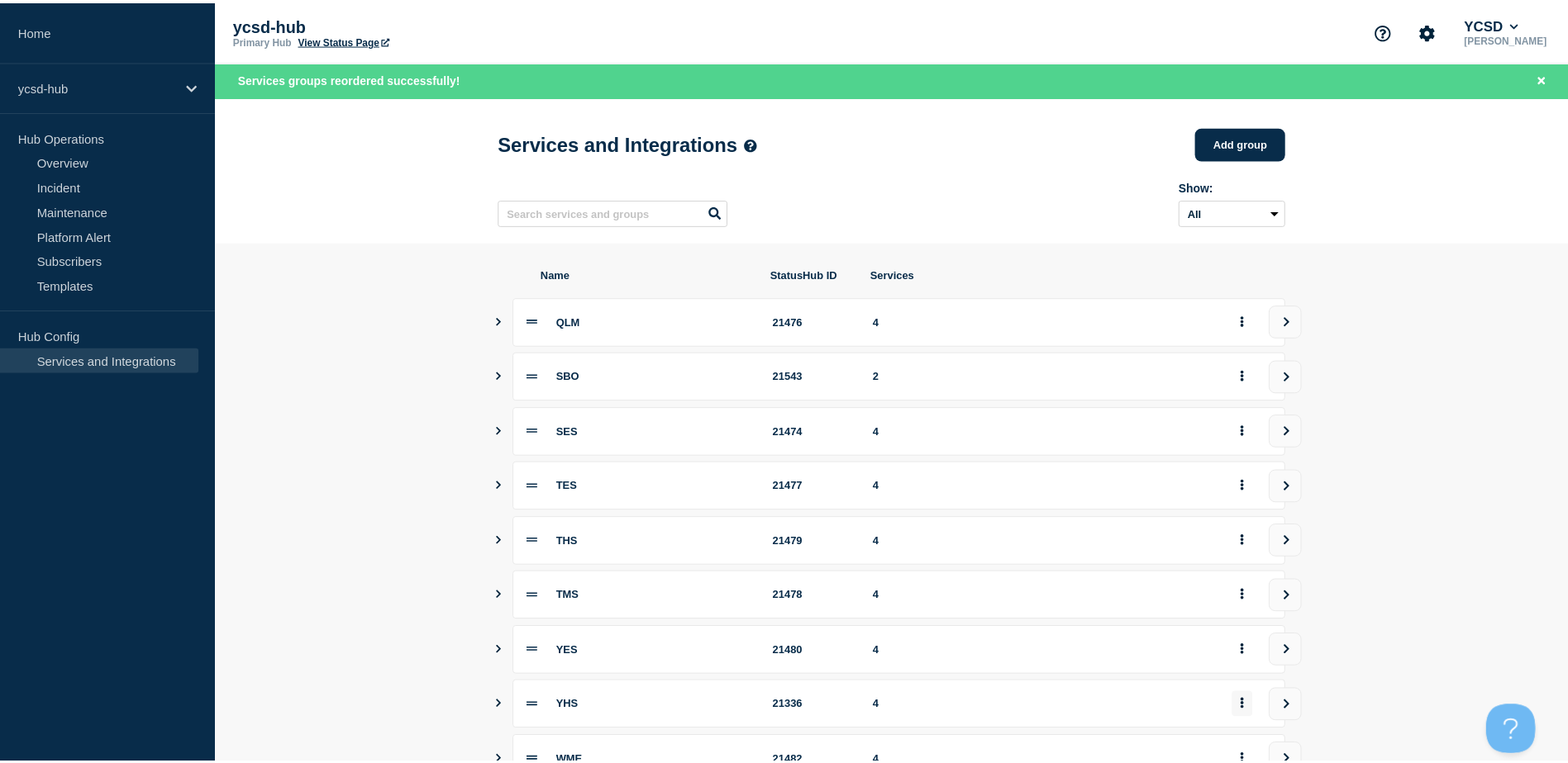
scroll to position [220, 0]
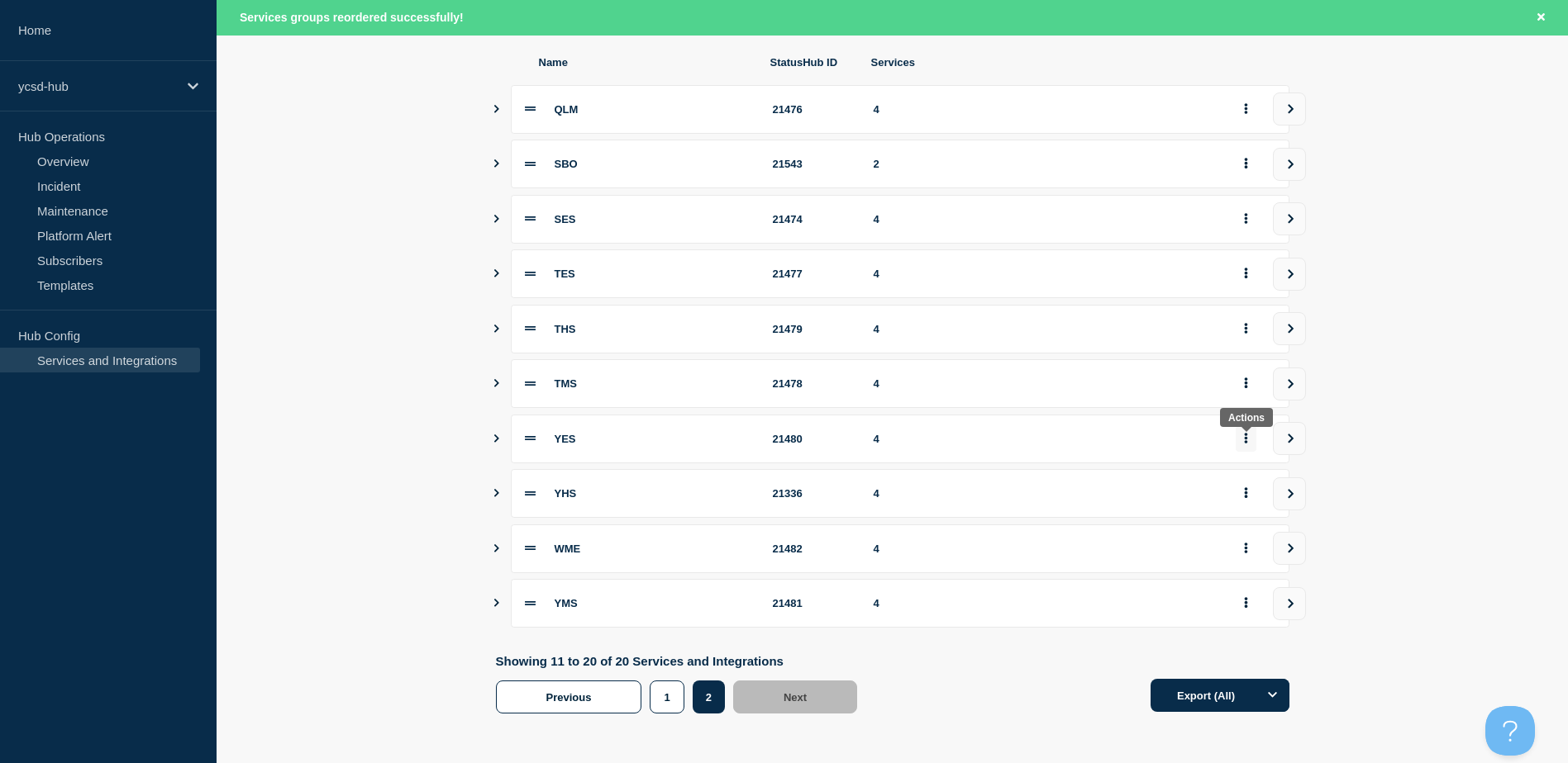
click at [1248, 432] on button "group actions" at bounding box center [1246, 439] width 20 height 26
click at [1251, 586] on button "Bottom" at bounding box center [1255, 579] width 83 height 26
click at [1245, 437] on icon "group actions" at bounding box center [1246, 438] width 4 height 11
click at [1260, 585] on button "Bottom" at bounding box center [1255, 579] width 83 height 26
click at [1251, 496] on button "group actions" at bounding box center [1246, 494] width 20 height 26
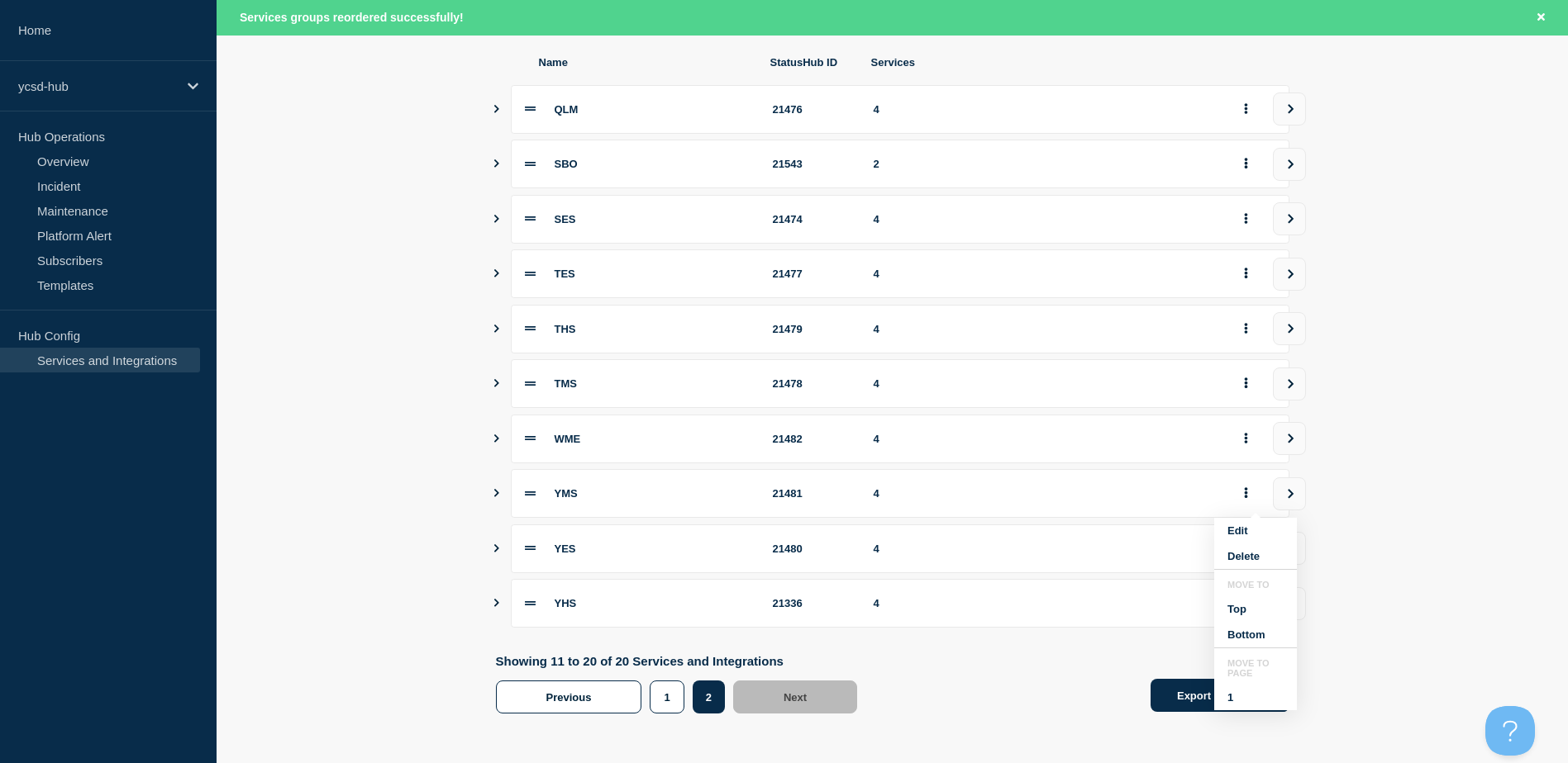
click at [1257, 635] on button "Bottom" at bounding box center [1255, 635] width 83 height 26
click at [673, 691] on button "1" at bounding box center [666, 697] width 34 height 33
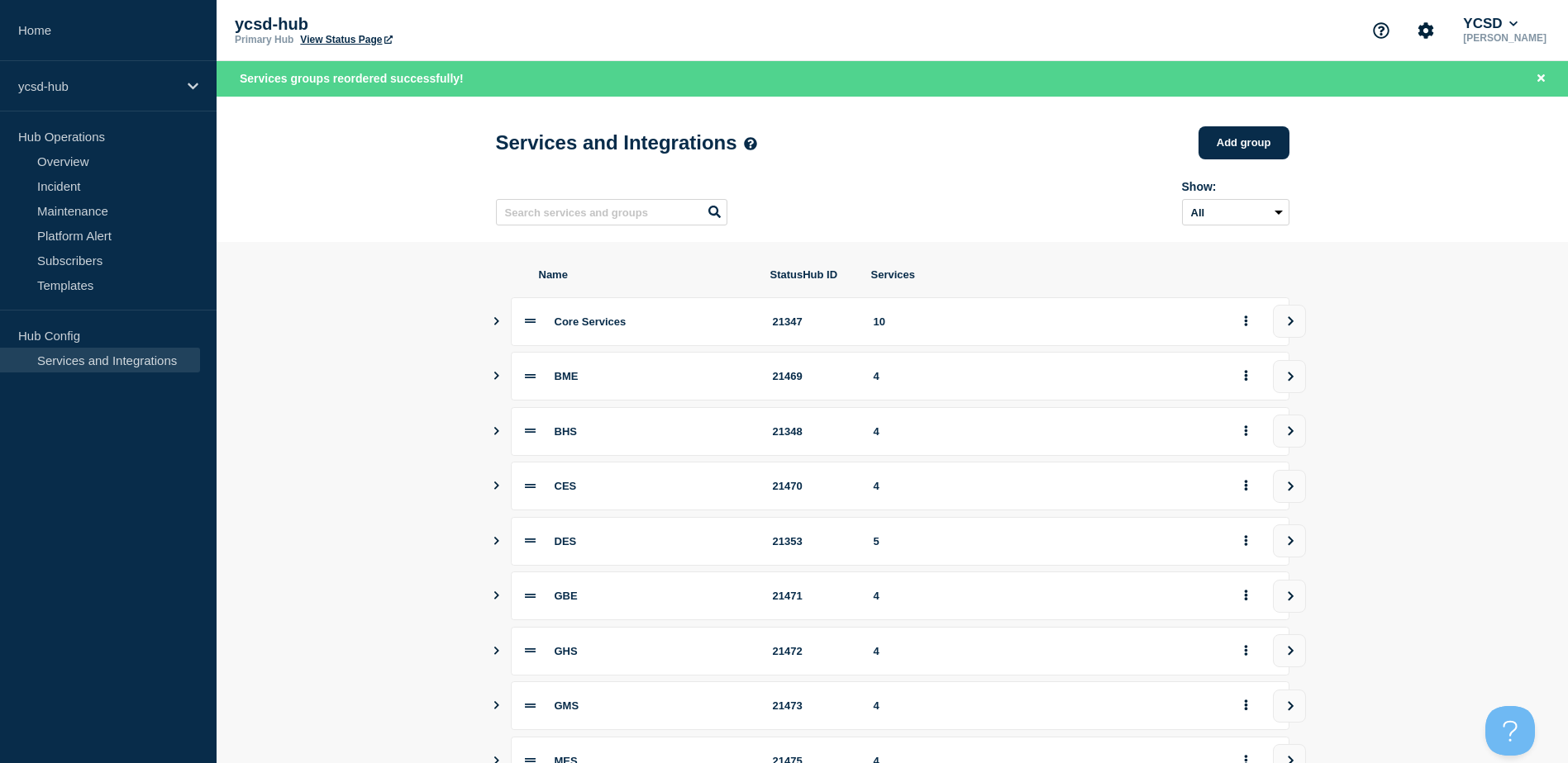
scroll to position [220, 0]
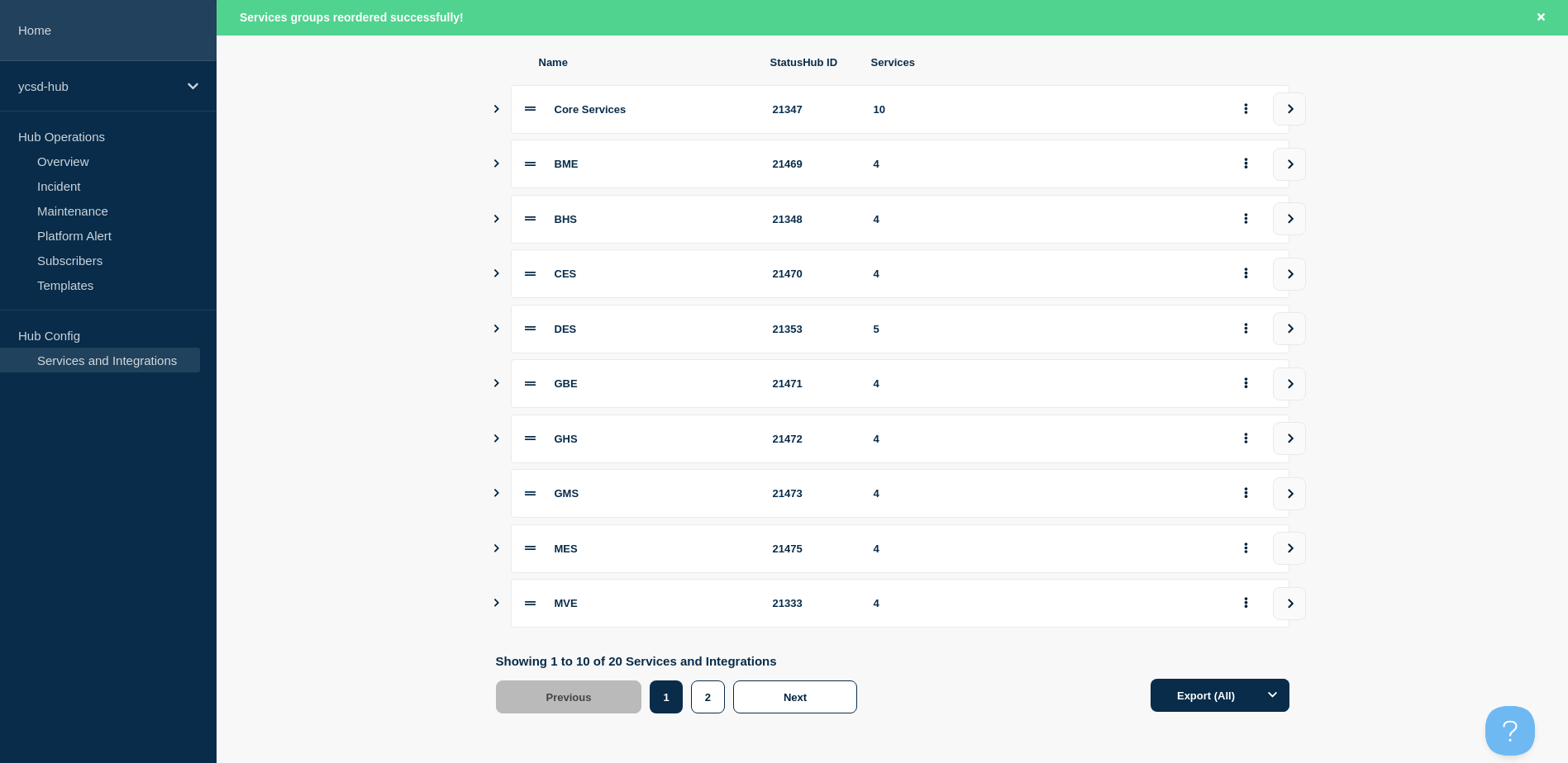
click at [52, 43] on link "Home" at bounding box center [108, 30] width 217 height 61
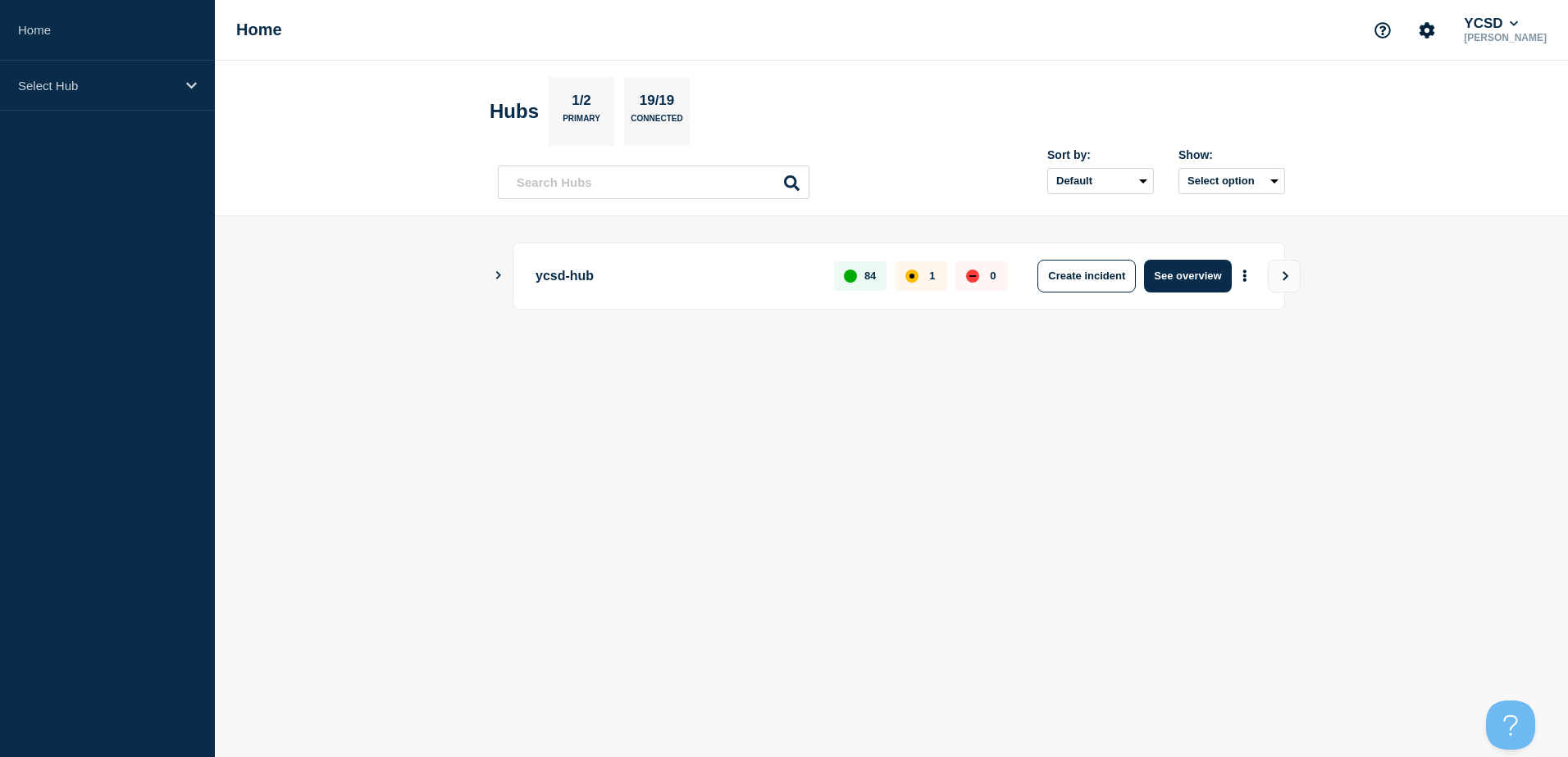
click at [861, 97] on section "Hubs 1/2 Primary 19/19 Connected" at bounding box center [892, 111] width 804 height 69
click at [1046, 615] on body "Home Select Hub Home YCSD Garry Rodman Hubs 1/2 Primary 19/19 Connected Sort by…" at bounding box center [784, 378] width 1568 height 757
click at [765, 550] on body "Home Select Hub Home YCSD Garry Rodman Hubs 1/2 Primary 19/19 Connected Sort by…" at bounding box center [784, 378] width 1568 height 757
click at [505, 466] on body "Home Select Hub Home YCSD Garry Rodman Hubs 1/2 Primary 19/19 Connected Sort by…" at bounding box center [784, 378] width 1568 height 757
click at [825, 498] on body "Home Select Hub Home YCSD Garry Rodman Hubs 1/2 Primary 19/19 Connected Sort by…" at bounding box center [784, 378] width 1568 height 757
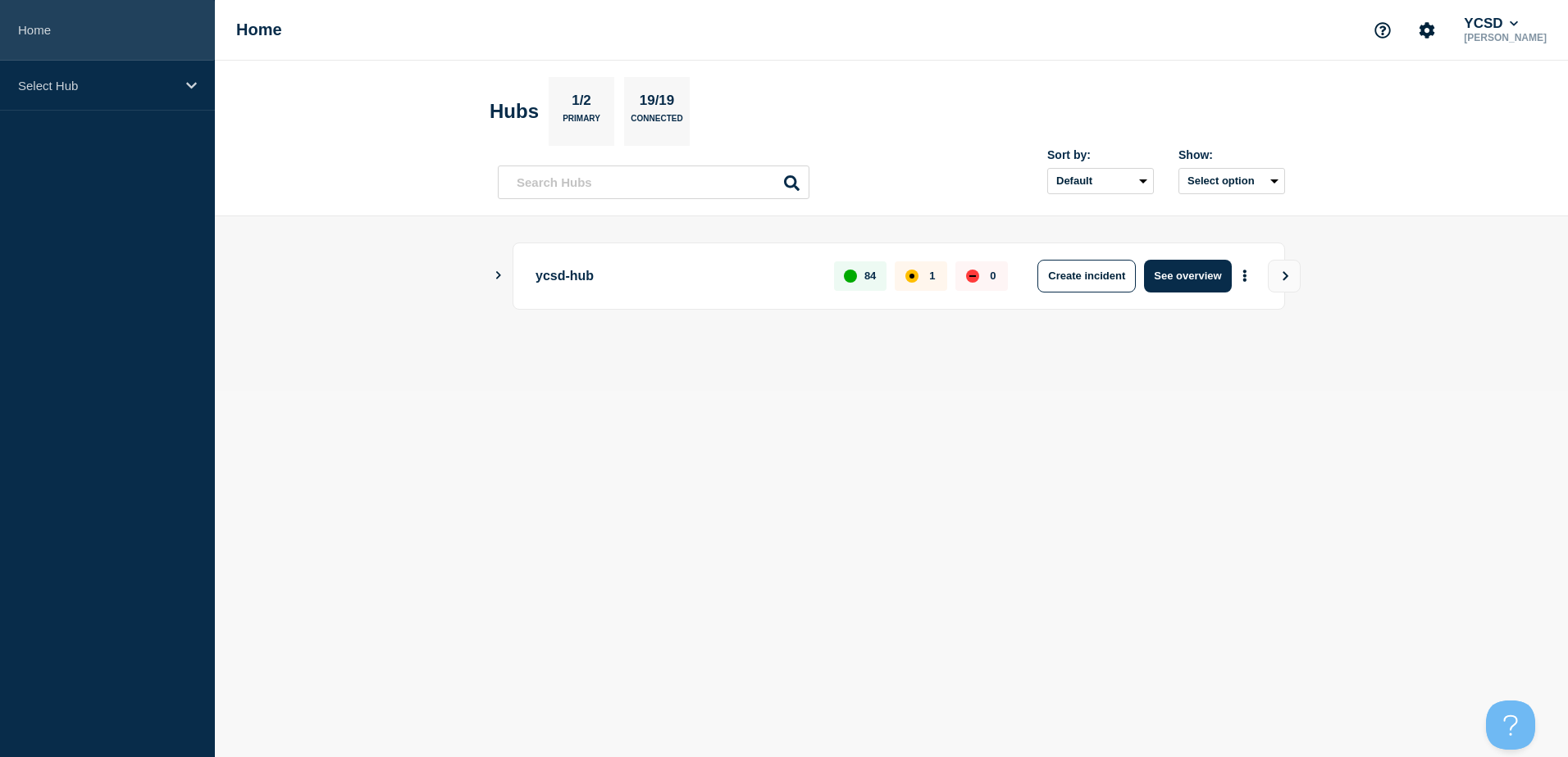
click at [24, 26] on link "Home" at bounding box center [107, 30] width 215 height 60
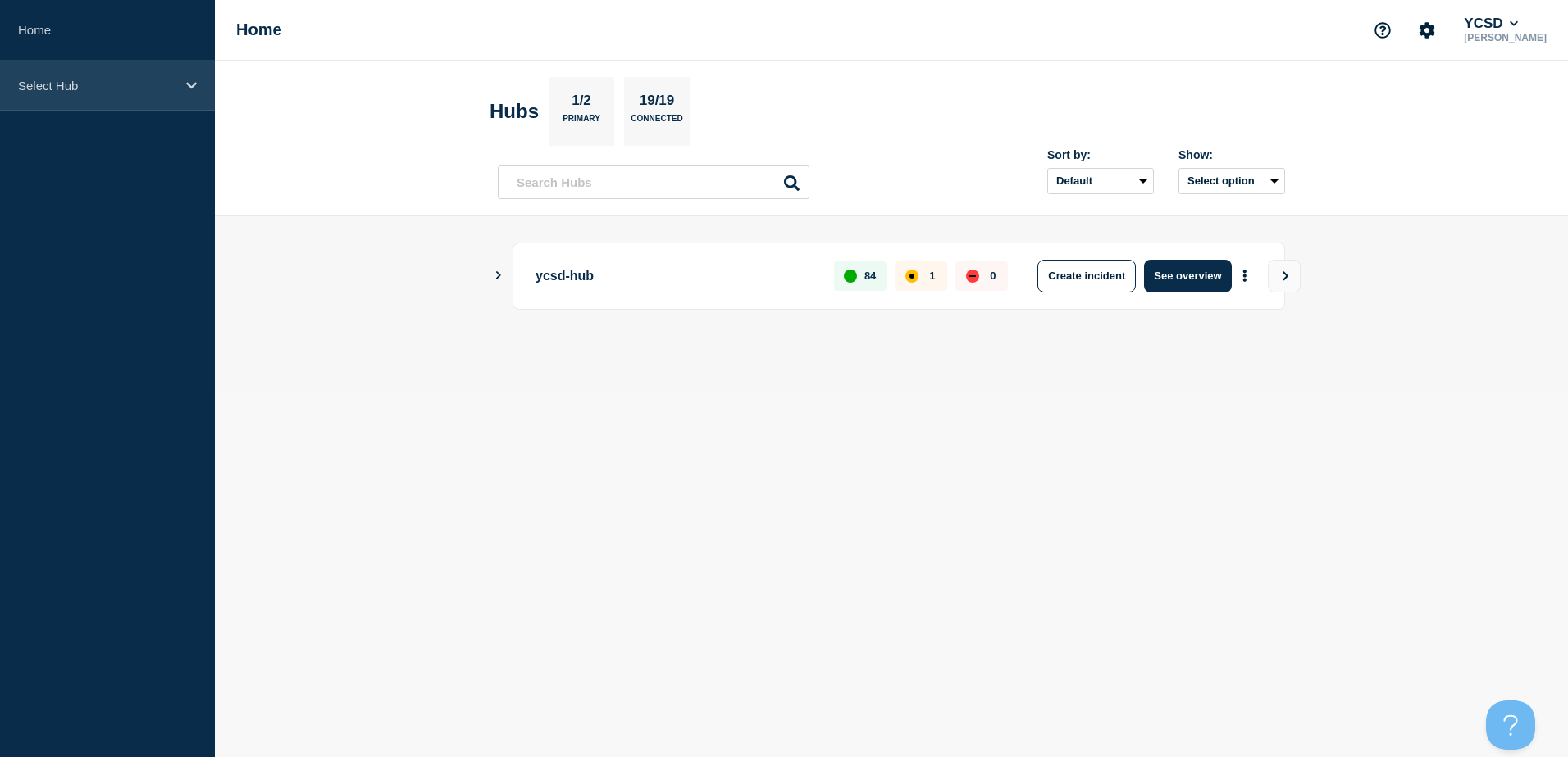
click at [113, 91] on p "Select Hub" at bounding box center [97, 85] width 158 height 14
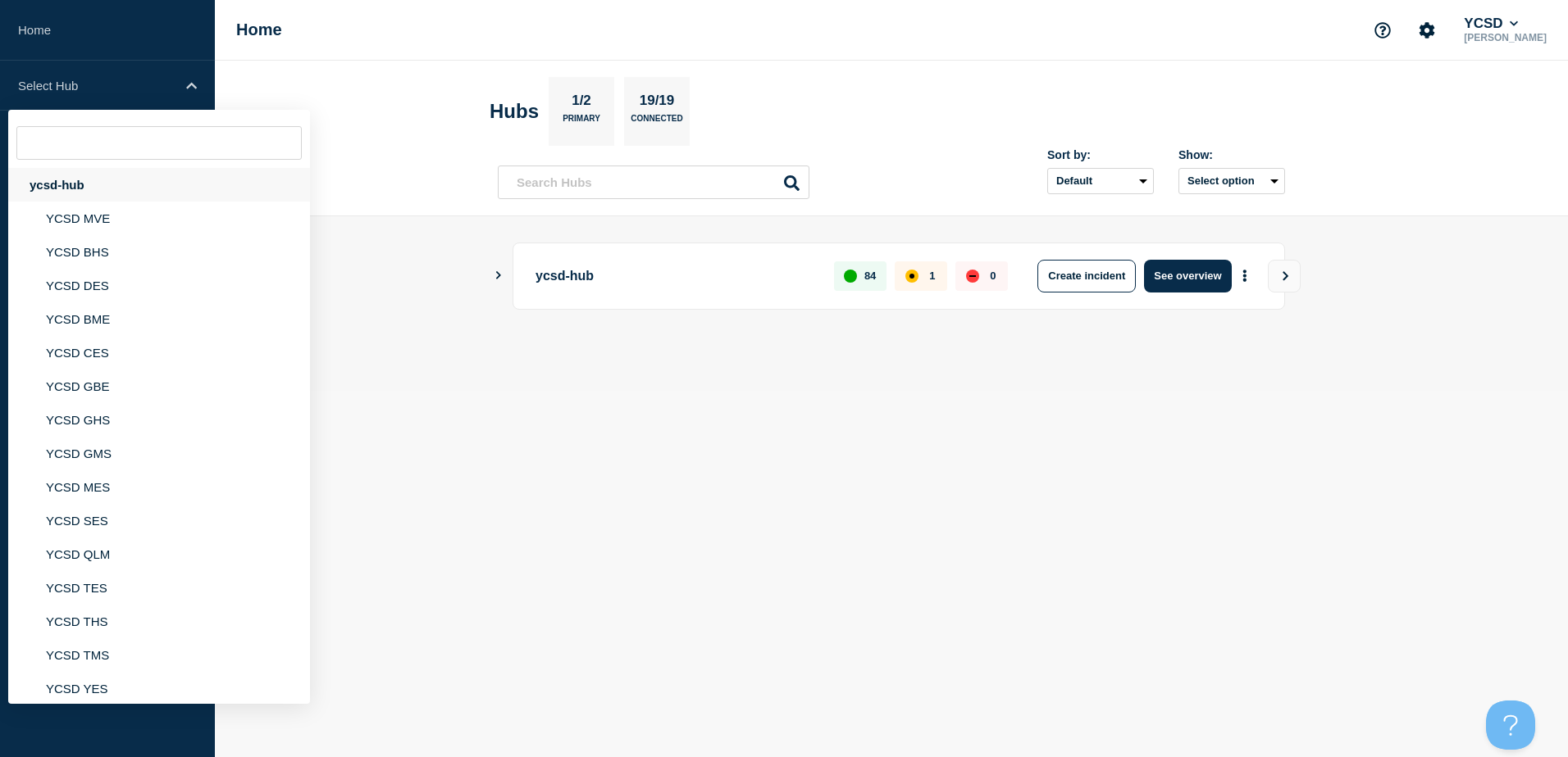
click at [92, 189] on div "ycsd-hub" at bounding box center [159, 185] width 302 height 34
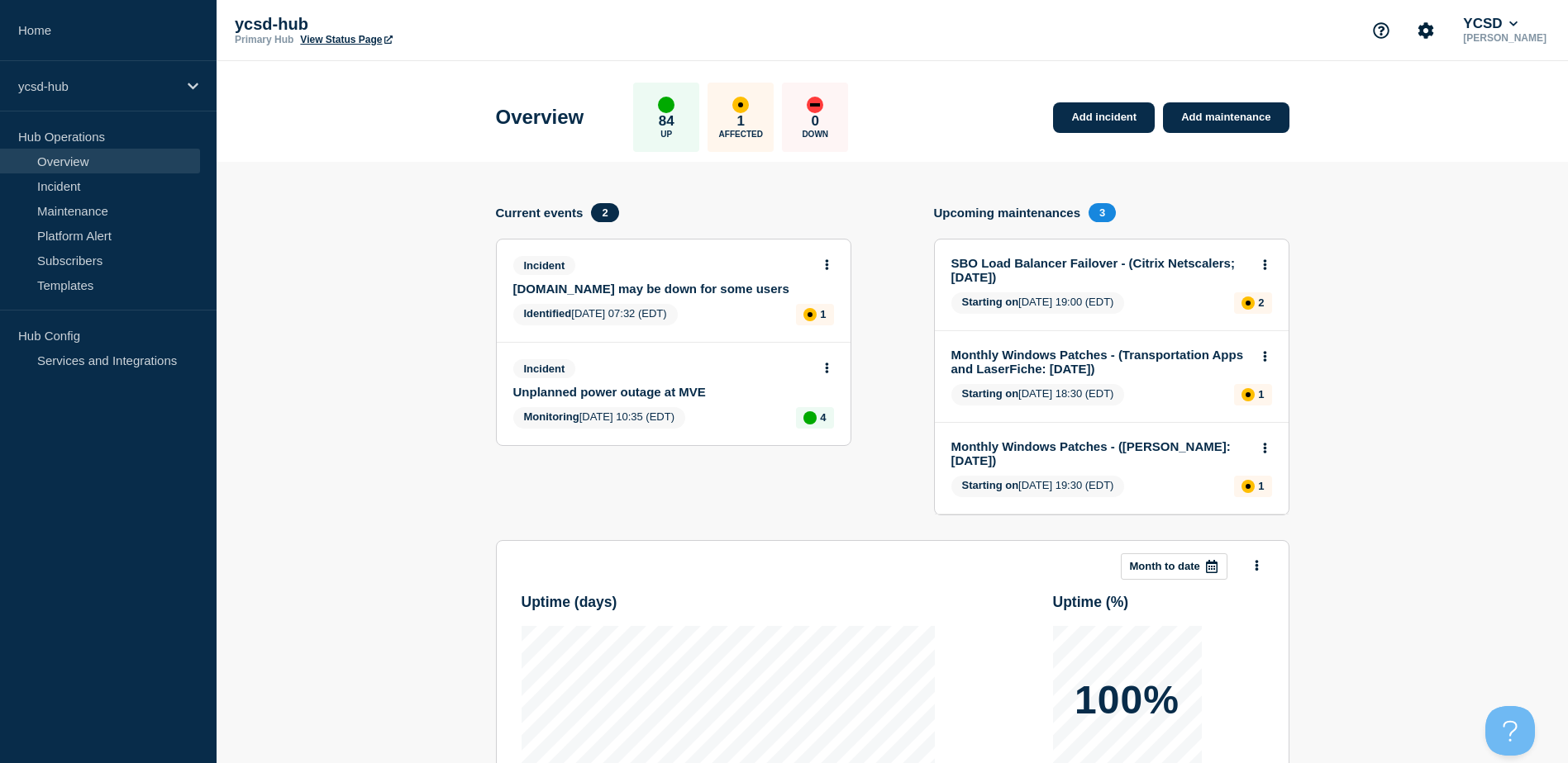
click at [1413, 534] on section "Add incident Add maintenance Current events 2 Incident [DOMAIN_NAME] may be dow…" at bounding box center [892, 613] width 1351 height 901
click at [326, 387] on section "Add incident Add maintenance Current events 2 Incident [DOMAIN_NAME] may be dow…" at bounding box center [892, 613] width 1351 height 901
click at [391, 262] on section "Add incident Add maintenance Current events 2 Incident [DOMAIN_NAME] may be dow…" at bounding box center [892, 613] width 1351 height 901
click at [397, 278] on section "Add incident Add maintenance Current events 2 Incident [DOMAIN_NAME] may be dow…" at bounding box center [892, 613] width 1351 height 901
drag, startPoint x: 1455, startPoint y: 540, endPoint x: 1430, endPoint y: 577, distance: 44.7
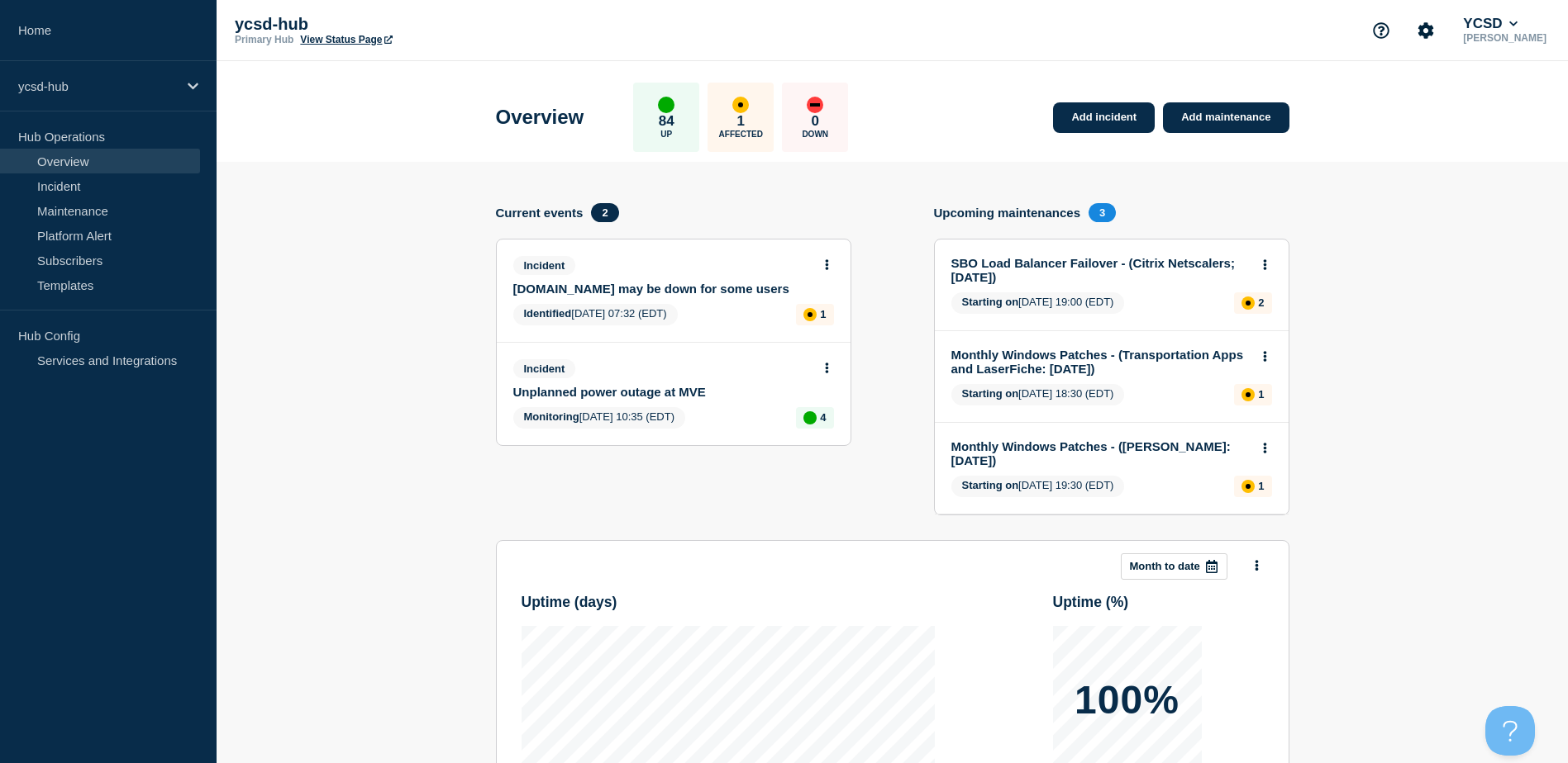
click at [1455, 539] on section "Add incident Add maintenance Current events 2 Incident [DOMAIN_NAME] may be dow…" at bounding box center [892, 613] width 1351 height 901
click at [1387, 244] on section "Add incident Add maintenance Current events 2 Incident [DOMAIN_NAME] may be dow…" at bounding box center [892, 613] width 1351 height 901
click at [320, 207] on section "Add incident Add maintenance Current events 2 Incident [DOMAIN_NAME] may be dow…" at bounding box center [892, 613] width 1351 height 901
click at [1521, 25] on button "YCSD" at bounding box center [1490, 24] width 61 height 17
click at [1518, 28] on icon at bounding box center [1514, 24] width 9 height 10
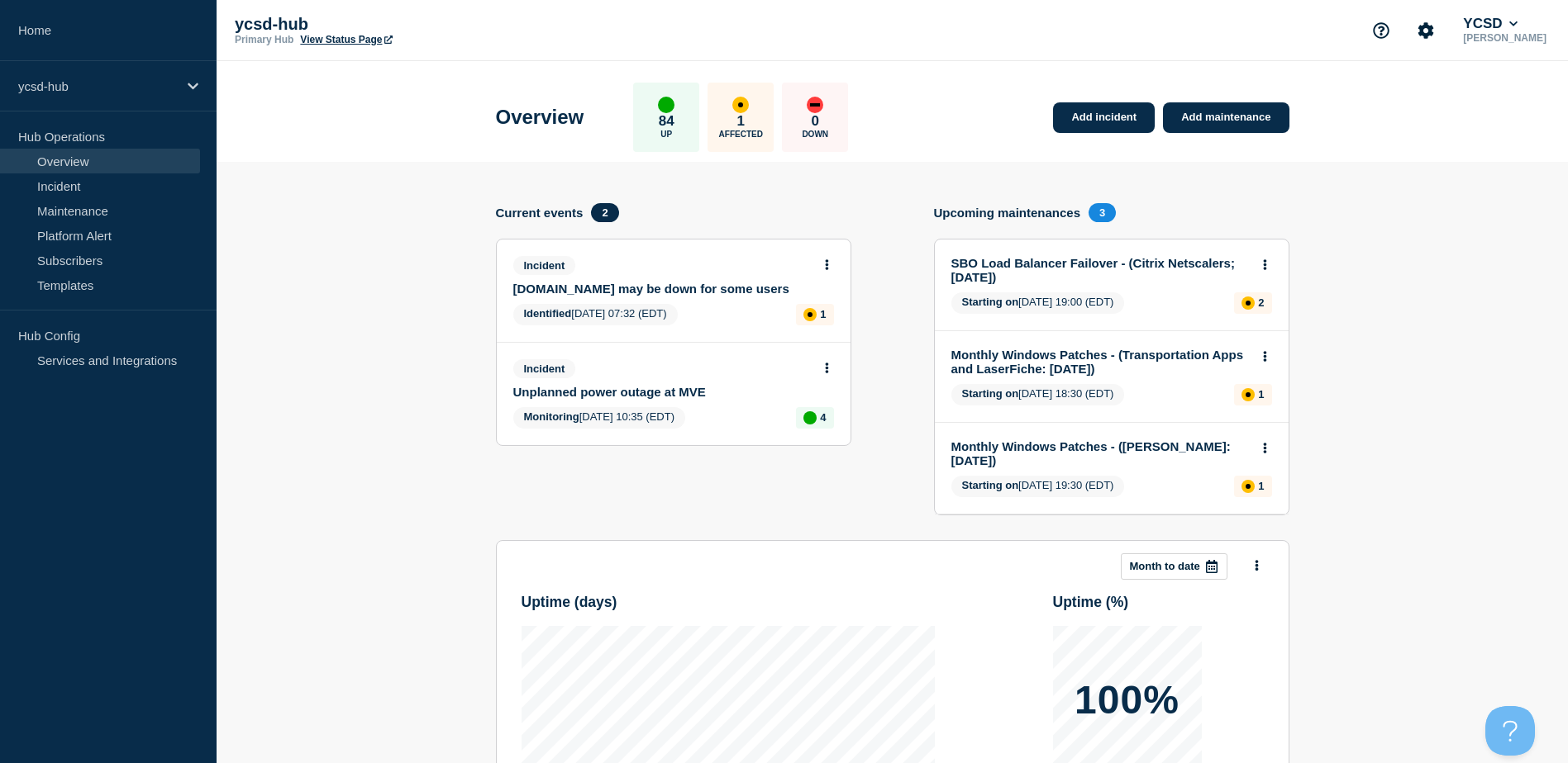
click at [1418, 197] on section "Add incident Add maintenance Current events 2 Incident [DOMAIN_NAME] may be dow…" at bounding box center [892, 613] width 1351 height 901
click at [107, 175] on link "Incident" at bounding box center [100, 185] width 200 height 25
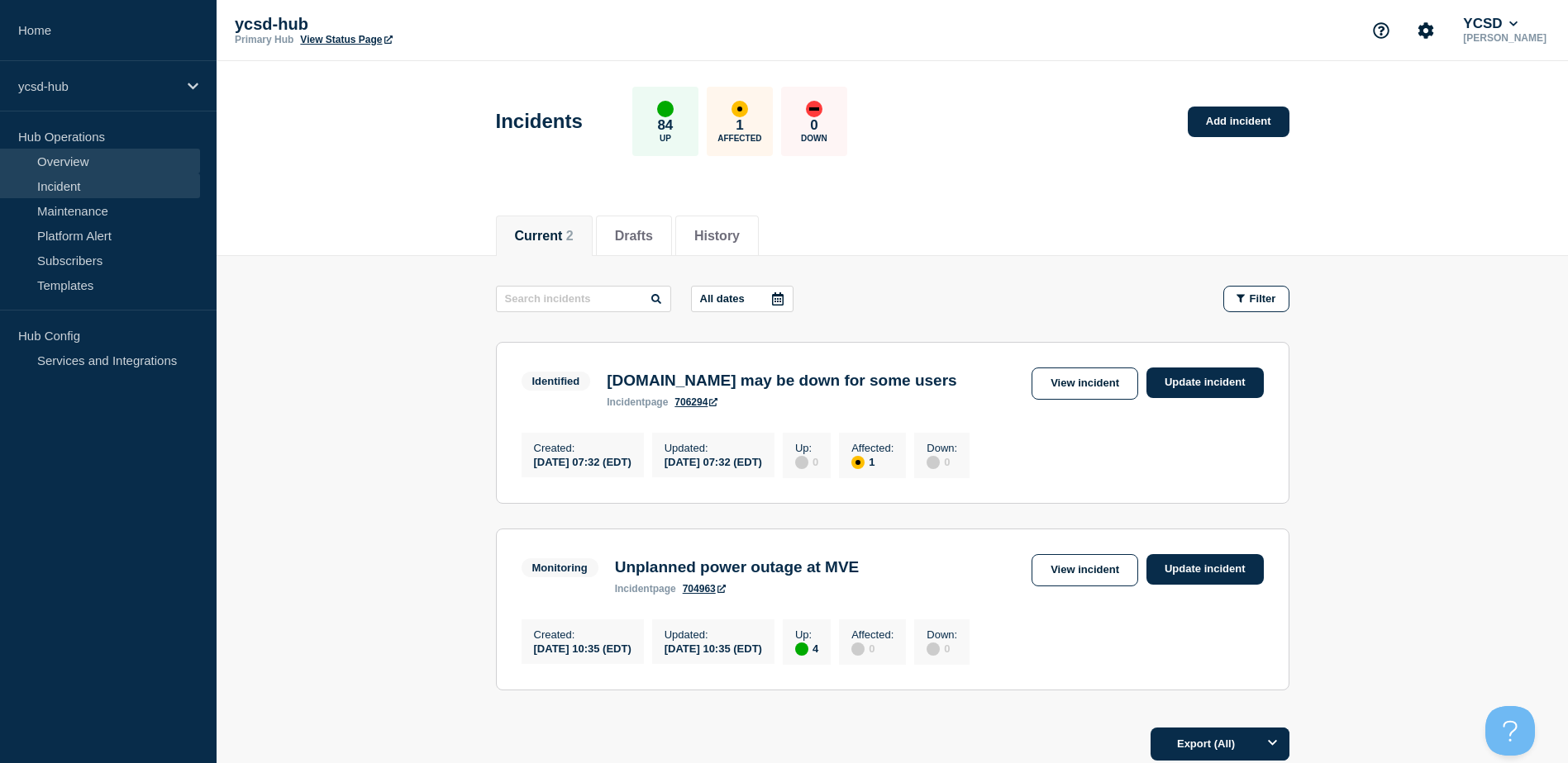
click at [108, 156] on link "Overview" at bounding box center [100, 161] width 200 height 25
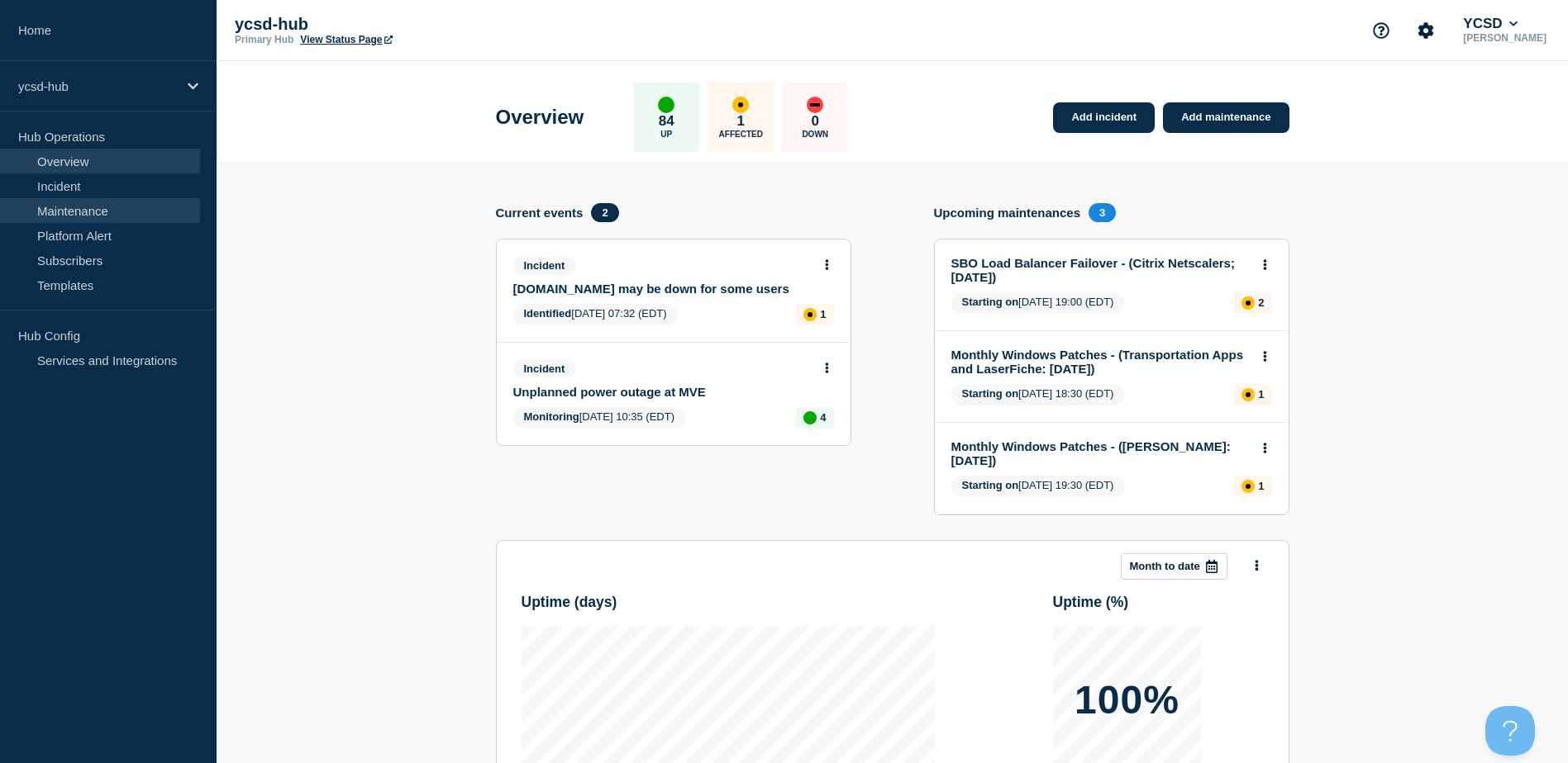
click at [82, 206] on link "Maintenance" at bounding box center [100, 210] width 200 height 25
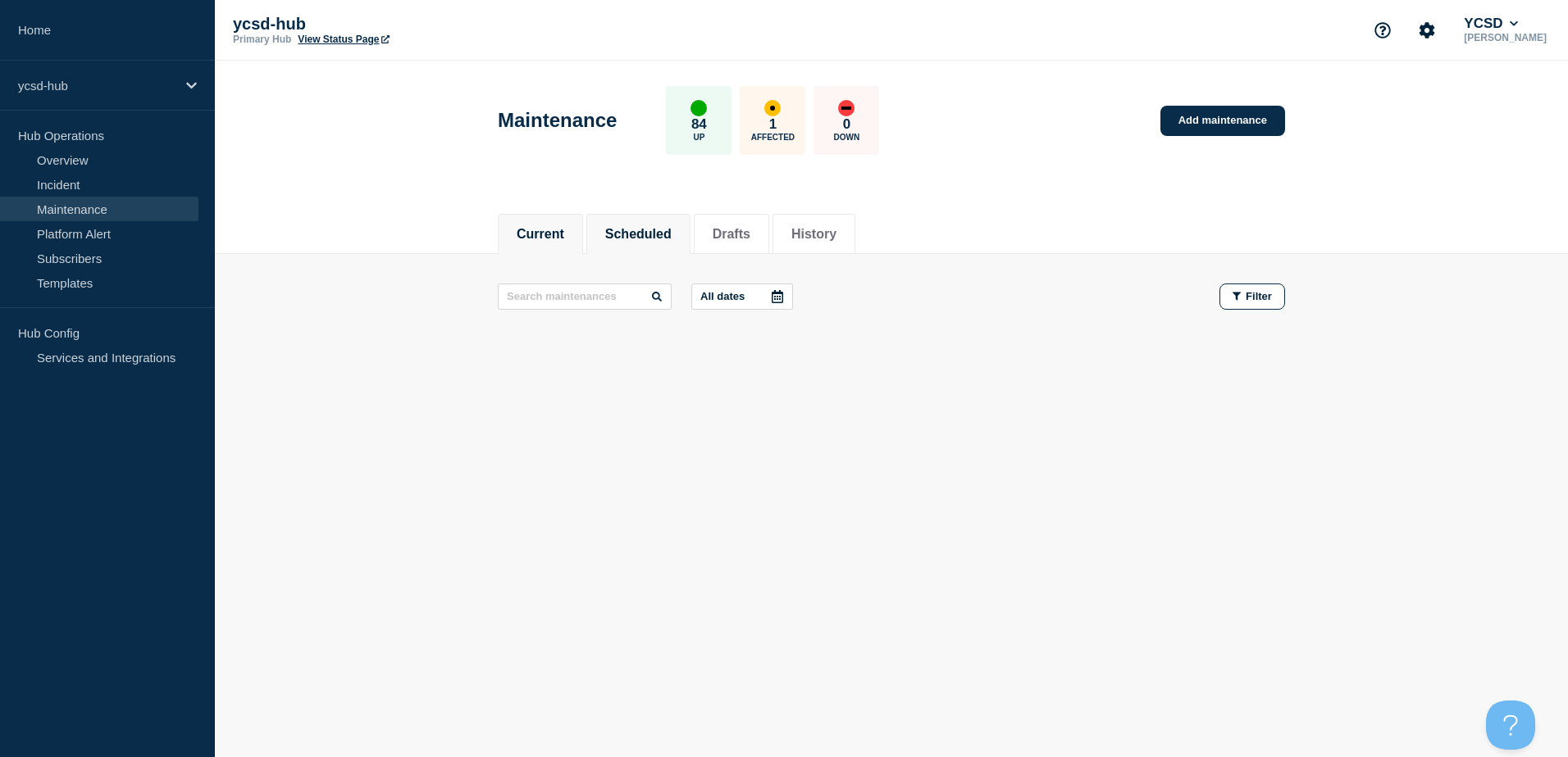
click at [682, 243] on li "Scheduled" at bounding box center [638, 234] width 104 height 40
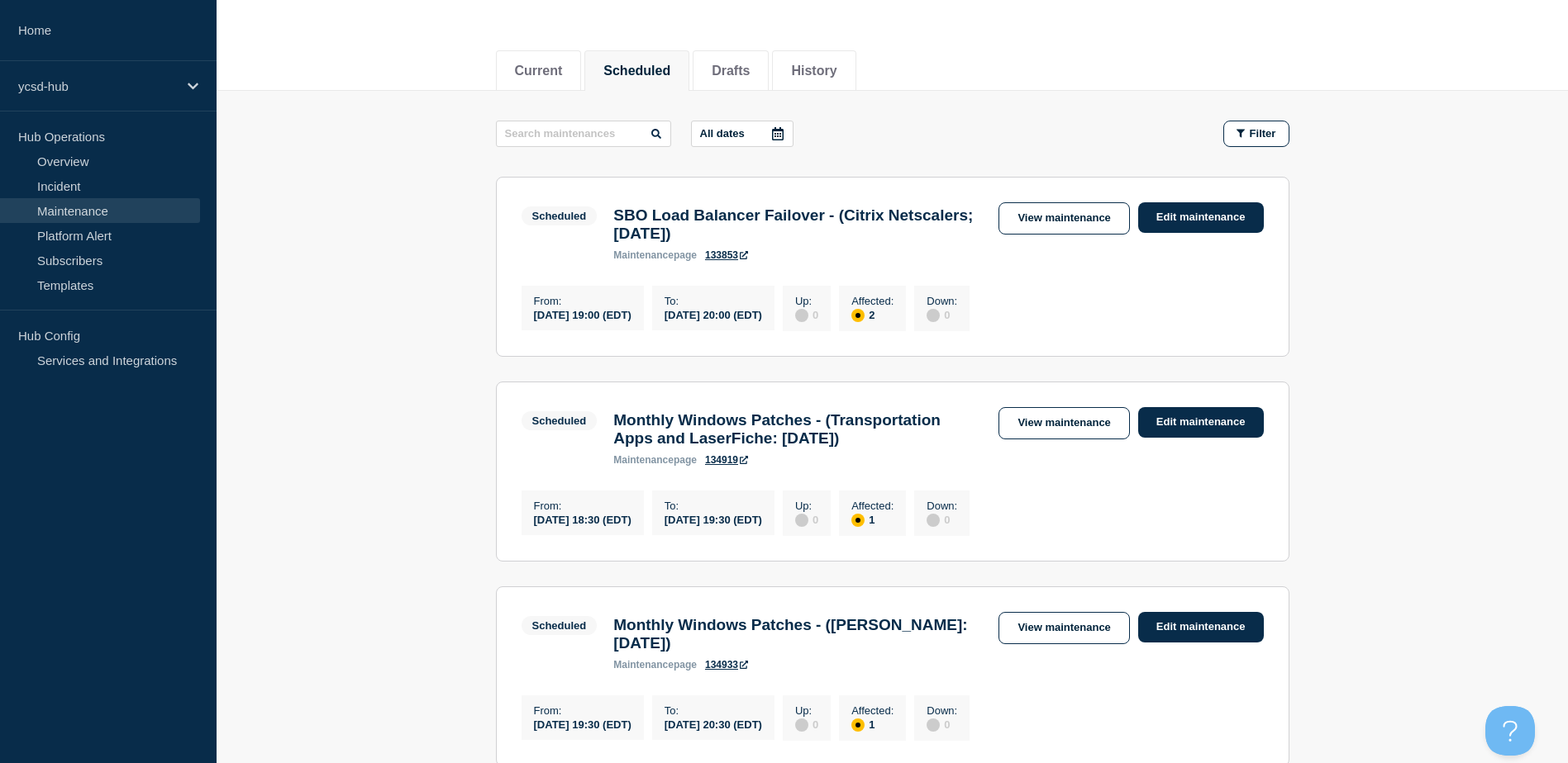
scroll to position [248, 0]
